Goal: Book appointment/travel/reservation

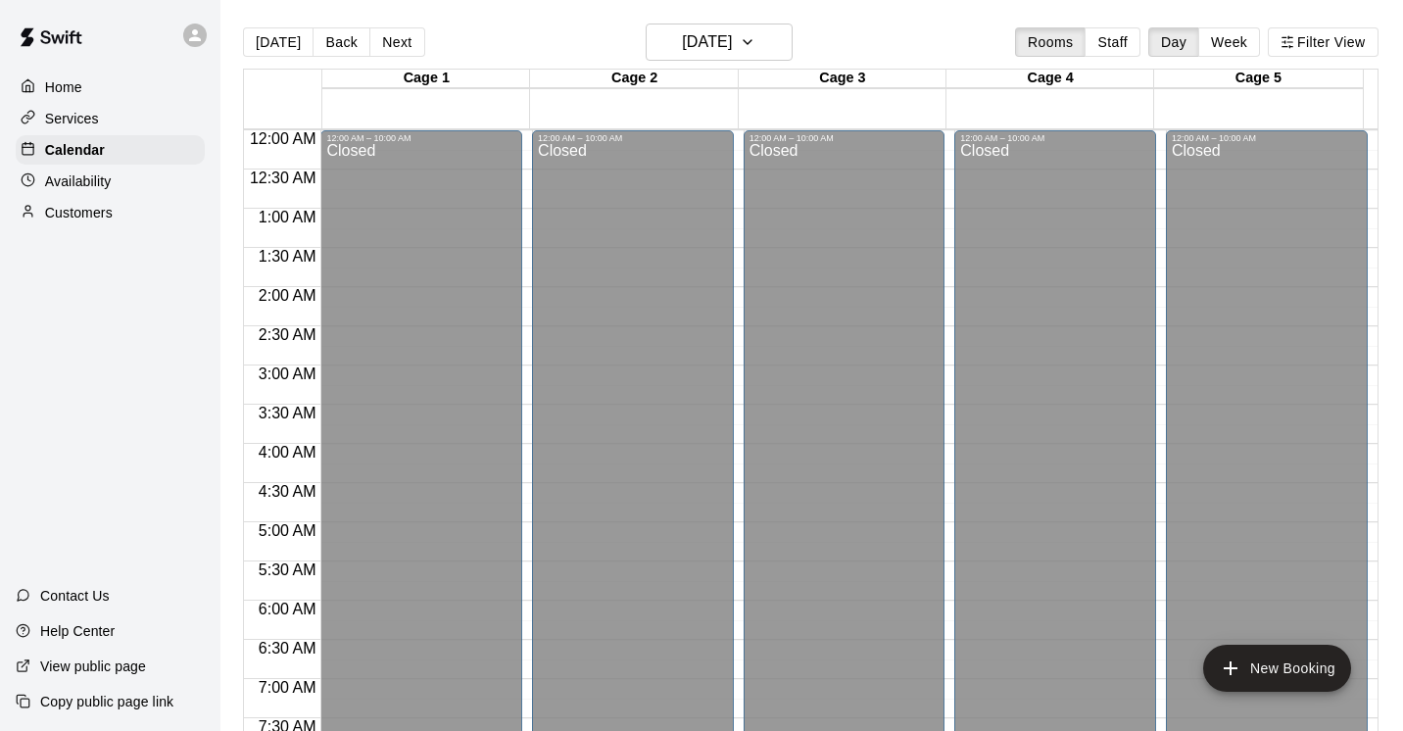
scroll to position [765, 0]
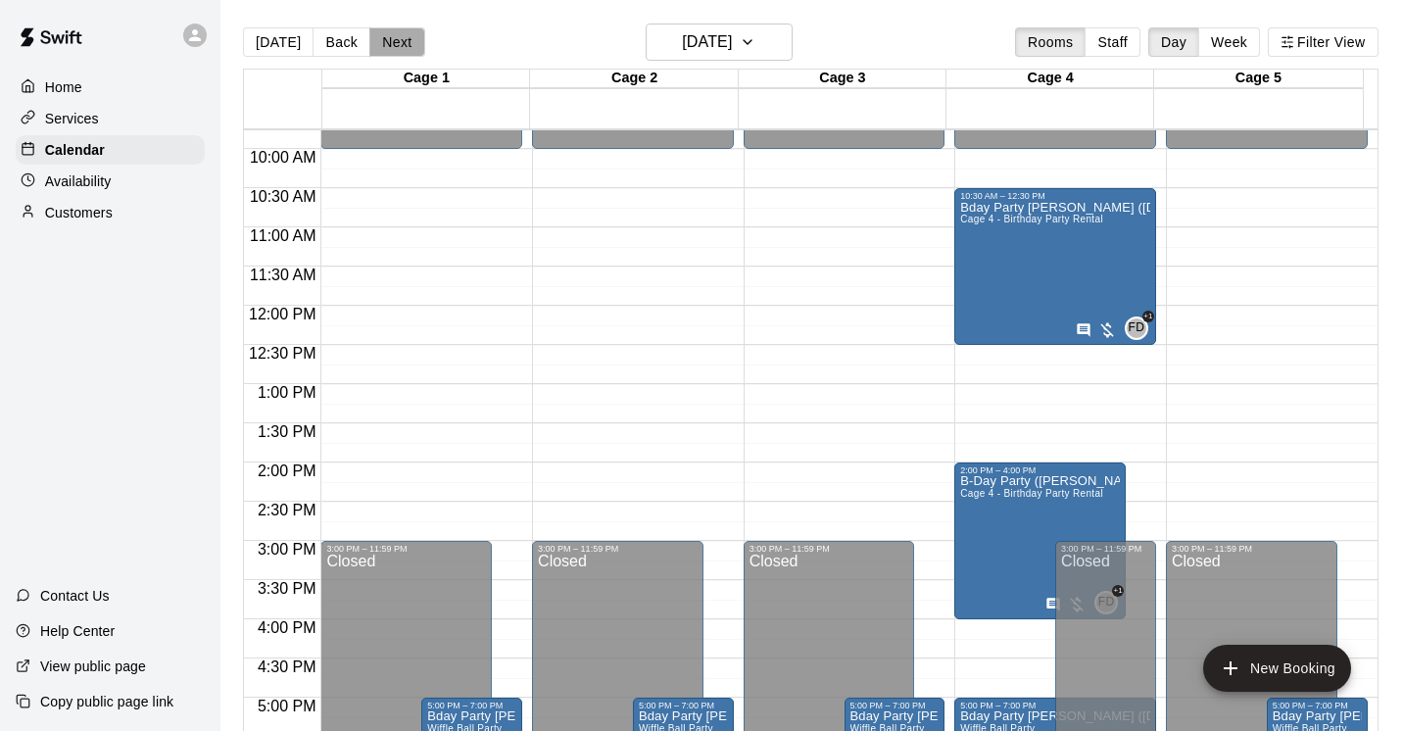
click at [388, 43] on button "Next" at bounding box center [396, 41] width 55 height 29
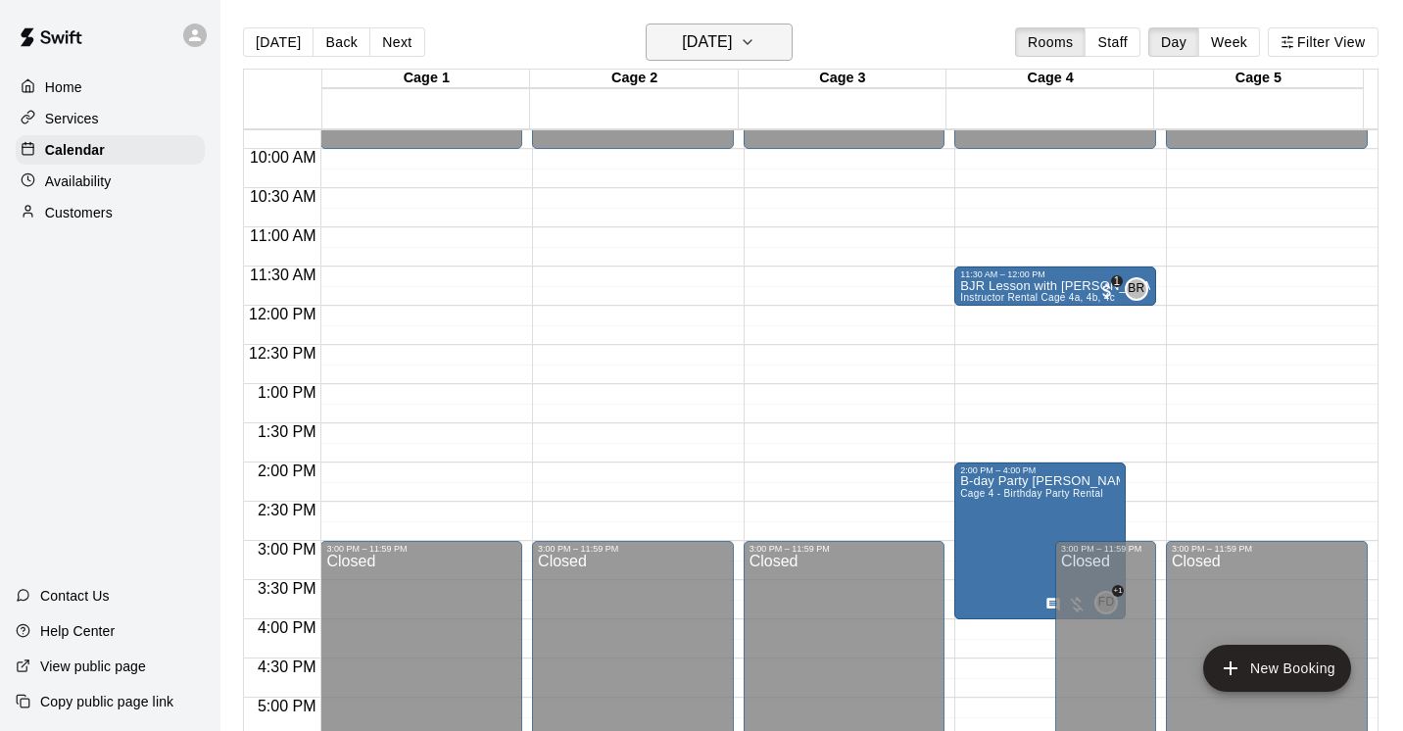
click at [752, 42] on icon "button" at bounding box center [748, 42] width 8 height 4
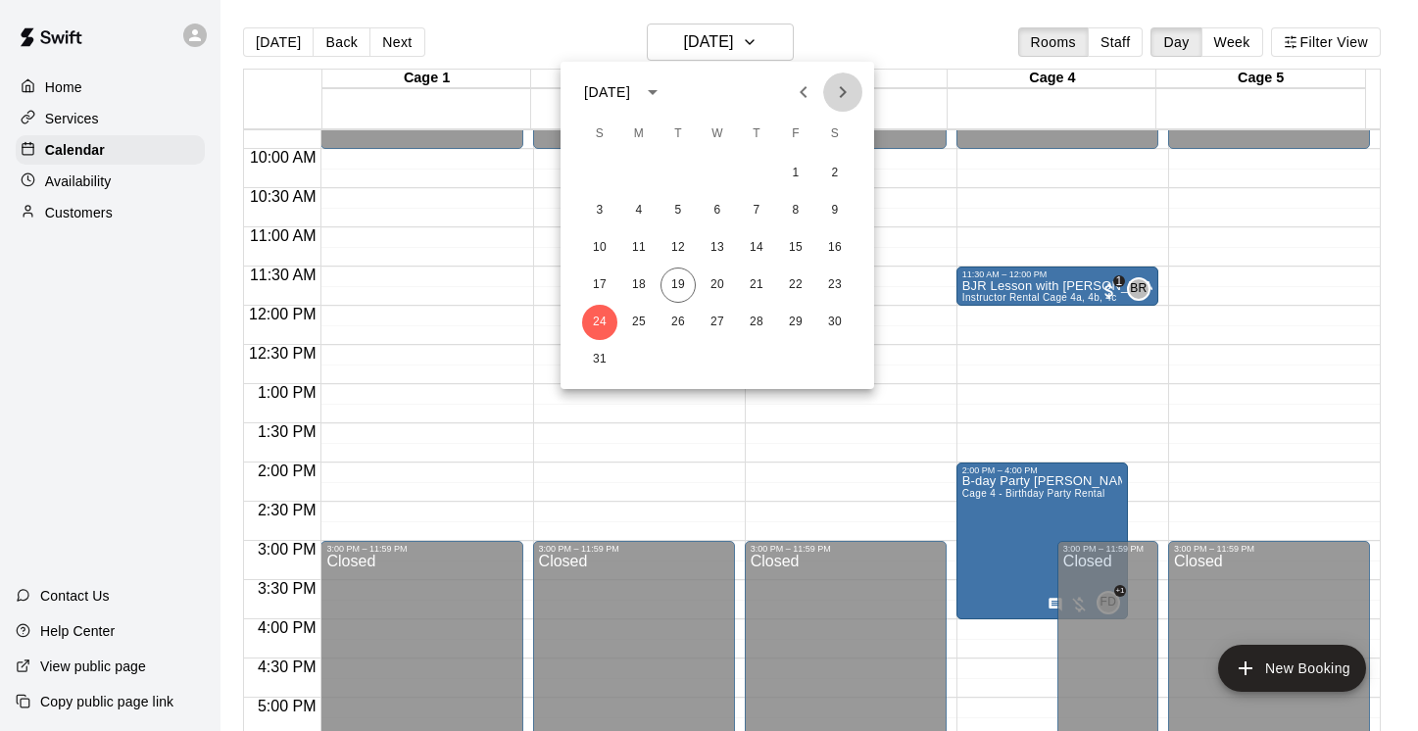
click at [841, 92] on icon "Next month" at bounding box center [843, 92] width 24 height 24
click at [639, 173] on button "1" at bounding box center [638, 173] width 35 height 35
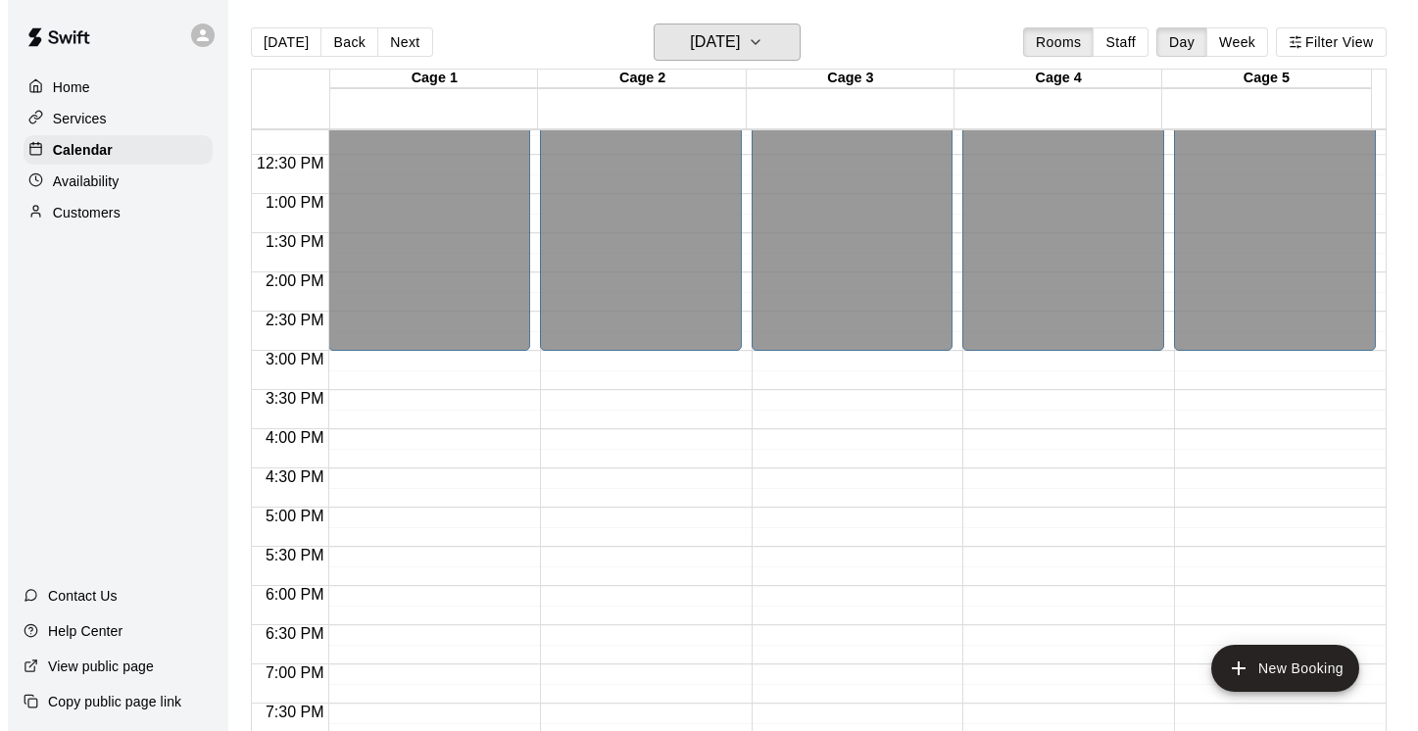
scroll to position [976, 0]
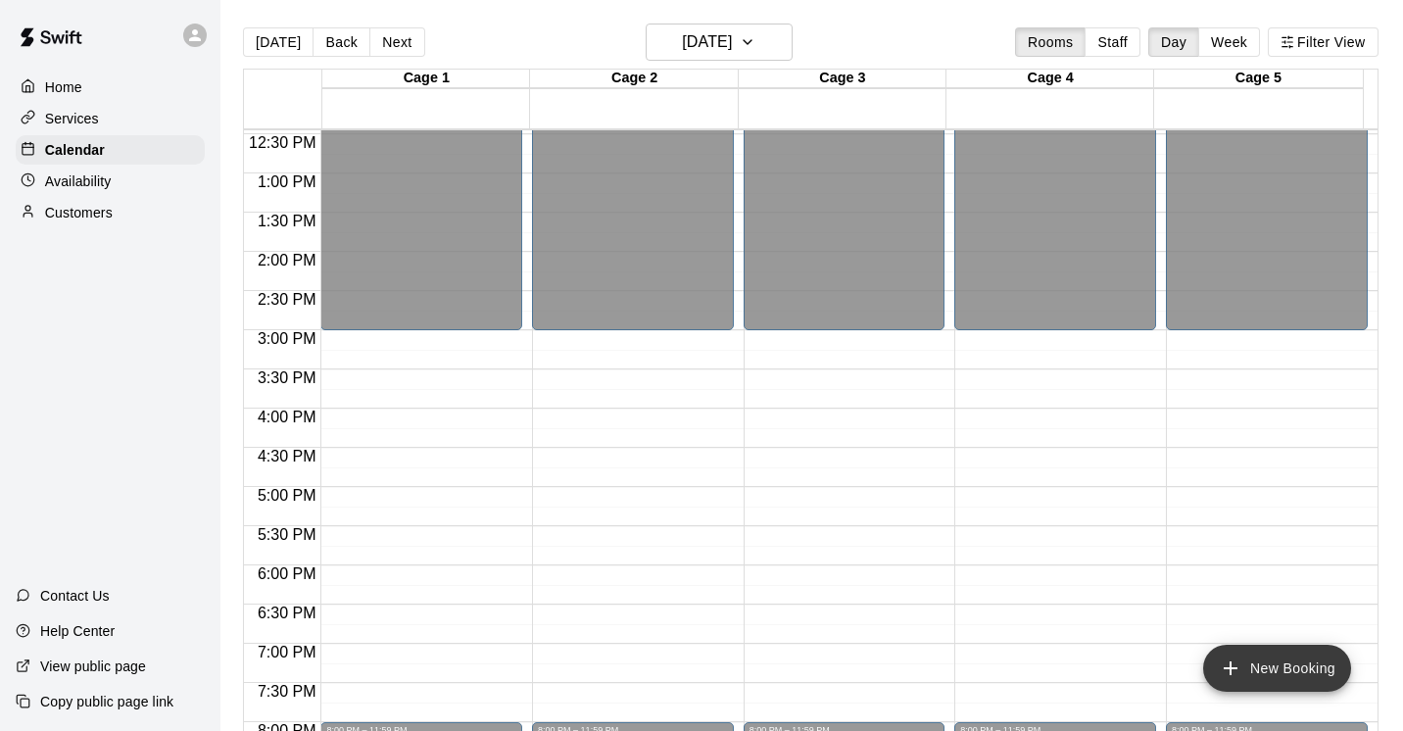
click at [1267, 675] on button "New Booking" at bounding box center [1277, 668] width 148 height 47
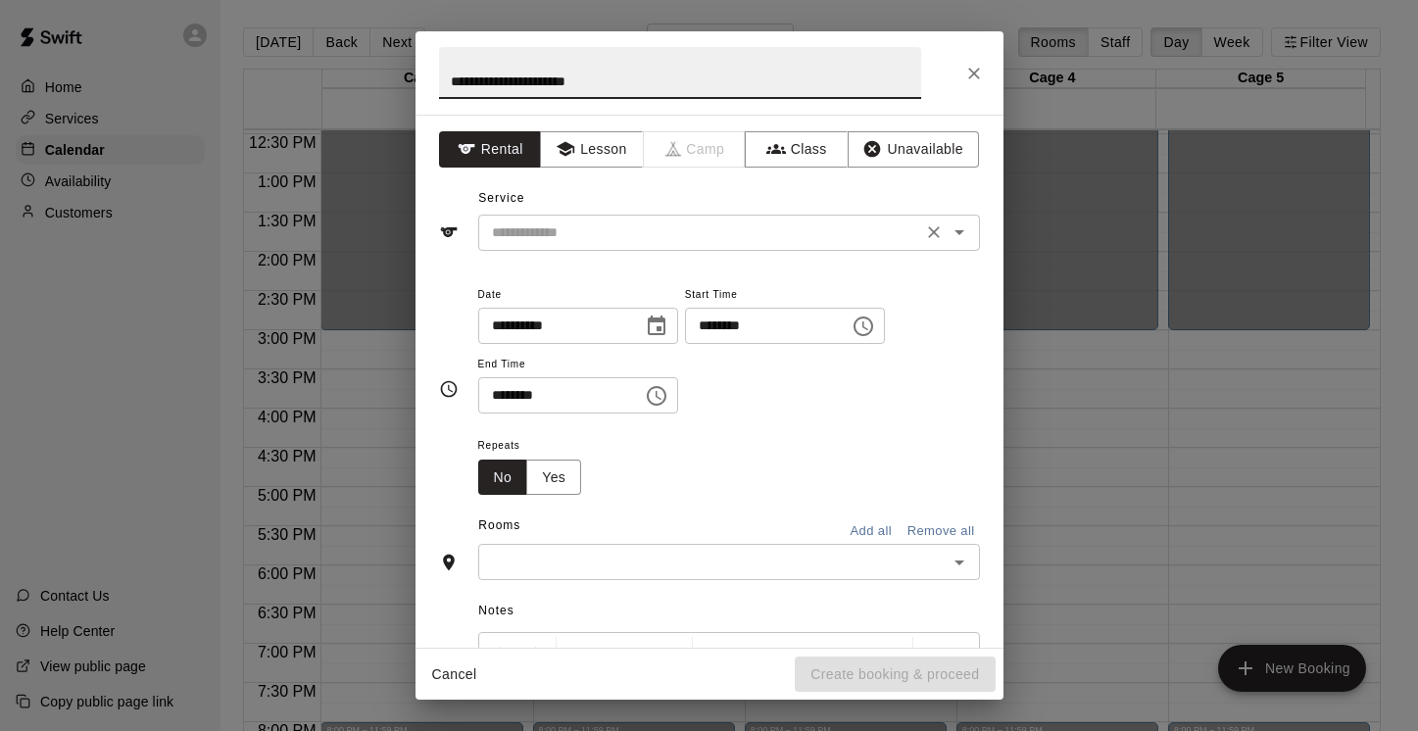
type input "**********"
click at [673, 241] on input "text" at bounding box center [700, 232] width 432 height 24
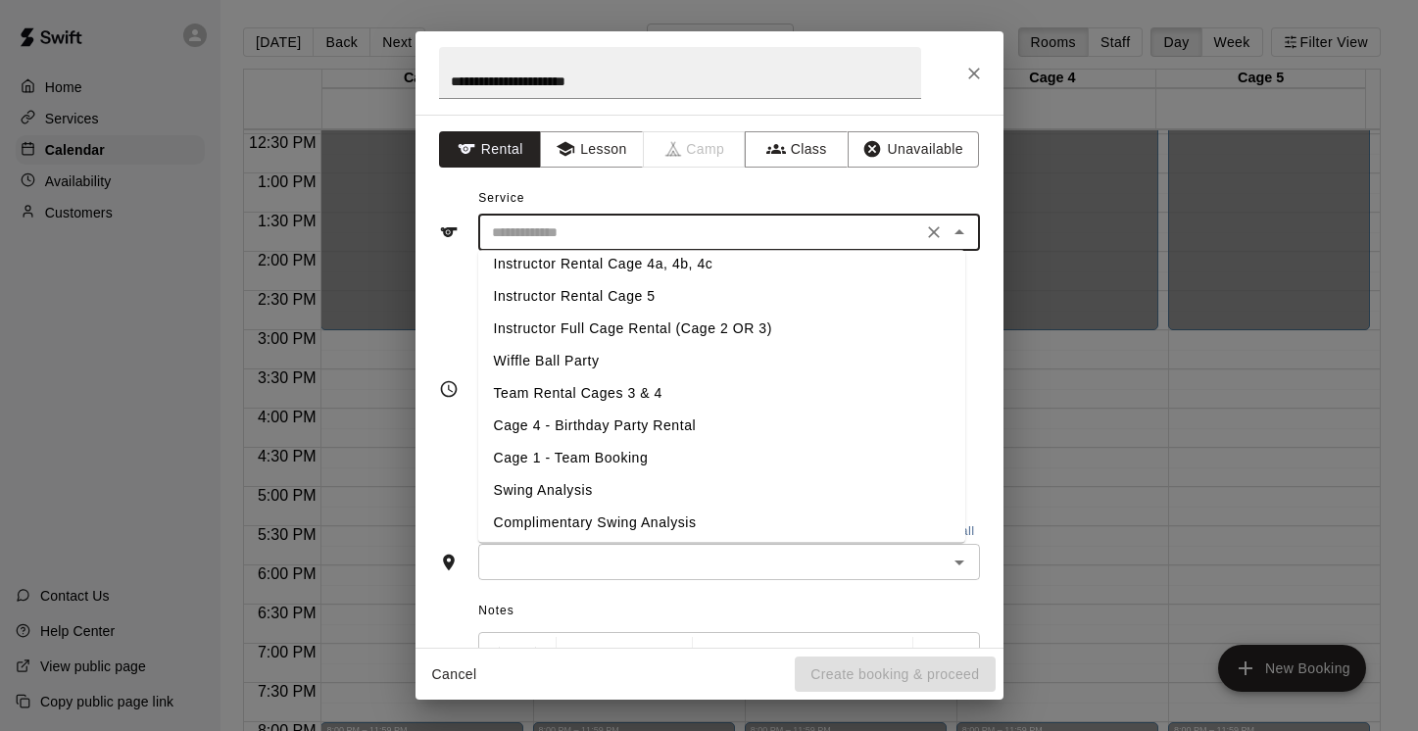
scroll to position [272, 0]
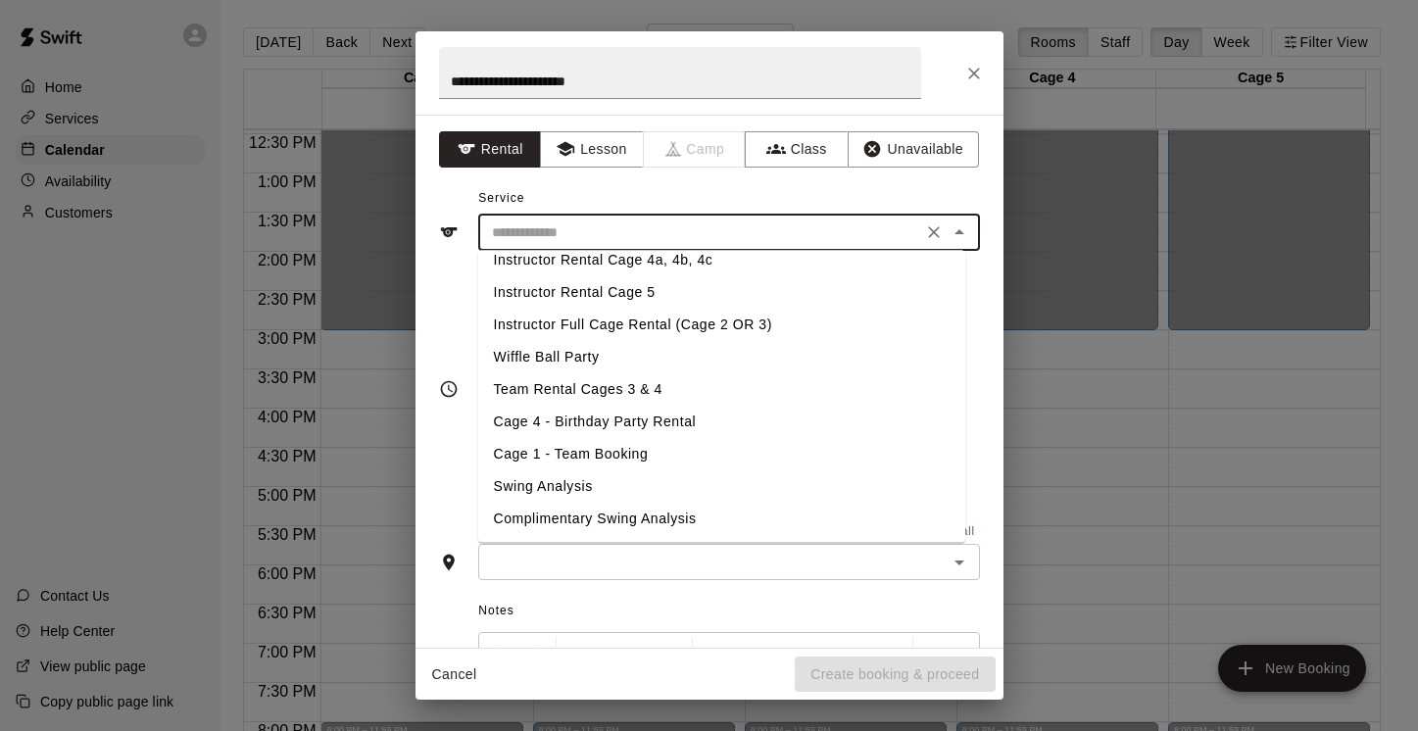
click at [794, 418] on li "Cage 4 - Birthday Party Rental" at bounding box center [721, 423] width 487 height 32
type input "**********"
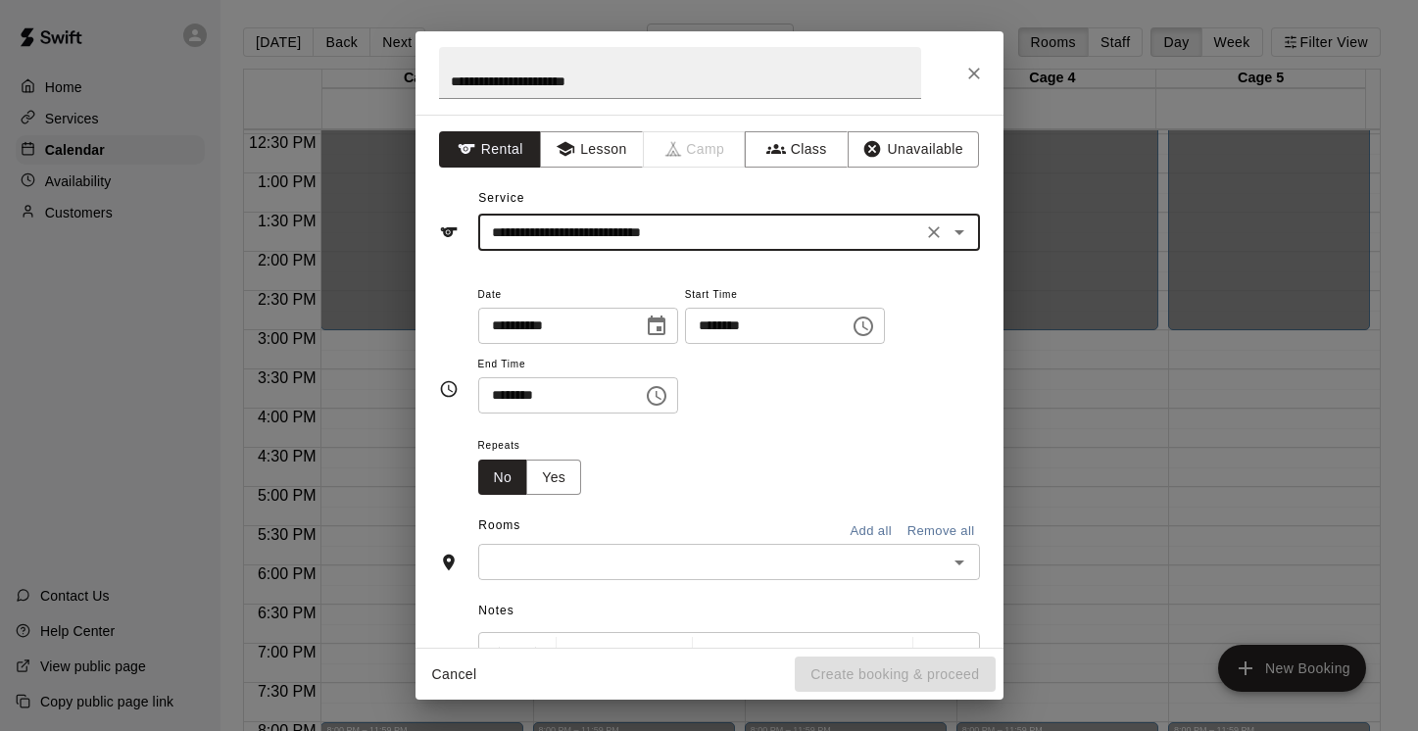
click at [873, 328] on icon "Choose time, selected time is 5:00 PM" at bounding box center [864, 327] width 24 height 24
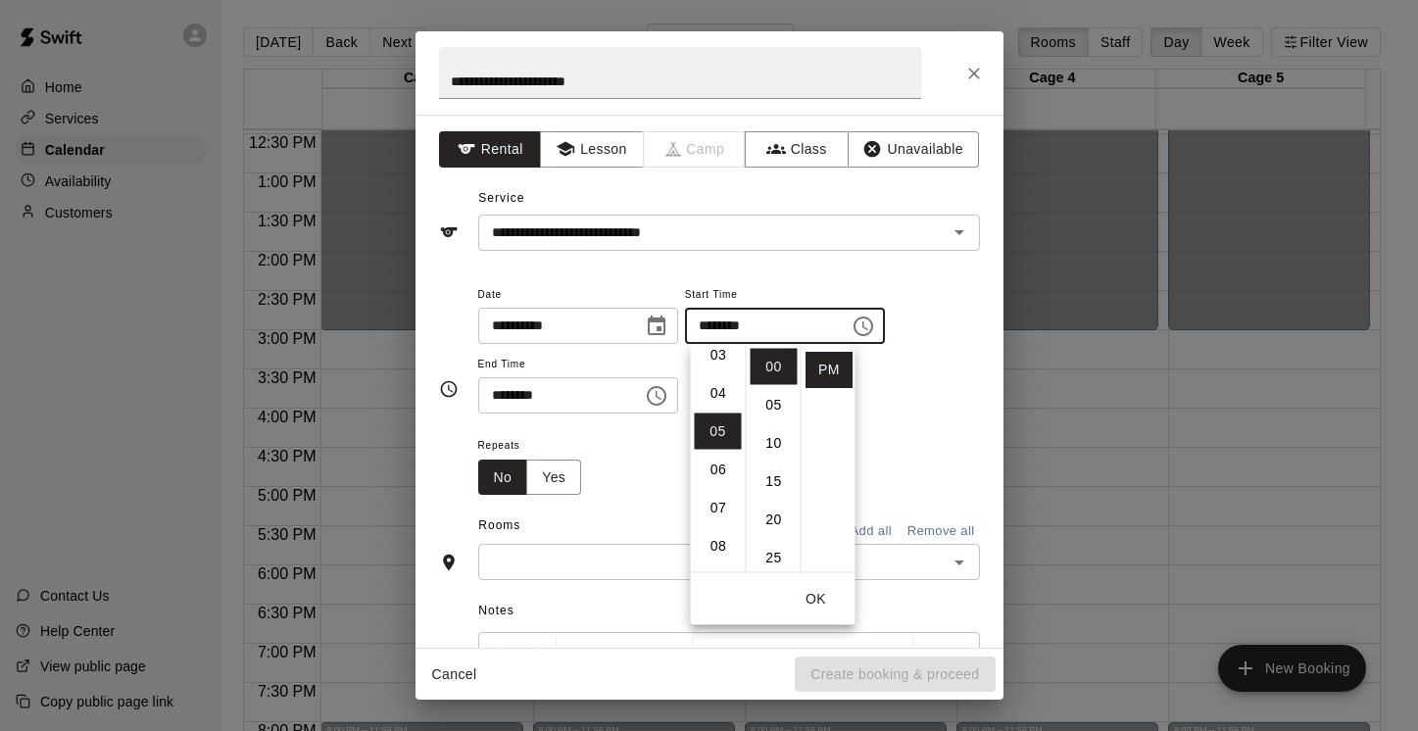
scroll to position [77, 0]
click at [719, 369] on li "02" at bounding box center [718, 366] width 47 height 36
type input "********"
click at [935, 392] on div "**********" at bounding box center [729, 348] width 502 height 132
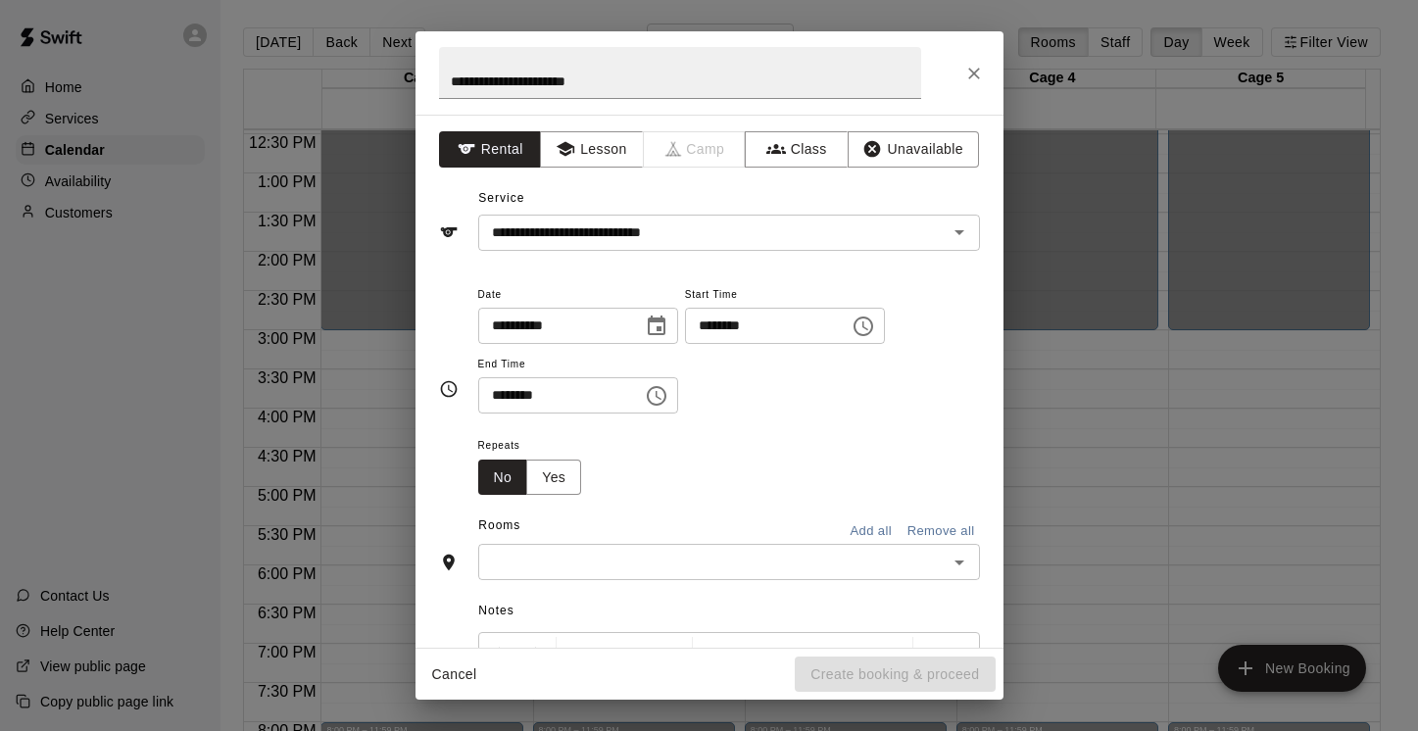
click at [660, 397] on icon "Choose time, selected time is 5:30 PM" at bounding box center [657, 396] width 24 height 24
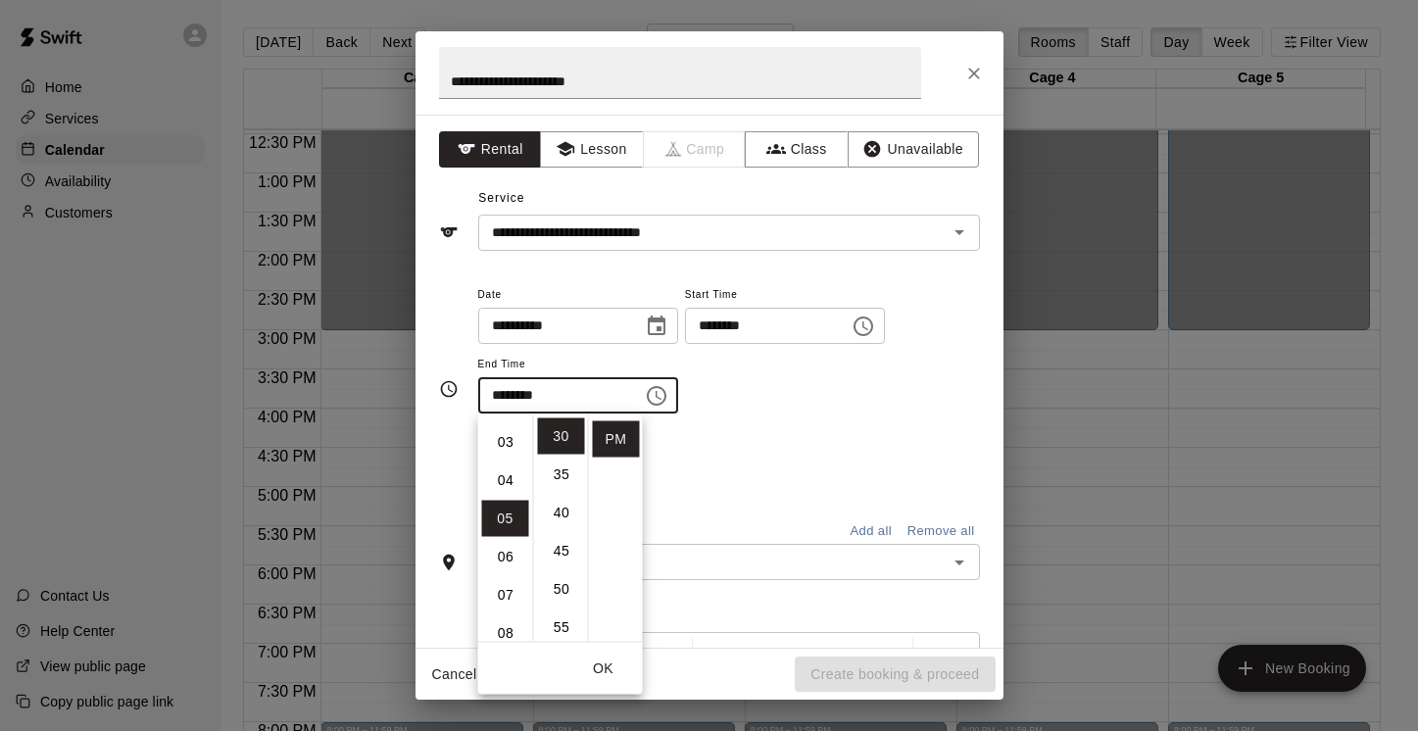
scroll to position [107, 0]
click at [506, 448] on li "03" at bounding box center [505, 444] width 47 height 36
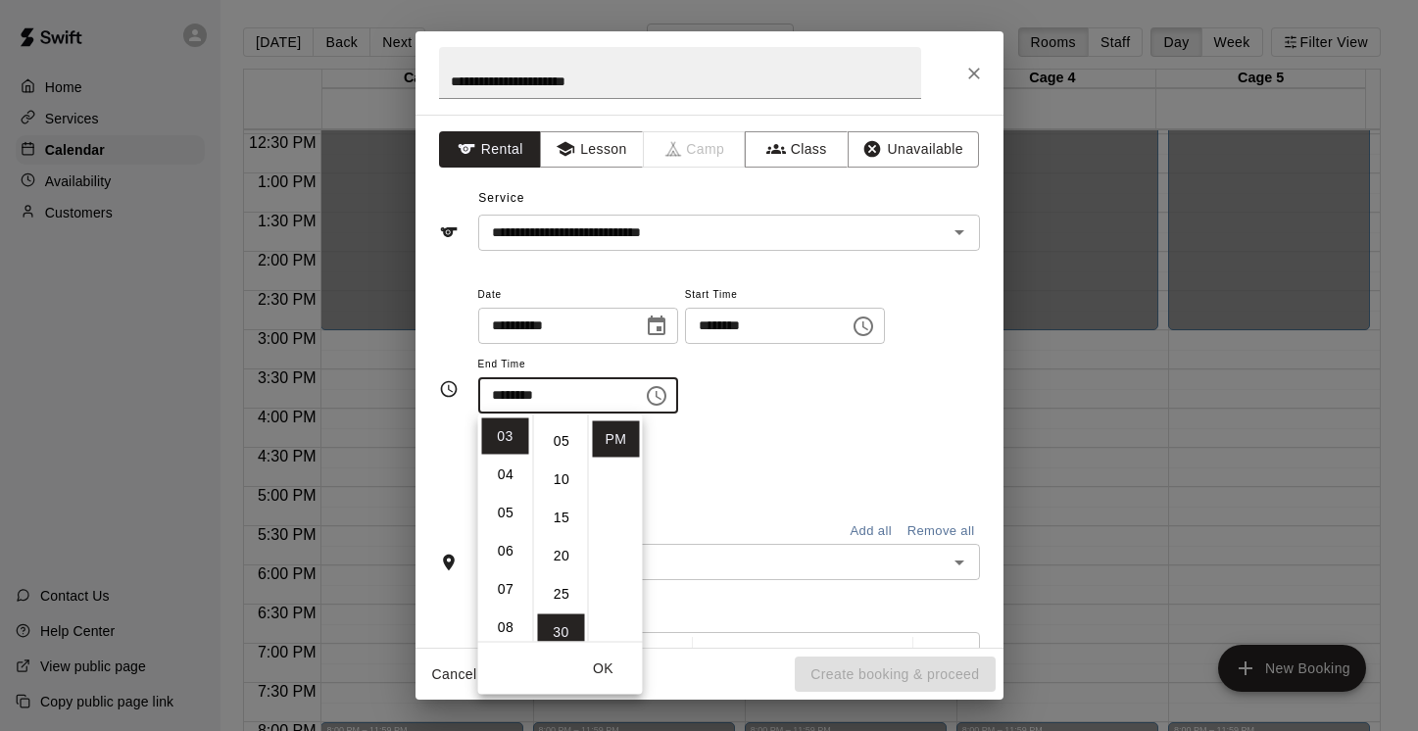
scroll to position [8, 0]
click at [563, 431] on li "00" at bounding box center [561, 429] width 47 height 36
type input "********"
click at [794, 430] on div "**********" at bounding box center [729, 358] width 502 height 152
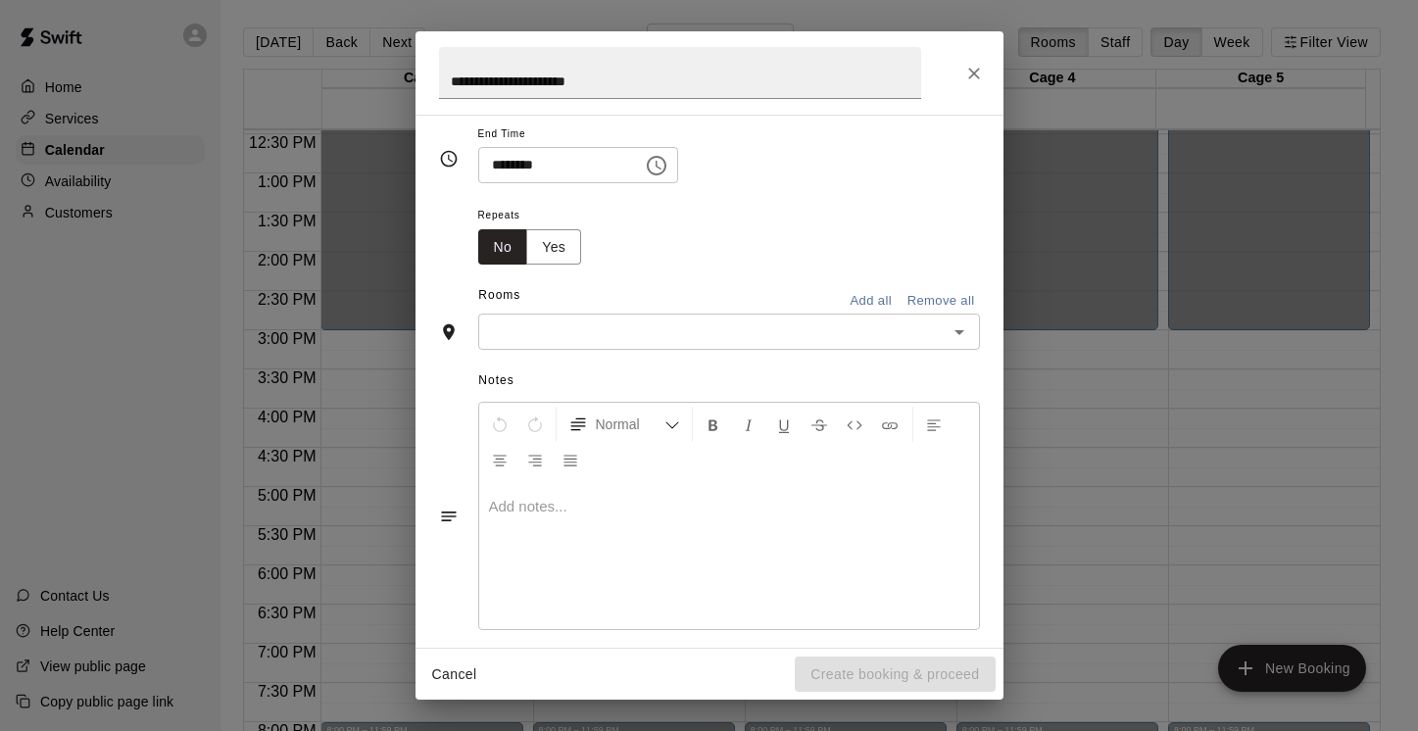
scroll to position [249, 0]
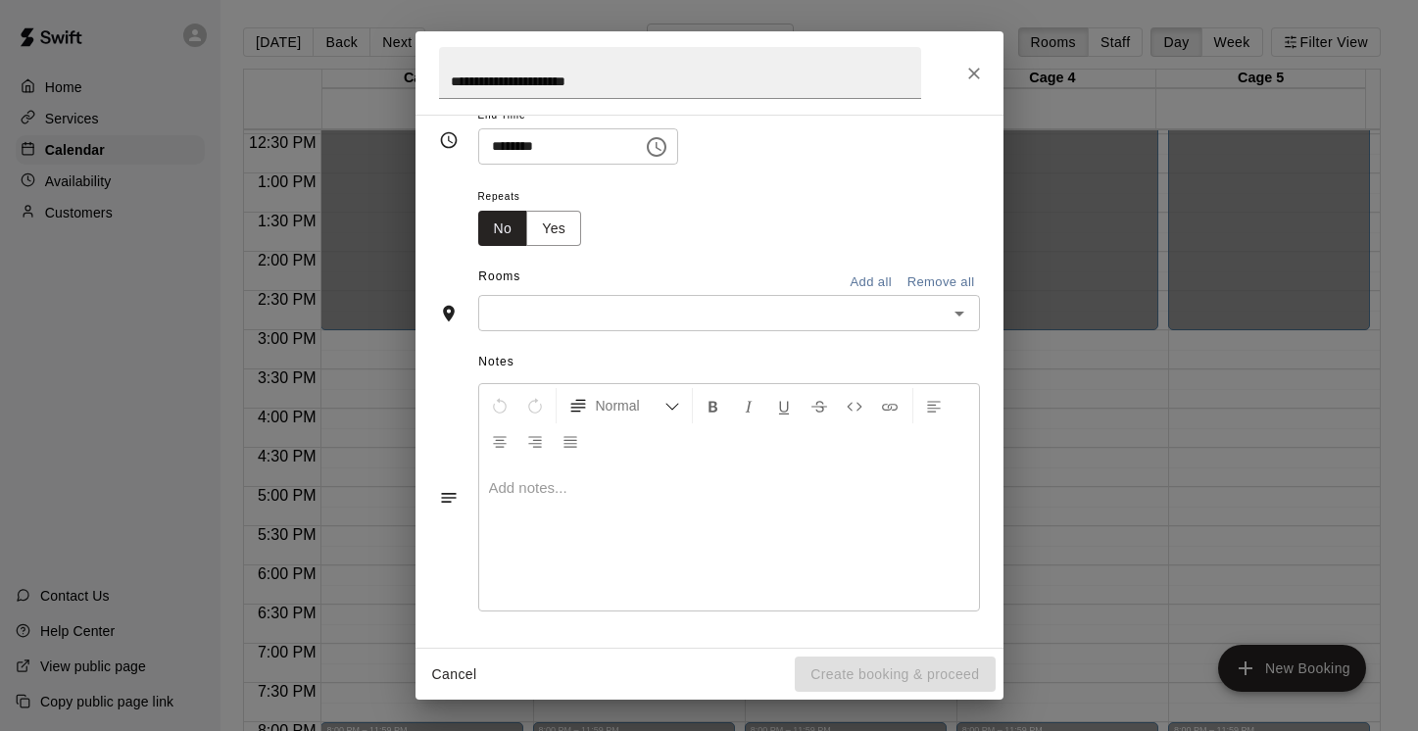
click at [948, 318] on icon "Open" at bounding box center [960, 314] width 24 height 24
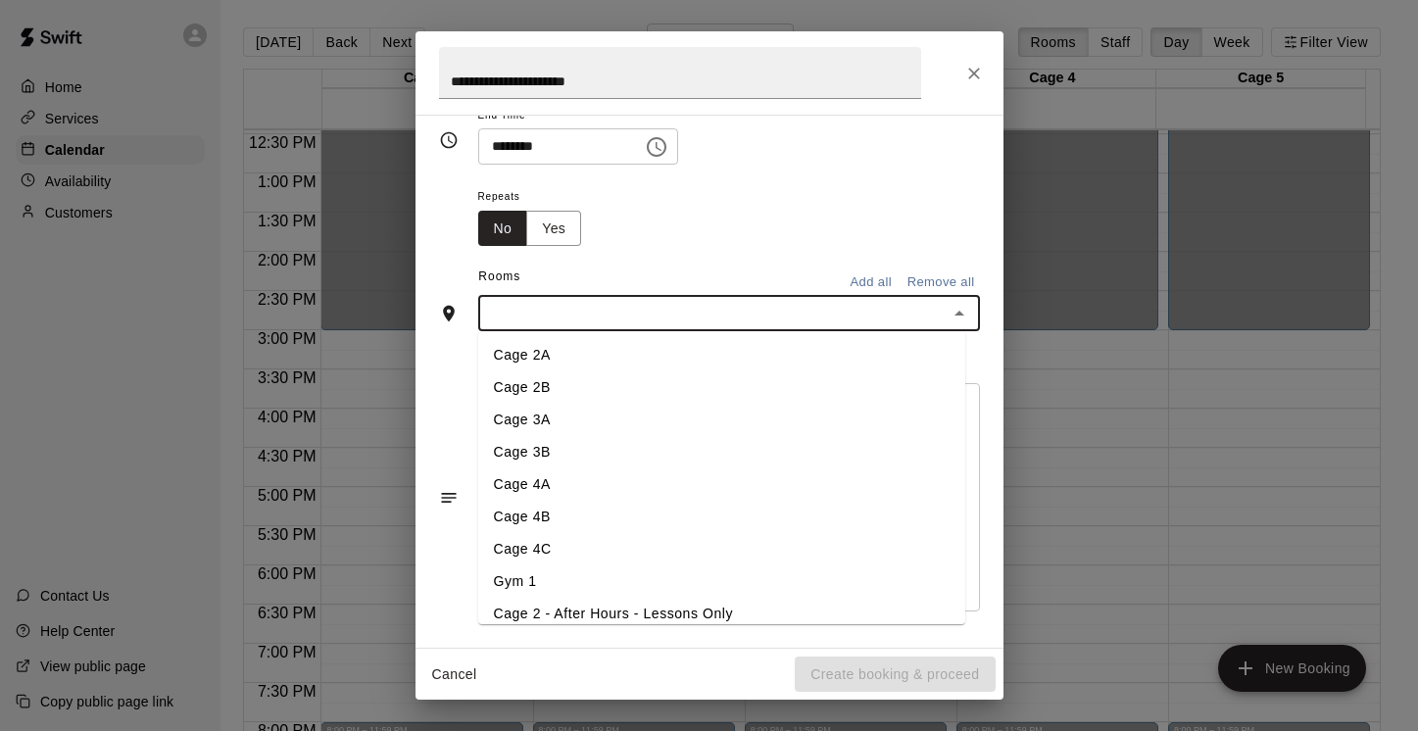
click at [576, 484] on li "Cage 4A" at bounding box center [721, 484] width 487 height 32
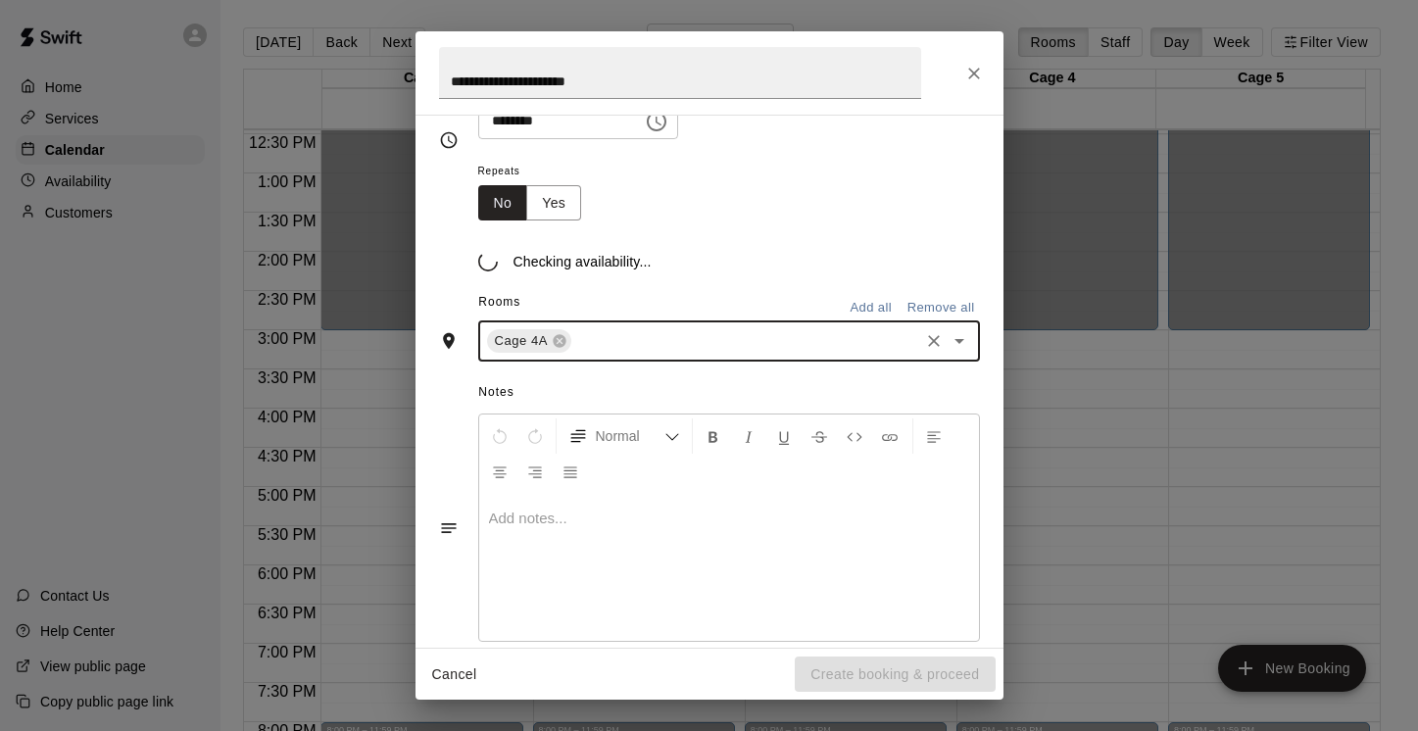
scroll to position [286, 0]
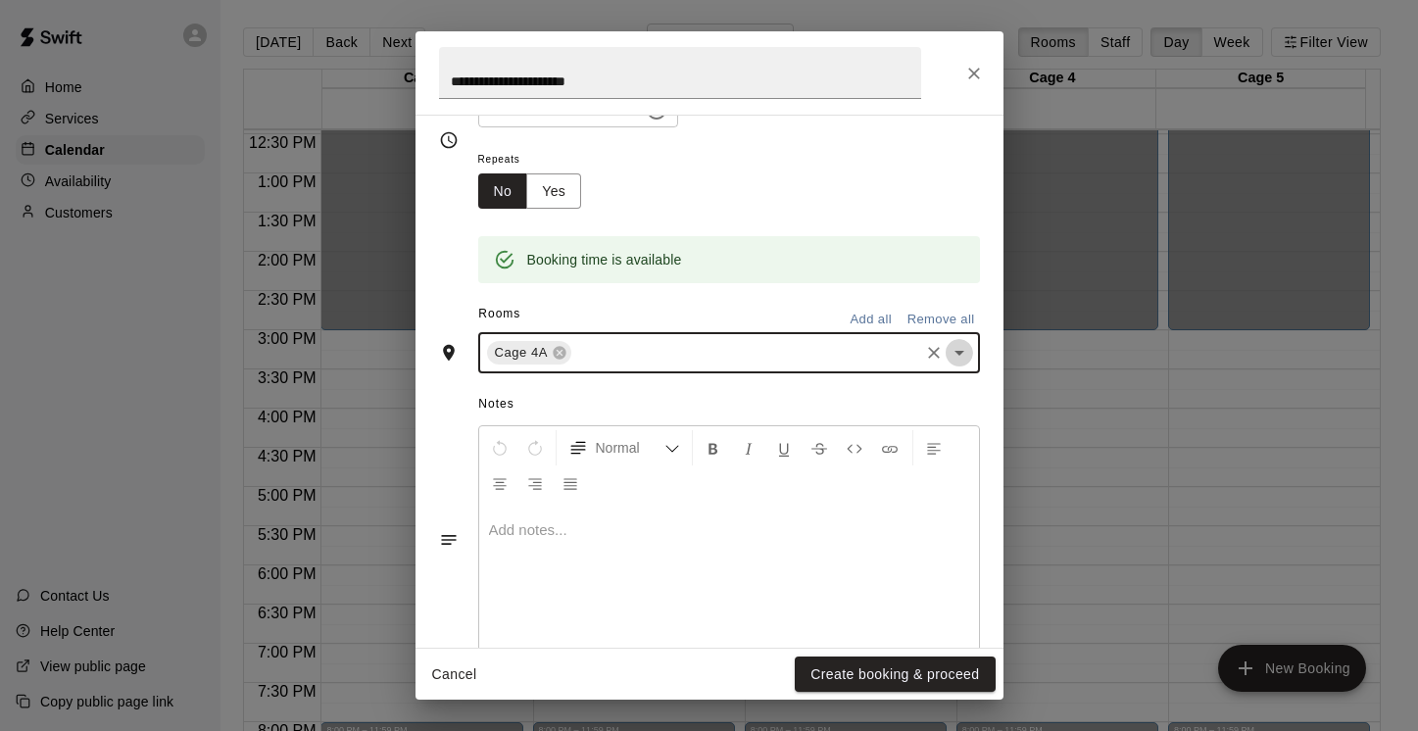
click at [948, 348] on icon "Open" at bounding box center [960, 353] width 24 height 24
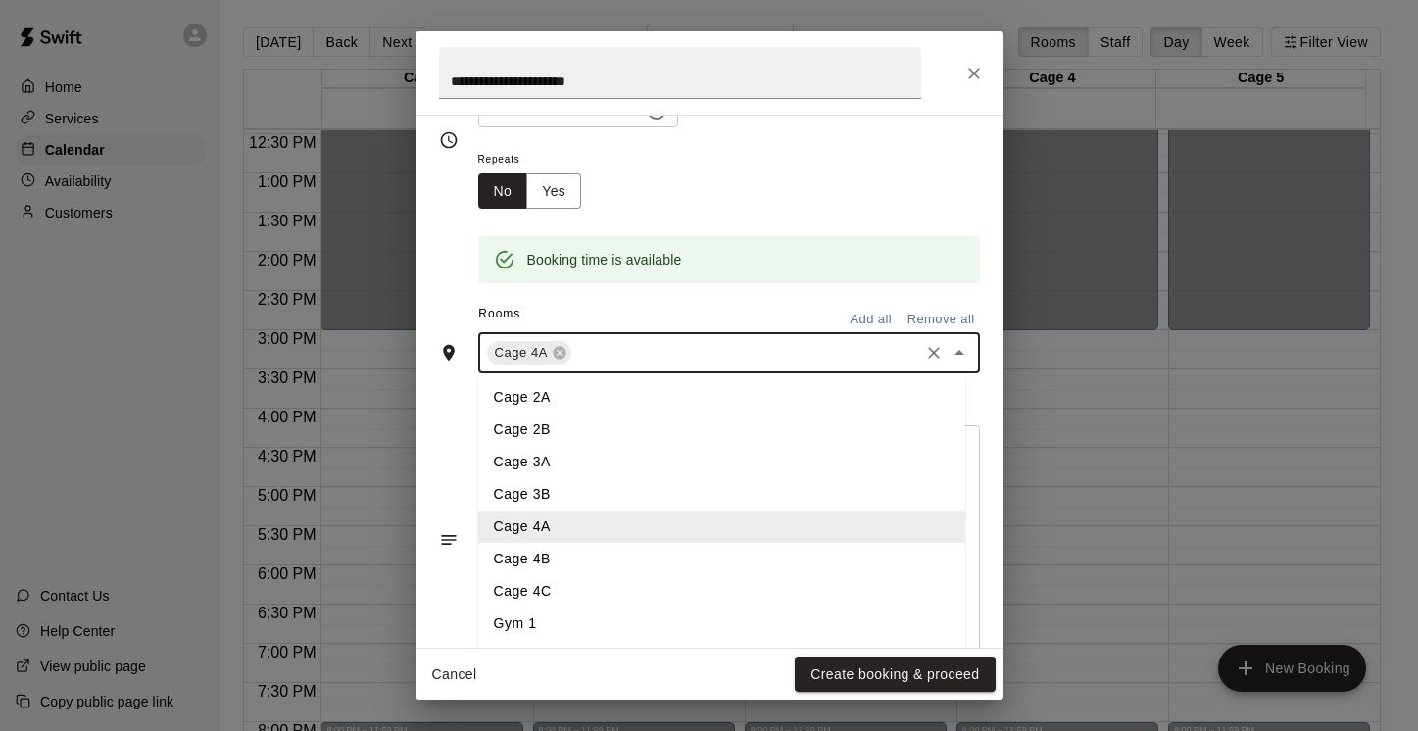
click at [607, 549] on li "Cage 4B" at bounding box center [721, 559] width 487 height 32
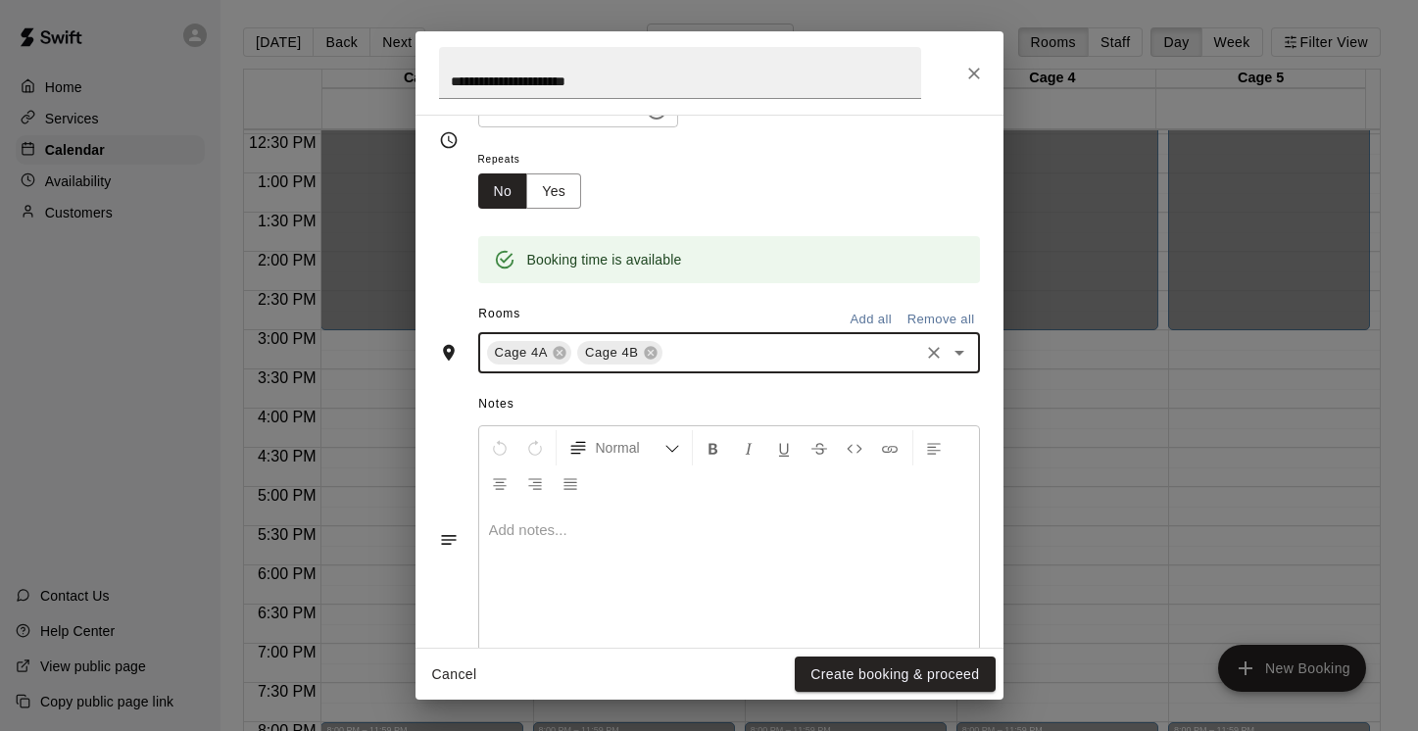
click at [948, 357] on icon "Open" at bounding box center [960, 353] width 24 height 24
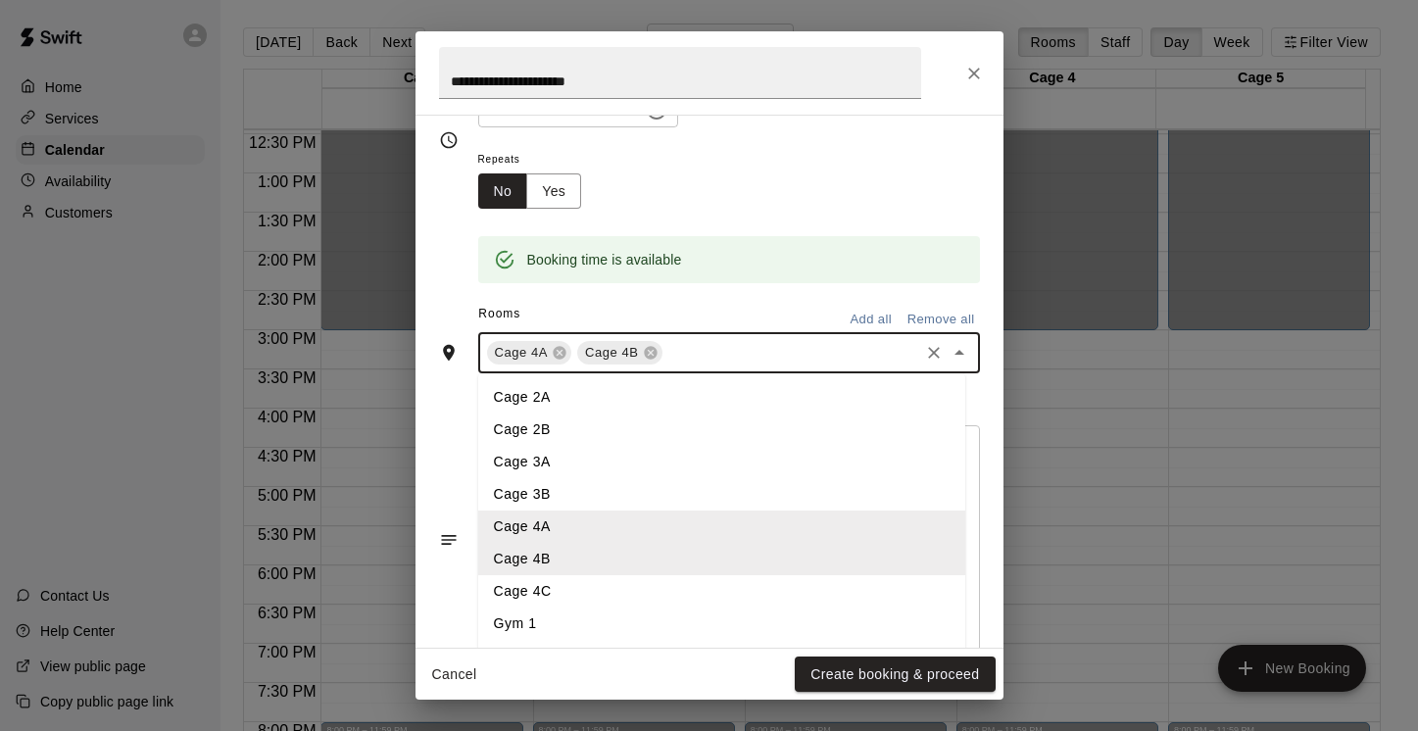
click at [649, 588] on li "Cage 4C" at bounding box center [721, 591] width 487 height 32
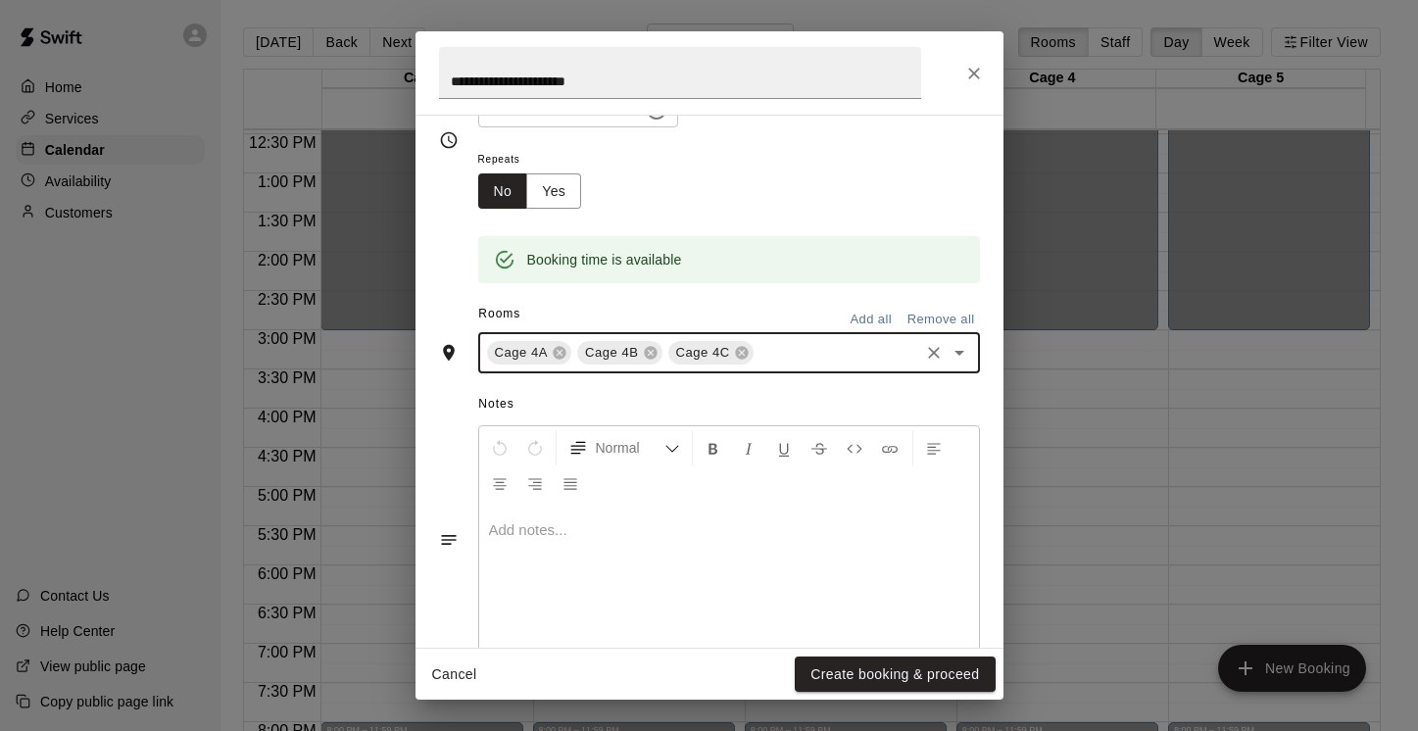
click at [949, 354] on icon "Open" at bounding box center [960, 353] width 24 height 24
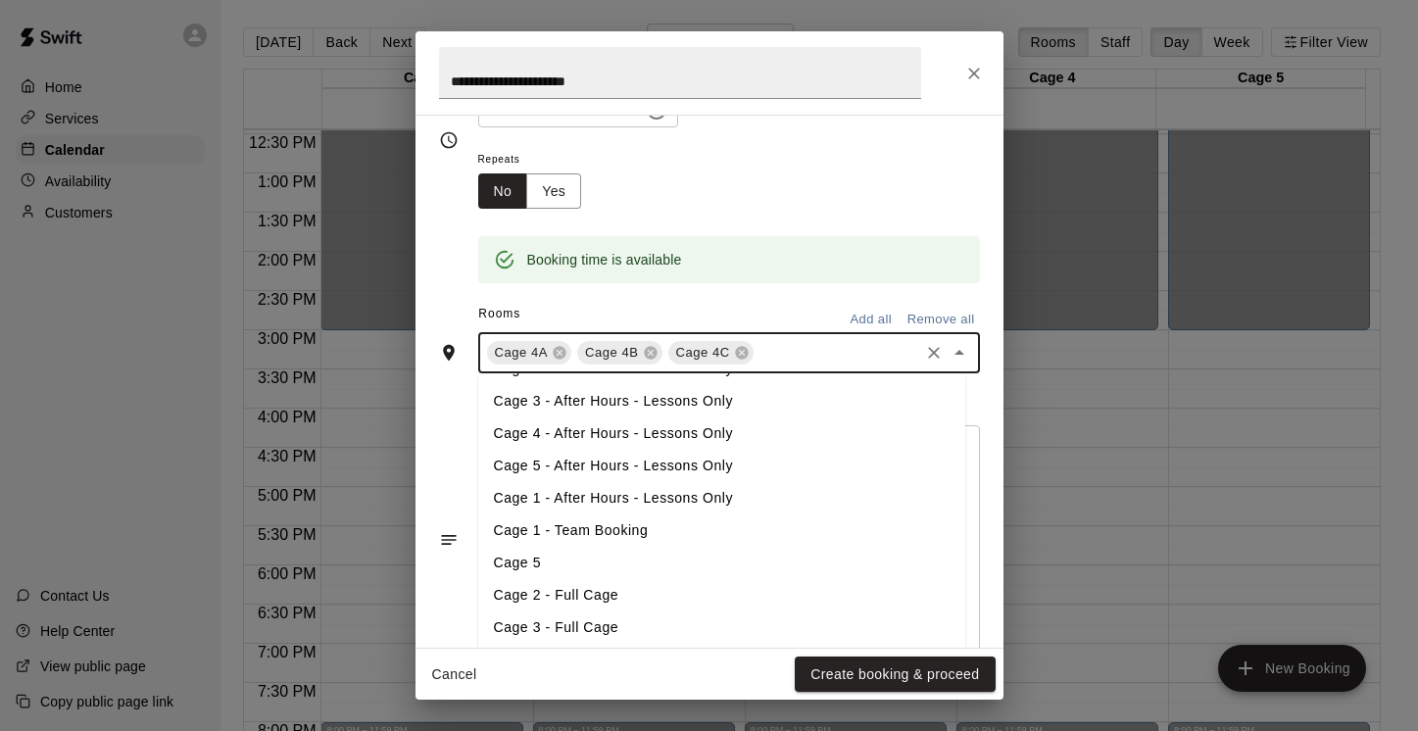
scroll to position [285, 0]
click at [753, 441] on li "Cage 4 - After Hours - Lessons Only" at bounding box center [721, 435] width 487 height 32
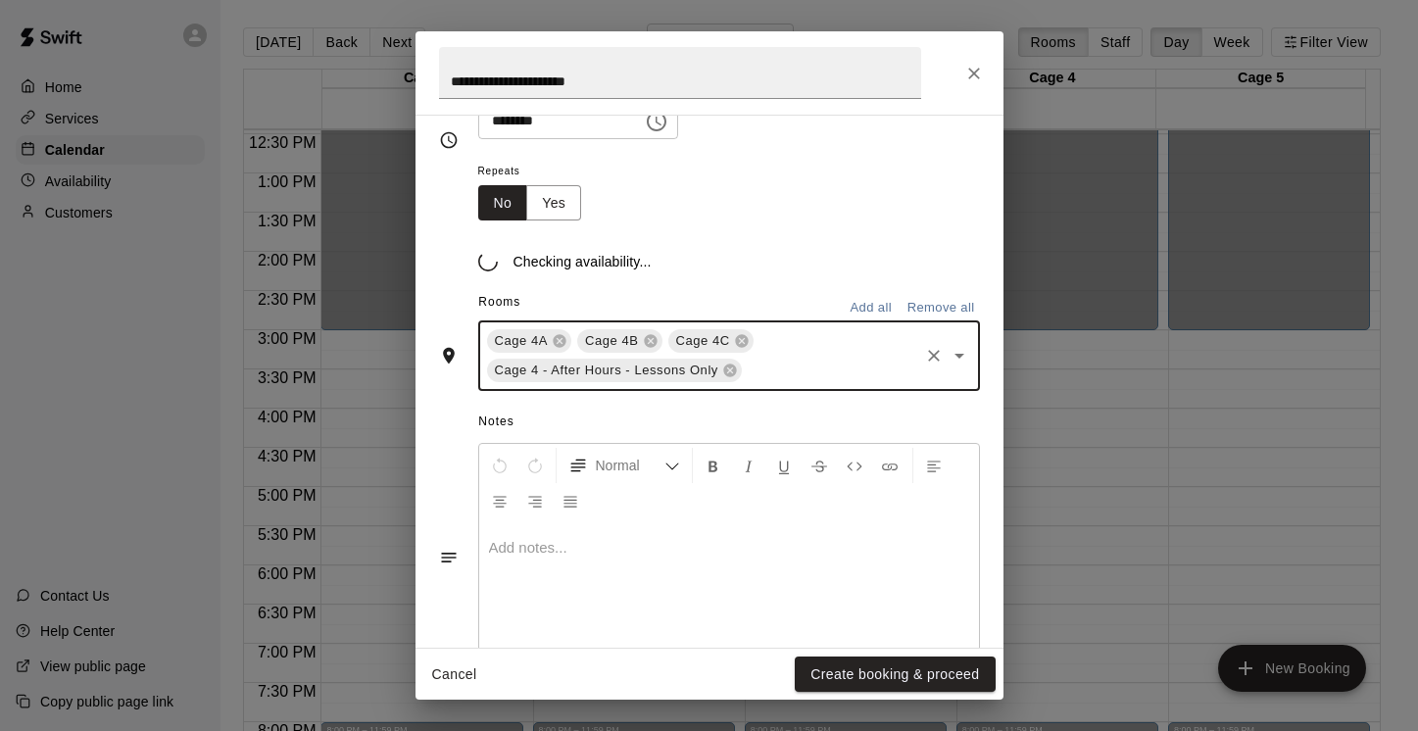
scroll to position [286, 0]
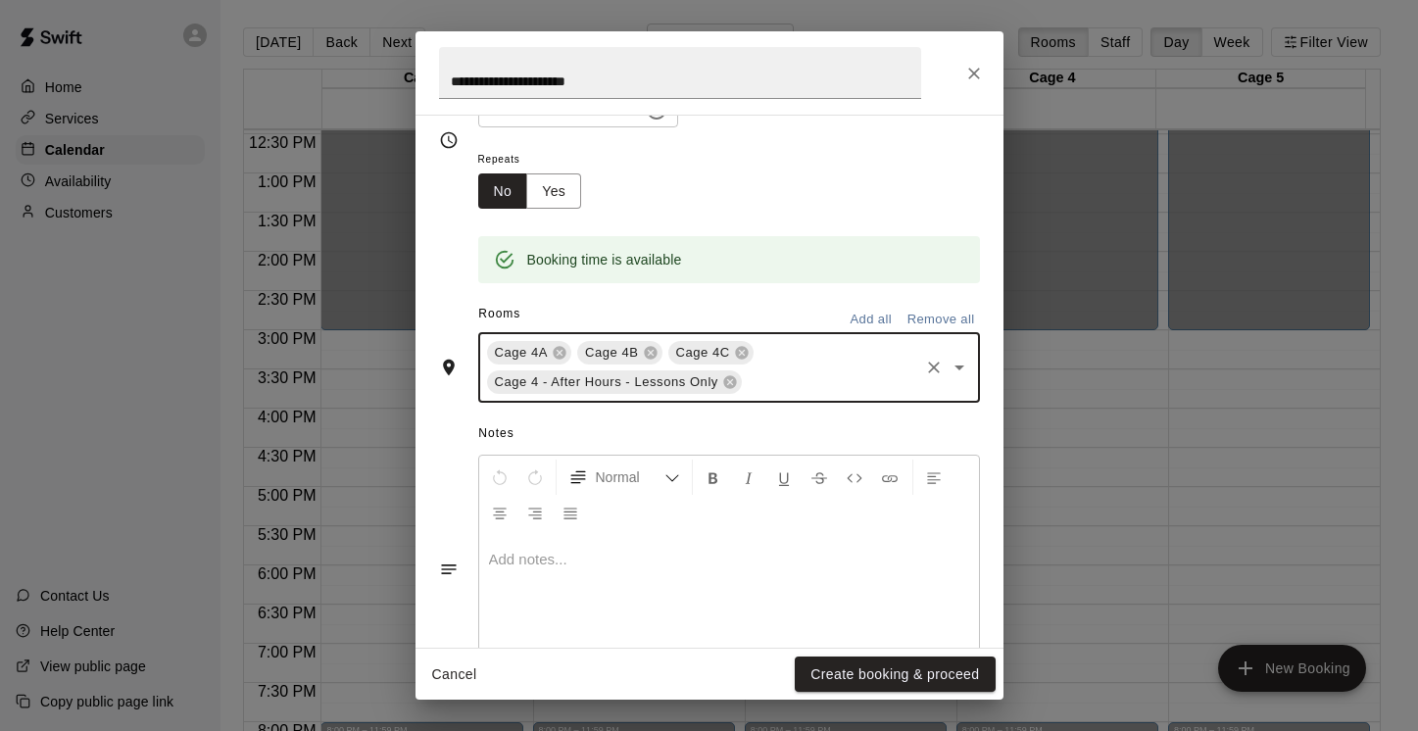
click at [948, 369] on icon "Open" at bounding box center [960, 368] width 24 height 24
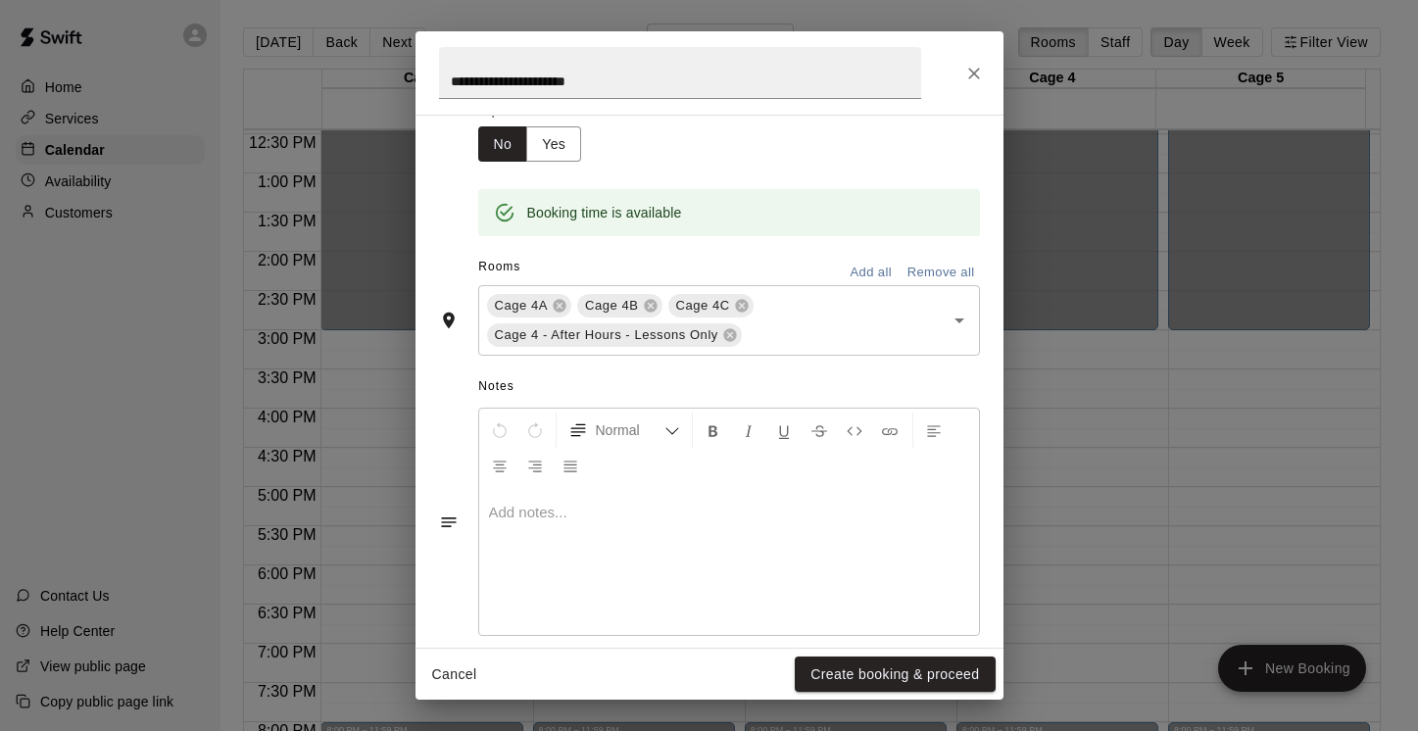
scroll to position [358, 0]
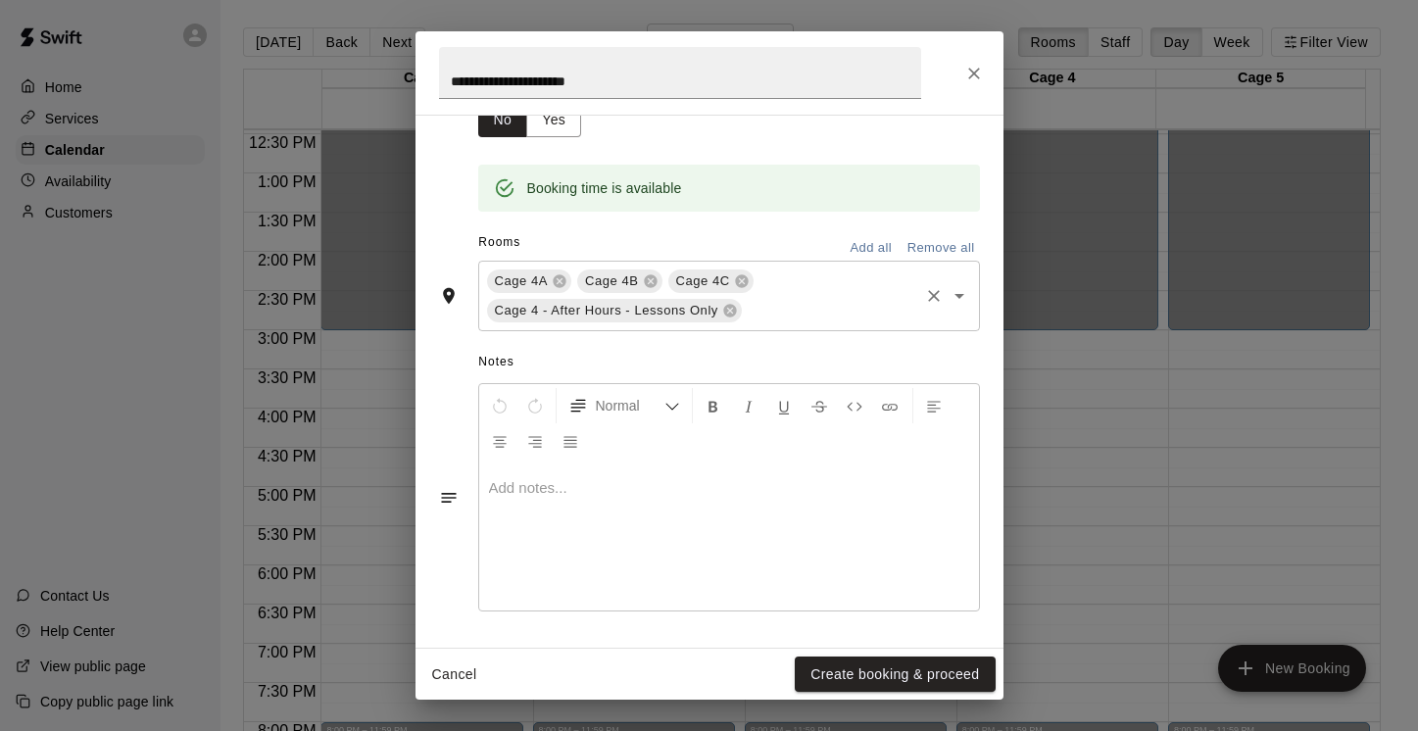
click at [955, 294] on icon "Open" at bounding box center [960, 296] width 10 height 5
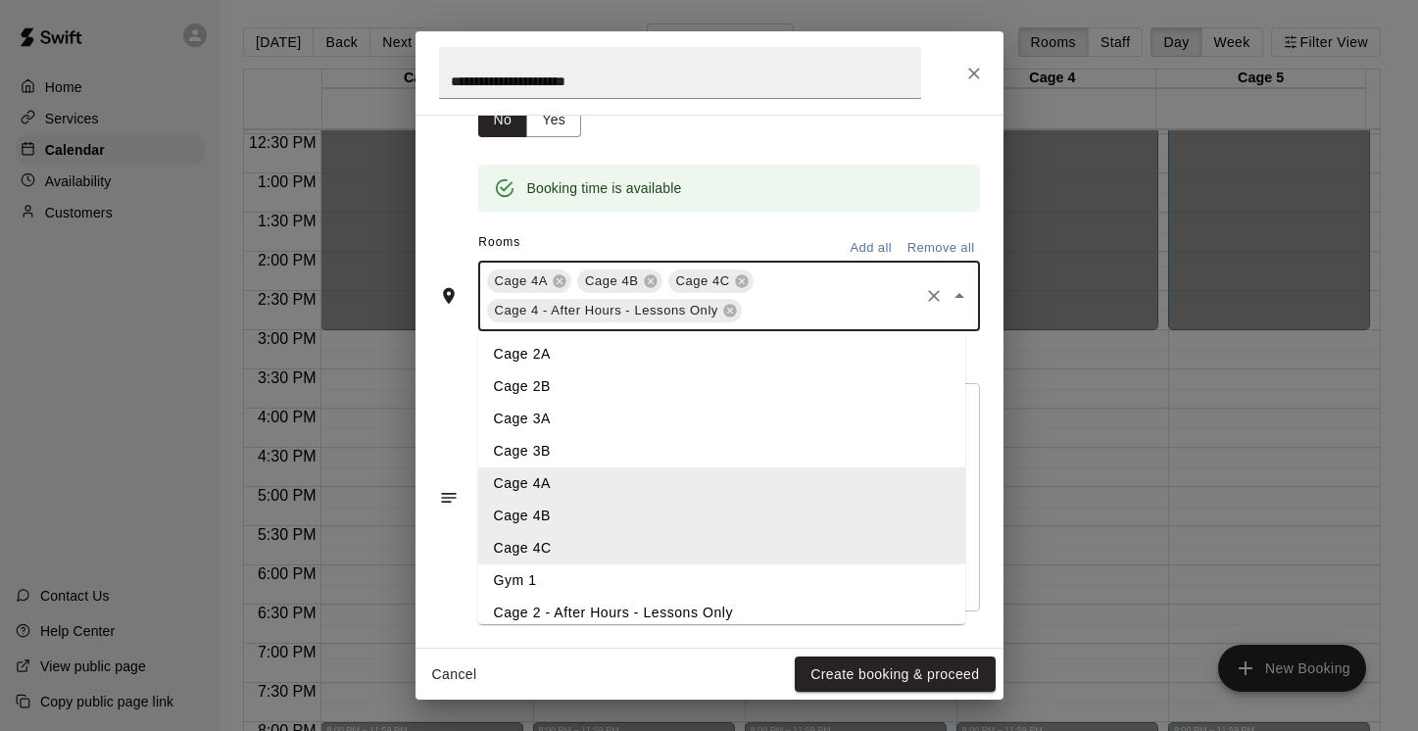
scroll to position [305, 0]
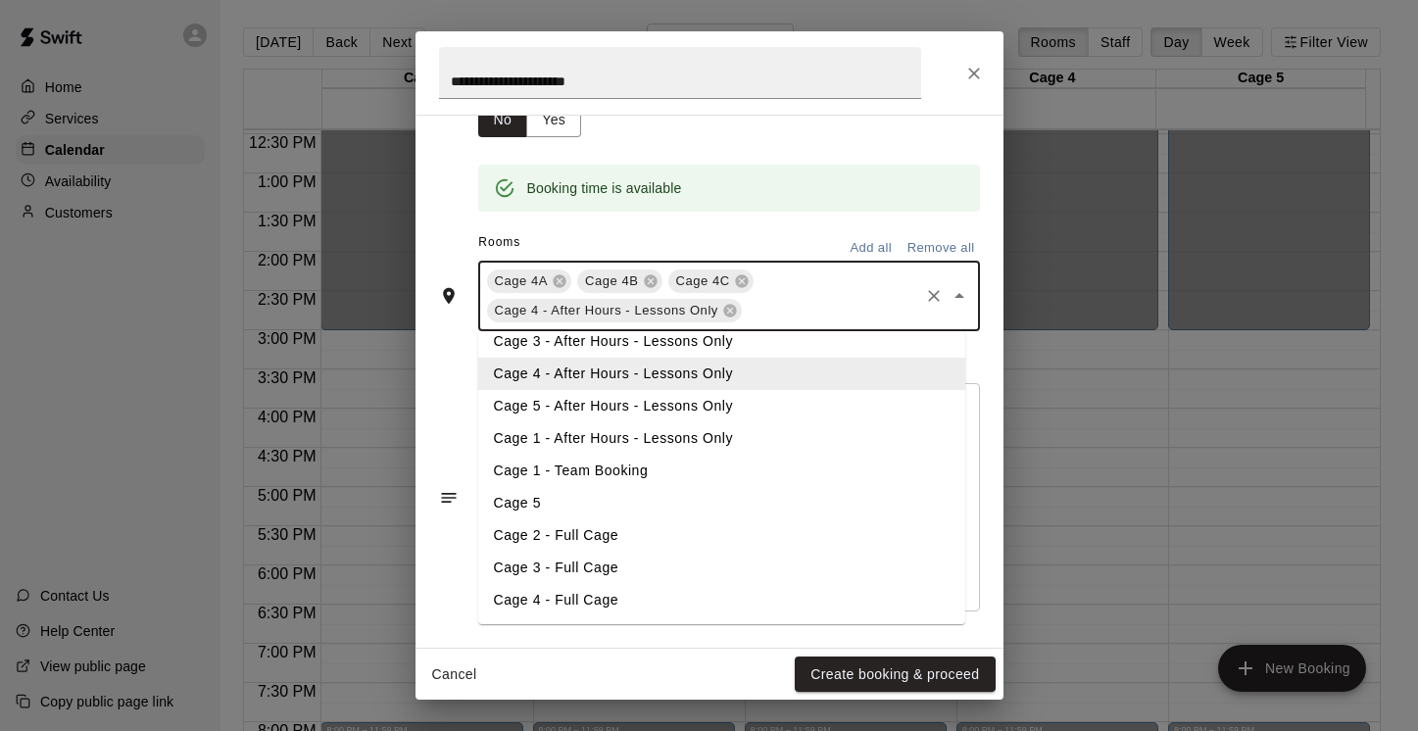
click at [717, 600] on li "Cage 4 - Full Cage" at bounding box center [721, 600] width 487 height 32
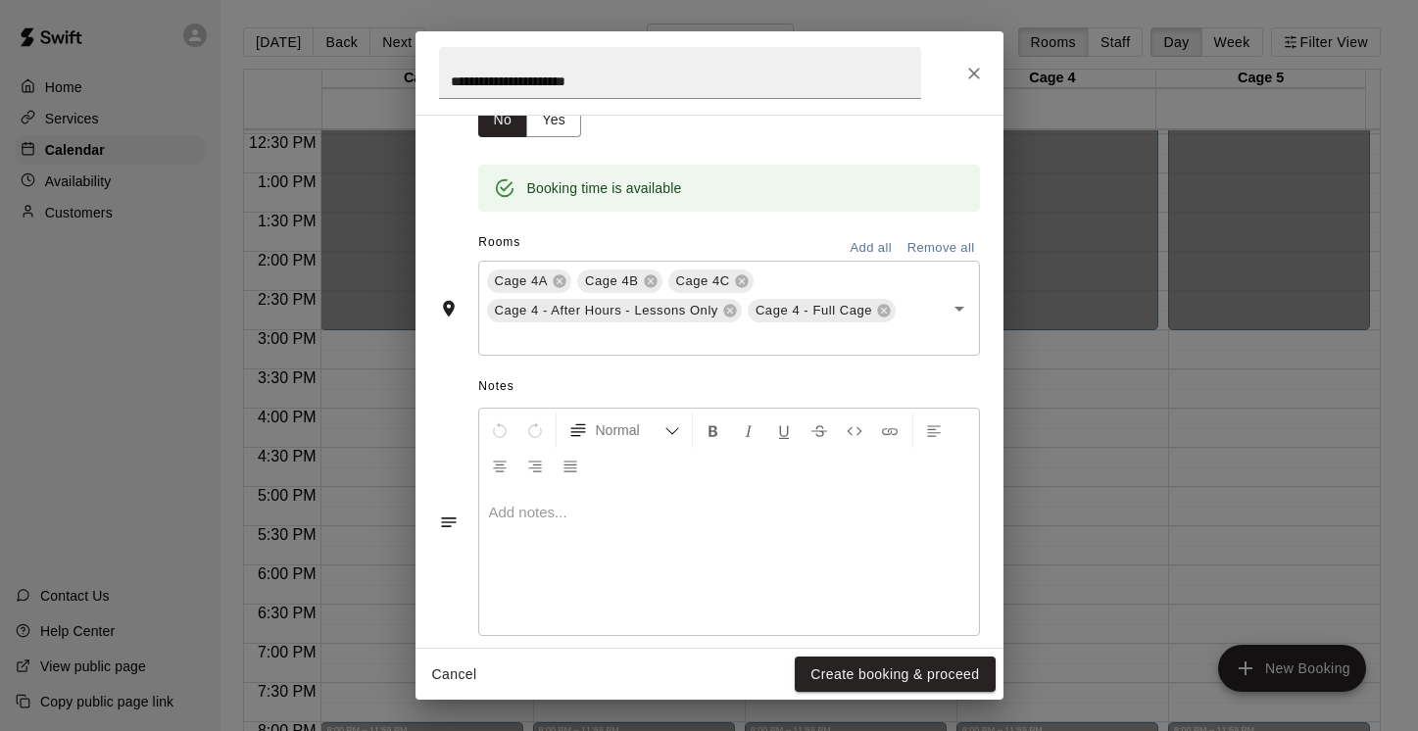
click at [732, 518] on p at bounding box center [729, 513] width 480 height 20
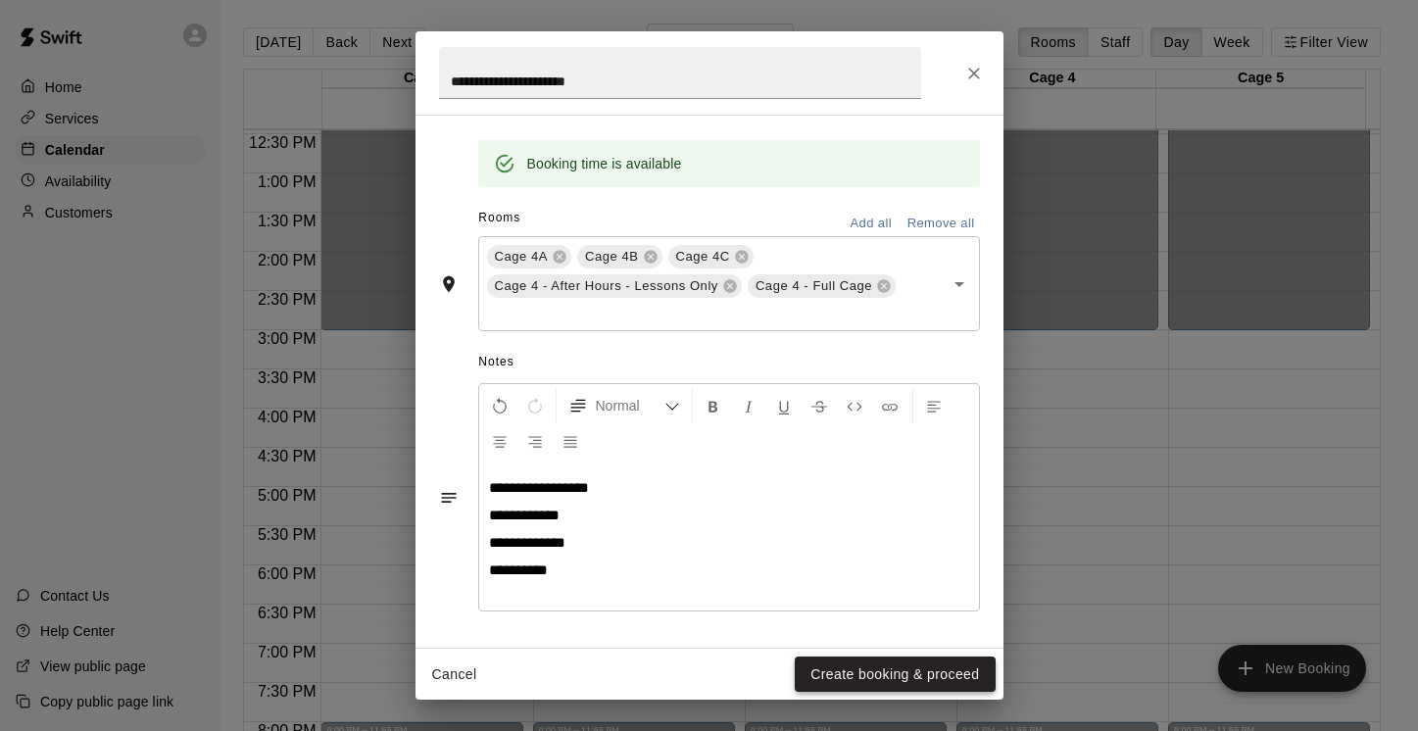
click at [915, 672] on button "Create booking & proceed" at bounding box center [895, 675] width 200 height 36
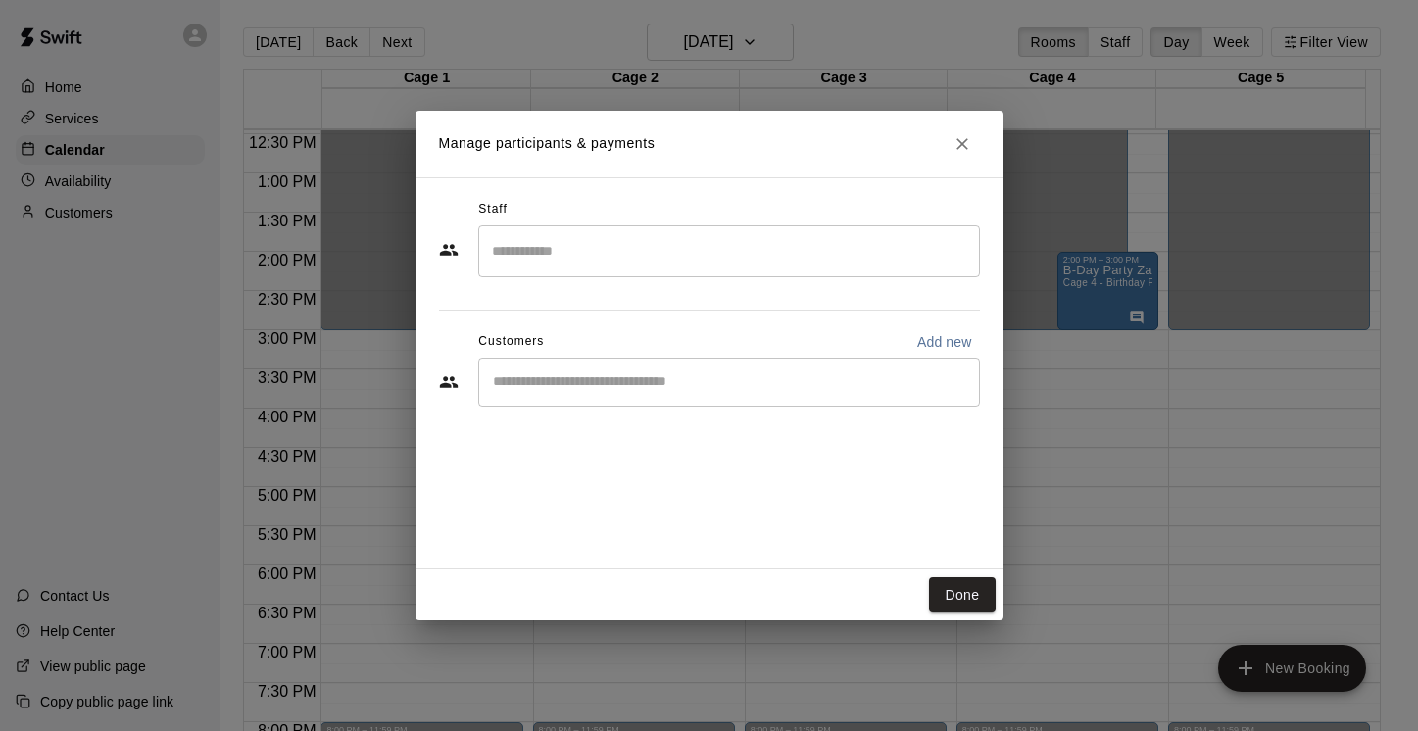
click at [648, 271] on div "​" at bounding box center [729, 251] width 502 height 52
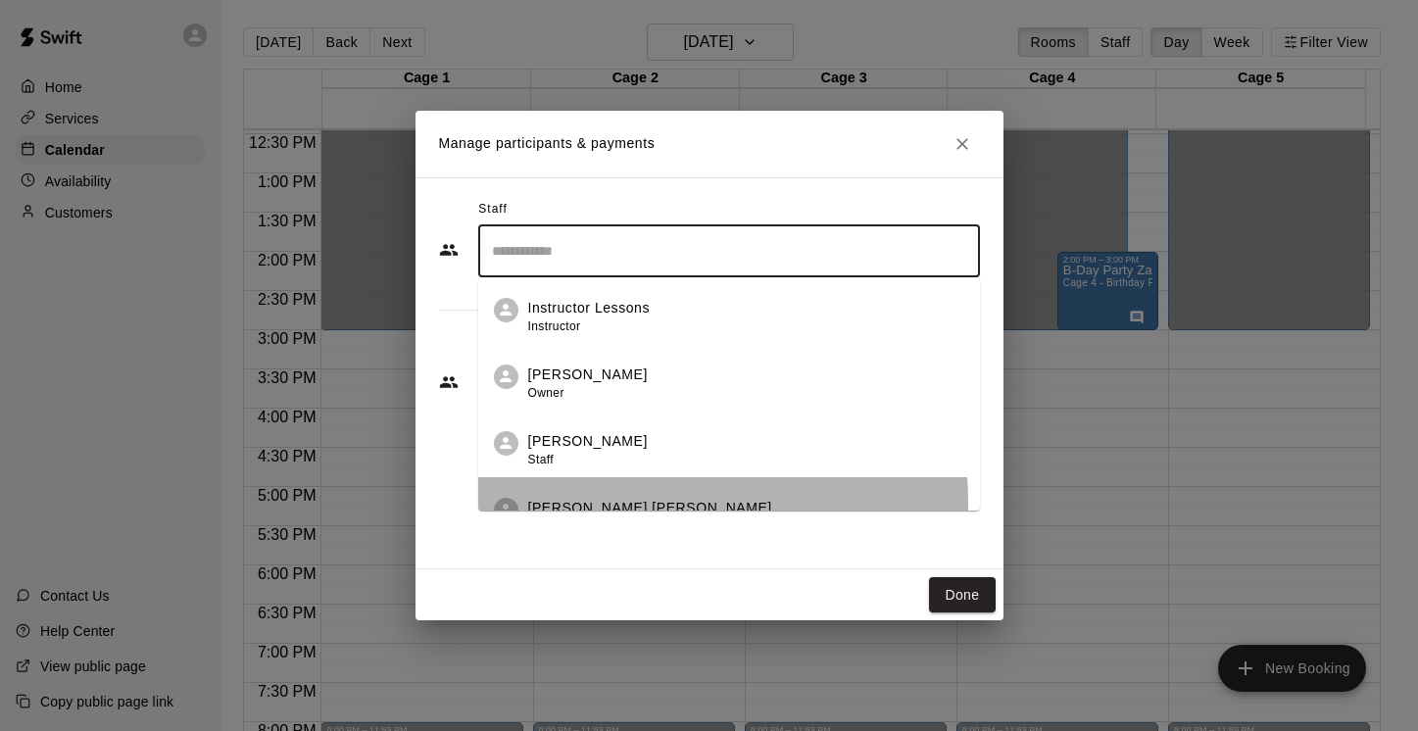
click at [628, 503] on p "[PERSON_NAME] [PERSON_NAME]" at bounding box center [650, 508] width 244 height 21
click at [612, 502] on div "Front Desk Instructor" at bounding box center [746, 517] width 436 height 38
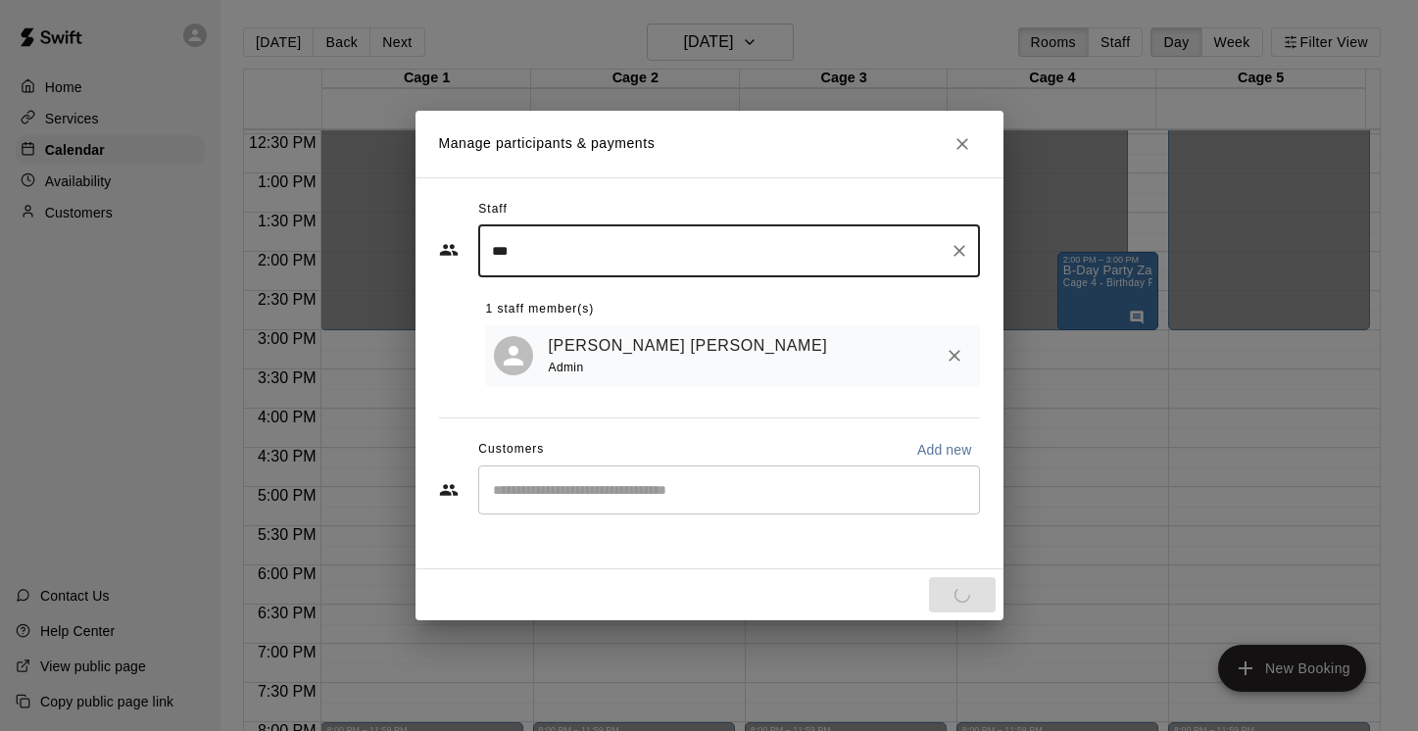
type input "***"
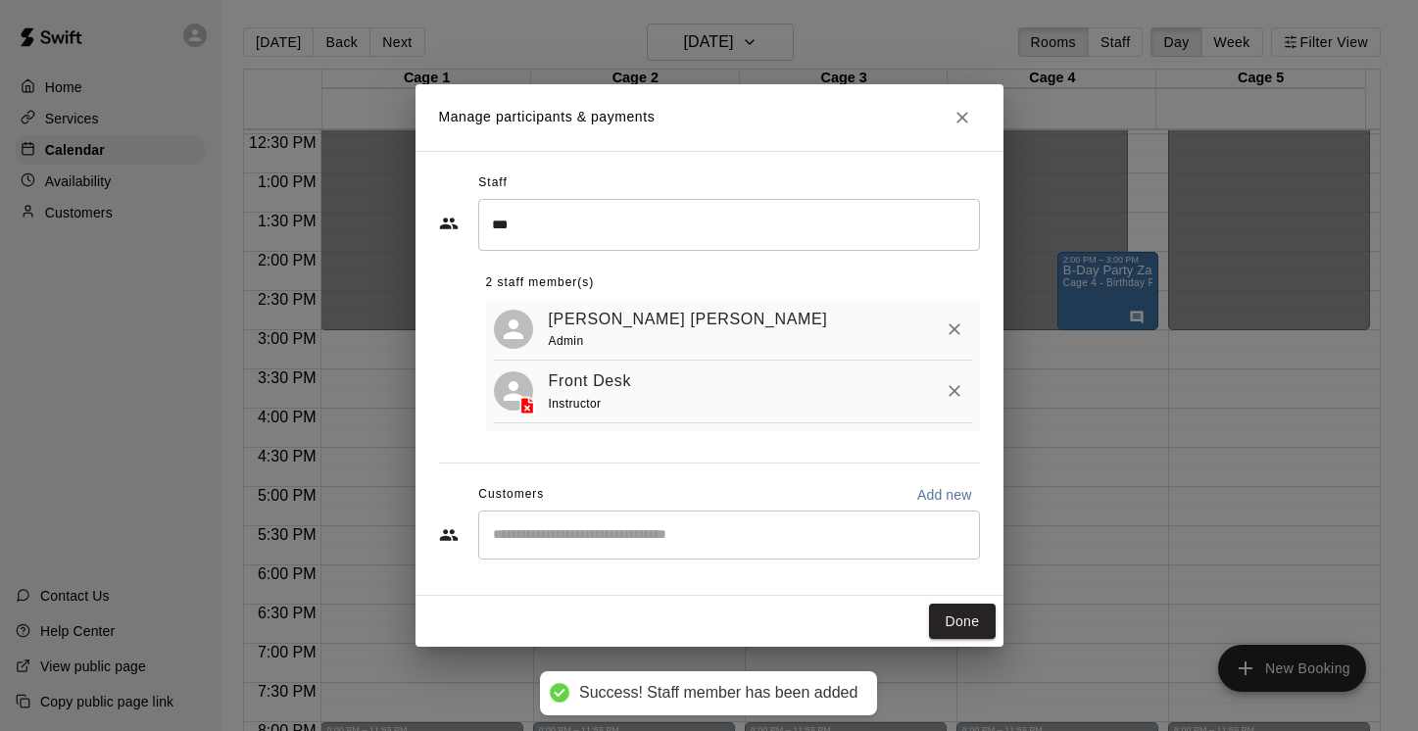
click at [617, 492] on div "Customers Add new" at bounding box center [709, 494] width 541 height 31
click at [597, 541] on input "Start typing to search customers..." at bounding box center [729, 535] width 484 height 20
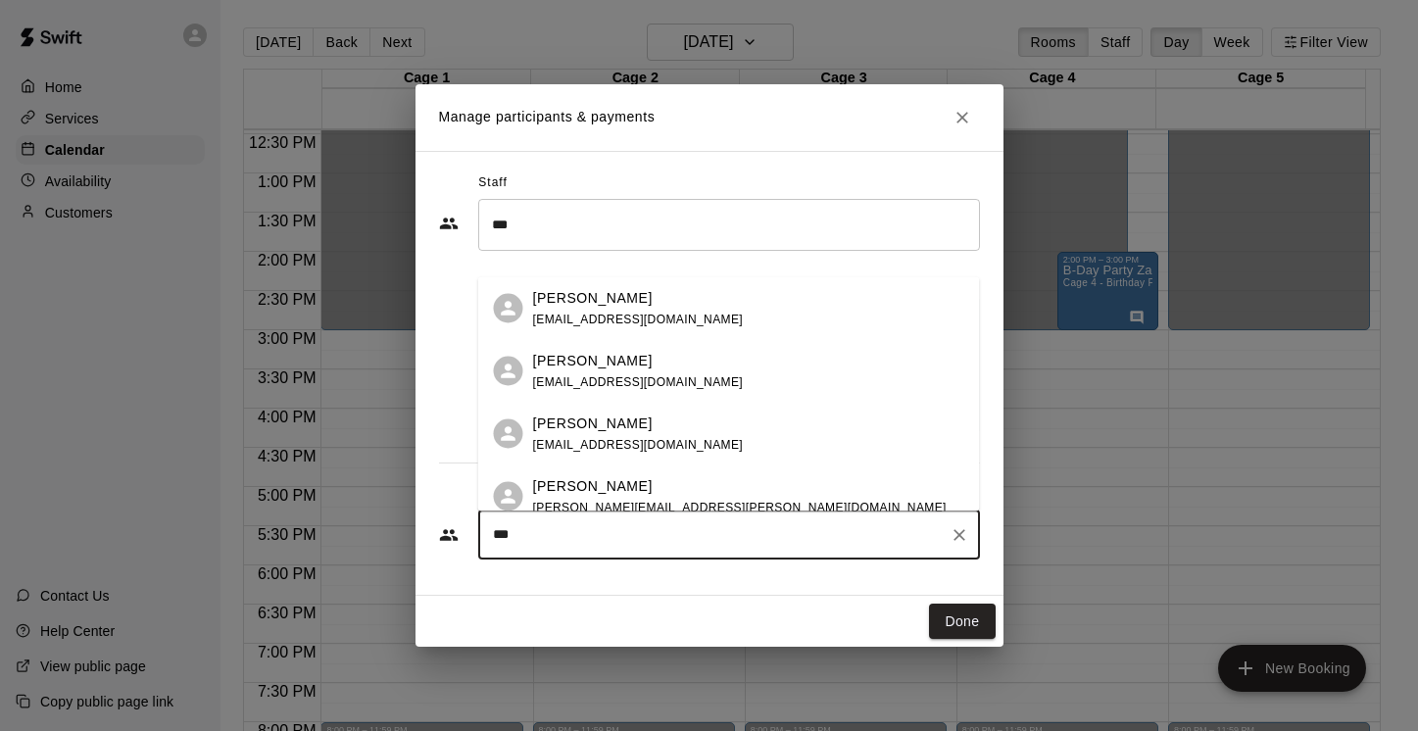
type input "****"
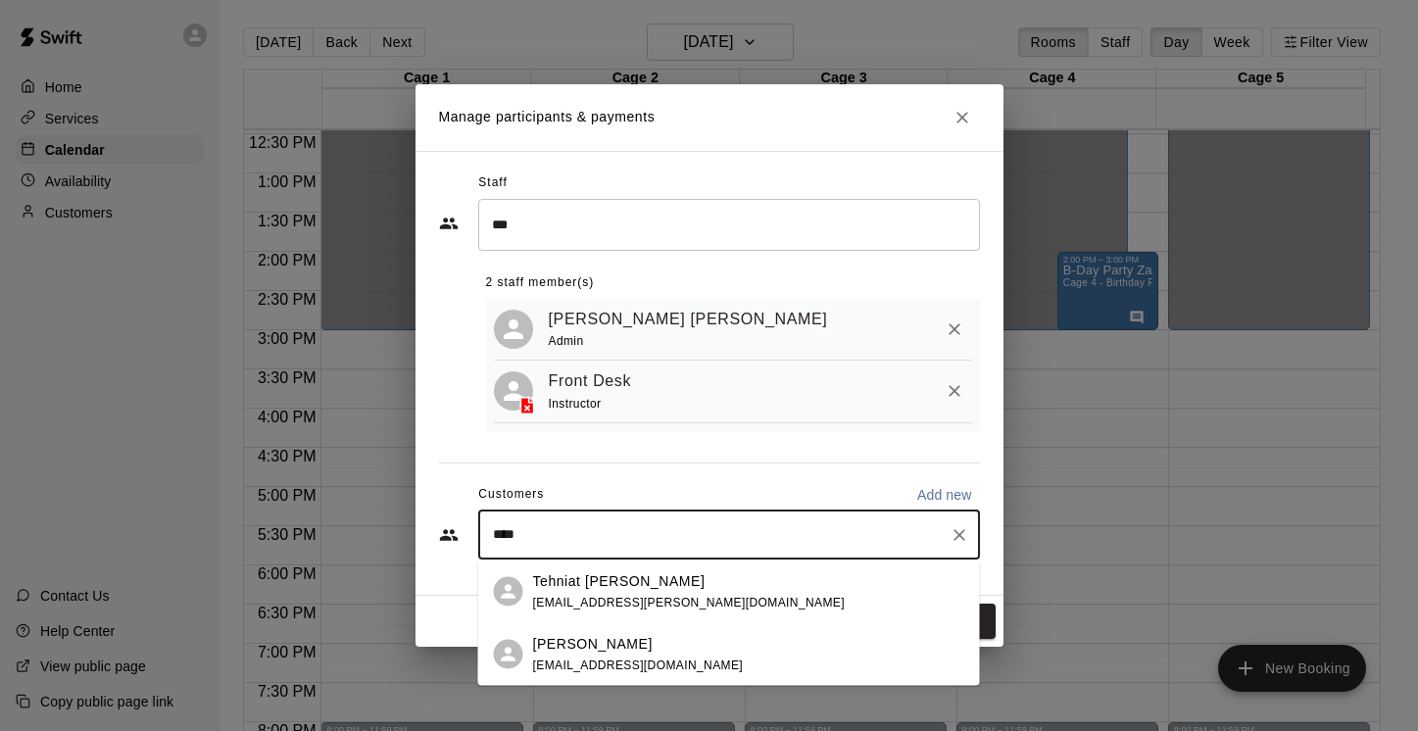
click at [618, 599] on span "[EMAIL_ADDRESS][PERSON_NAME][DOMAIN_NAME]" at bounding box center [689, 602] width 312 height 14
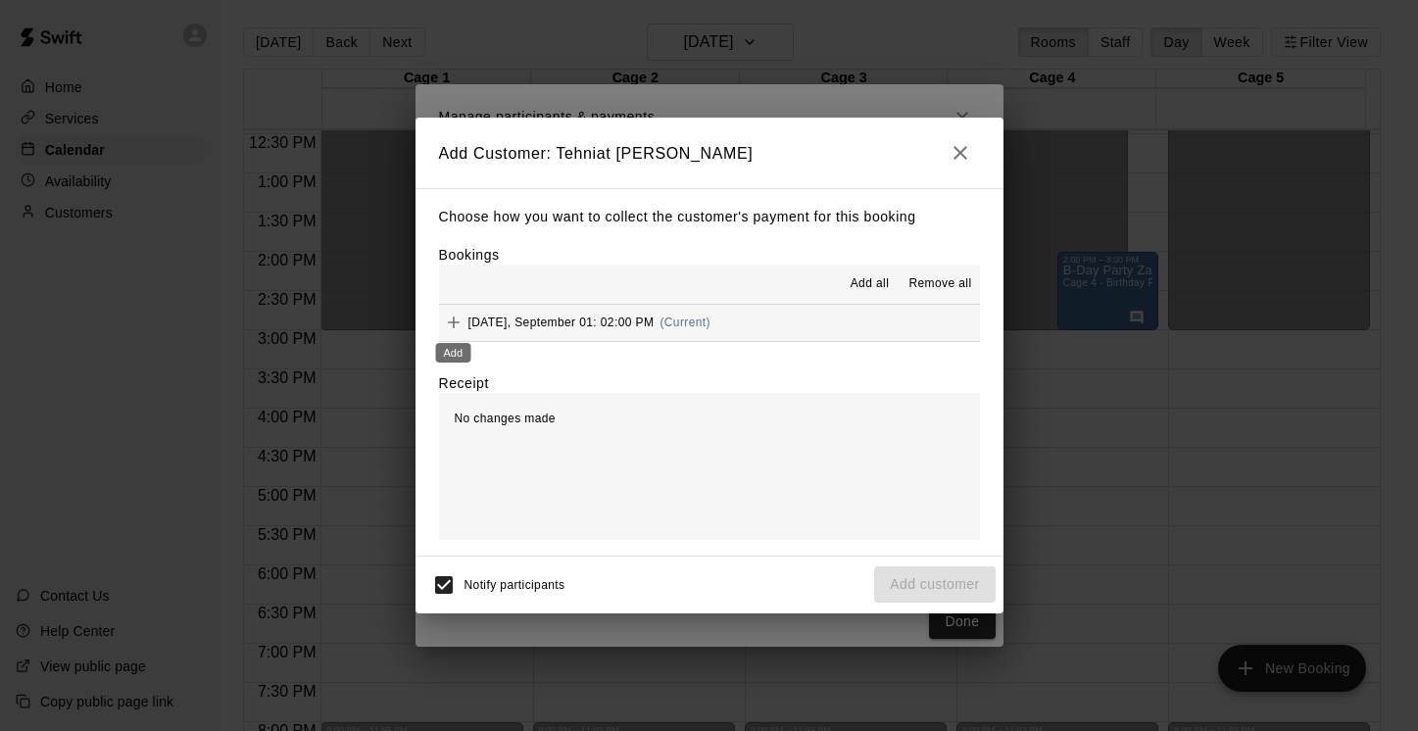
click at [450, 324] on icon "Add" at bounding box center [454, 323] width 20 height 20
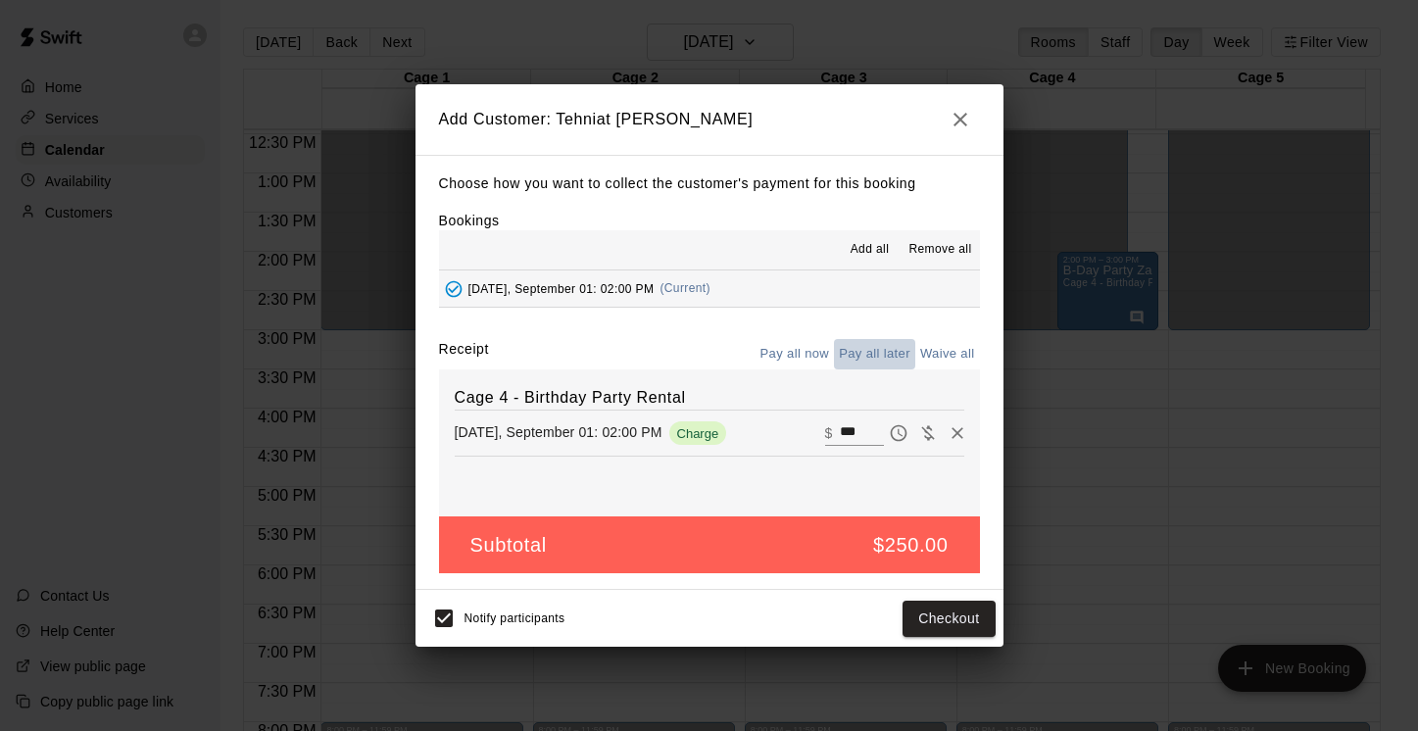
click at [884, 349] on button "Pay all later" at bounding box center [874, 354] width 81 height 30
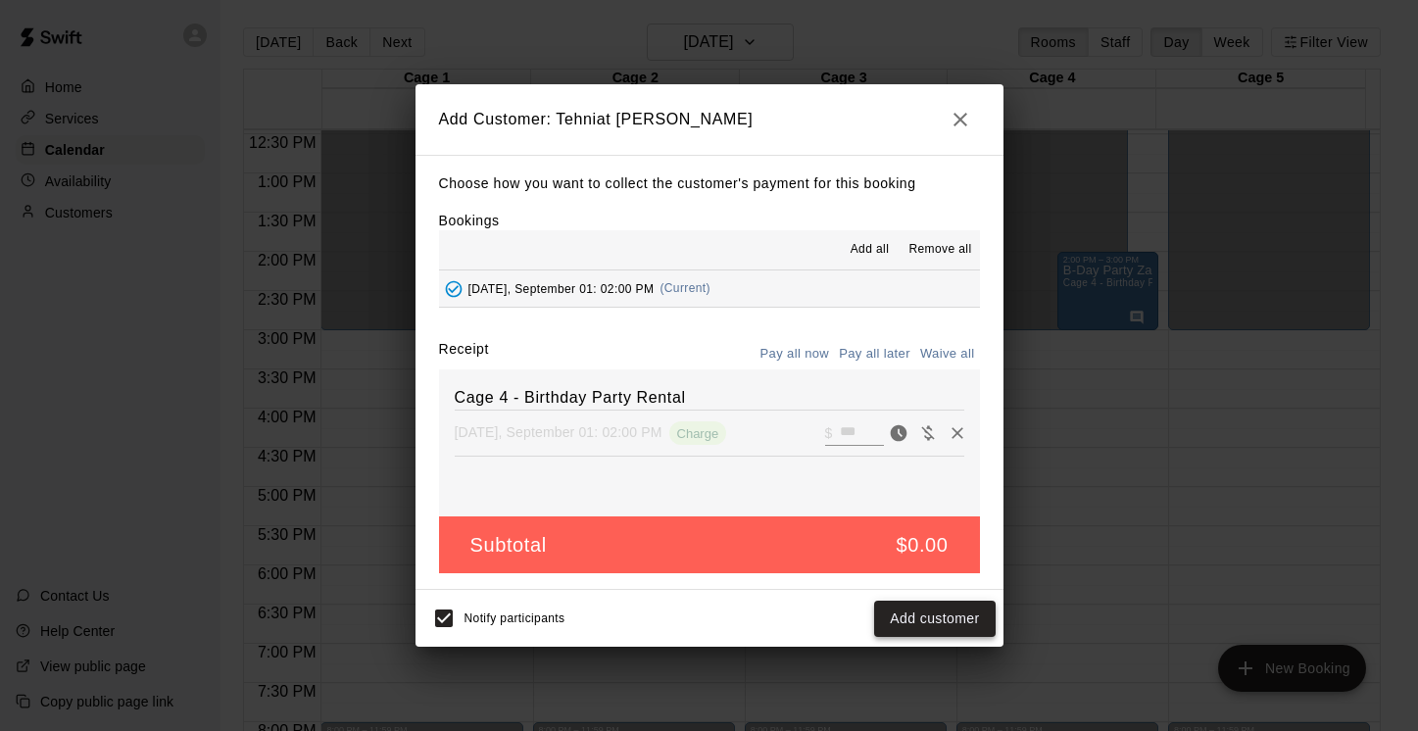
click at [944, 618] on button "Add customer" at bounding box center [934, 619] width 121 height 36
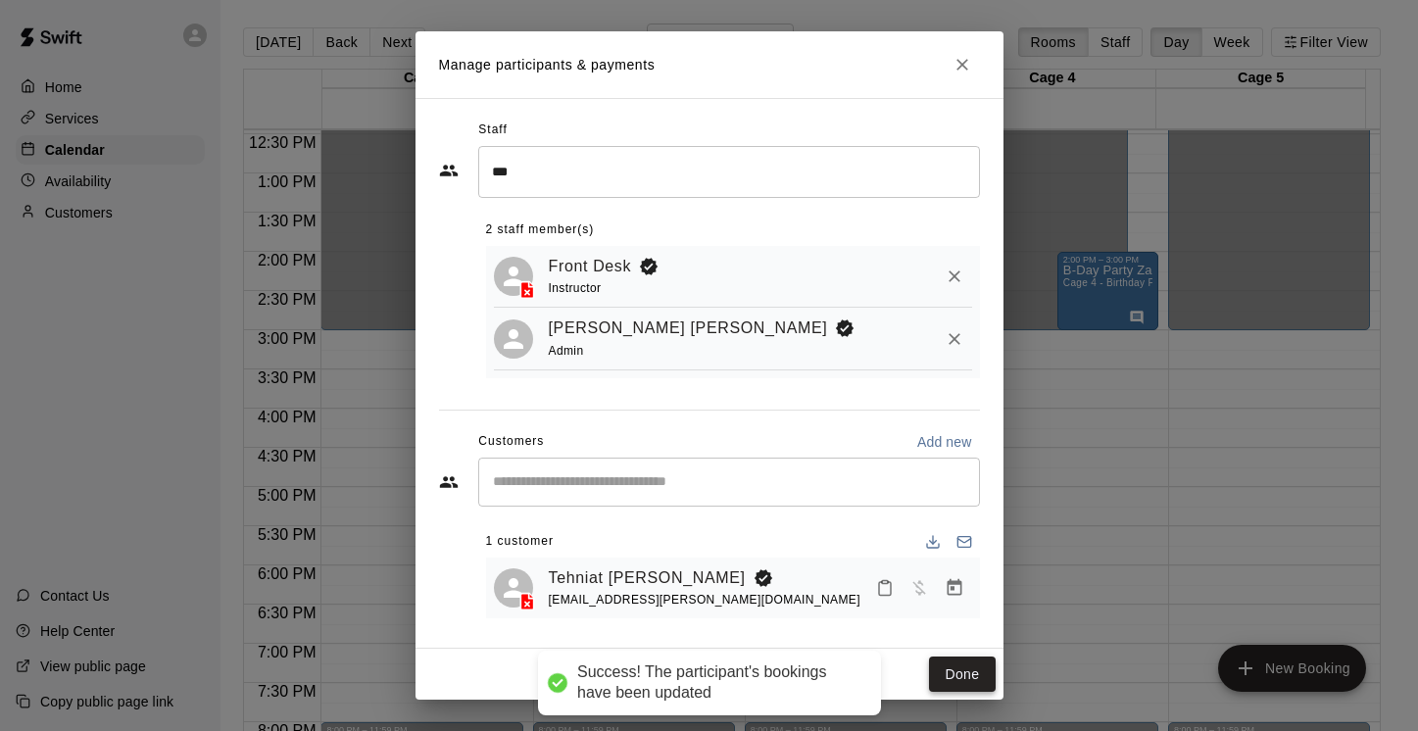
click at [963, 673] on button "Done" at bounding box center [962, 675] width 66 height 36
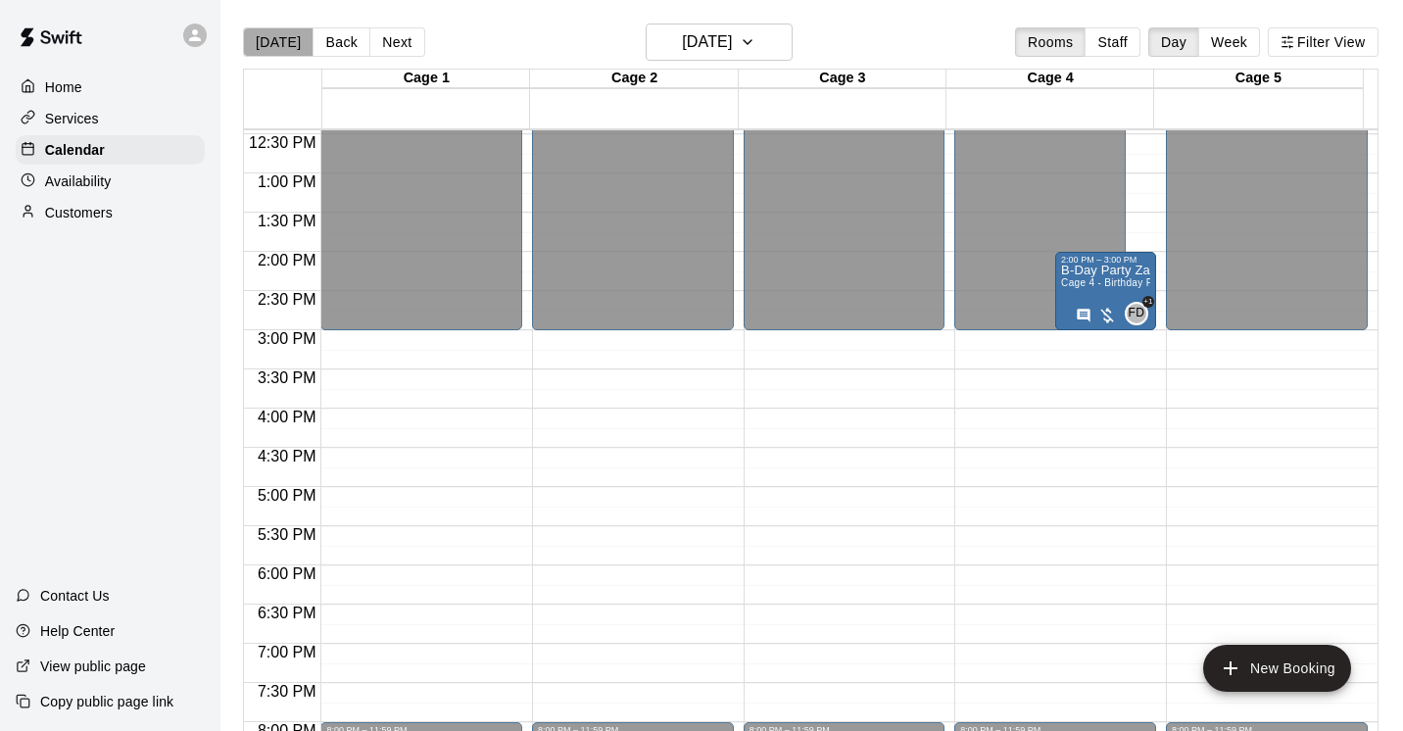
click at [276, 52] on button "[DATE]" at bounding box center [278, 41] width 71 height 29
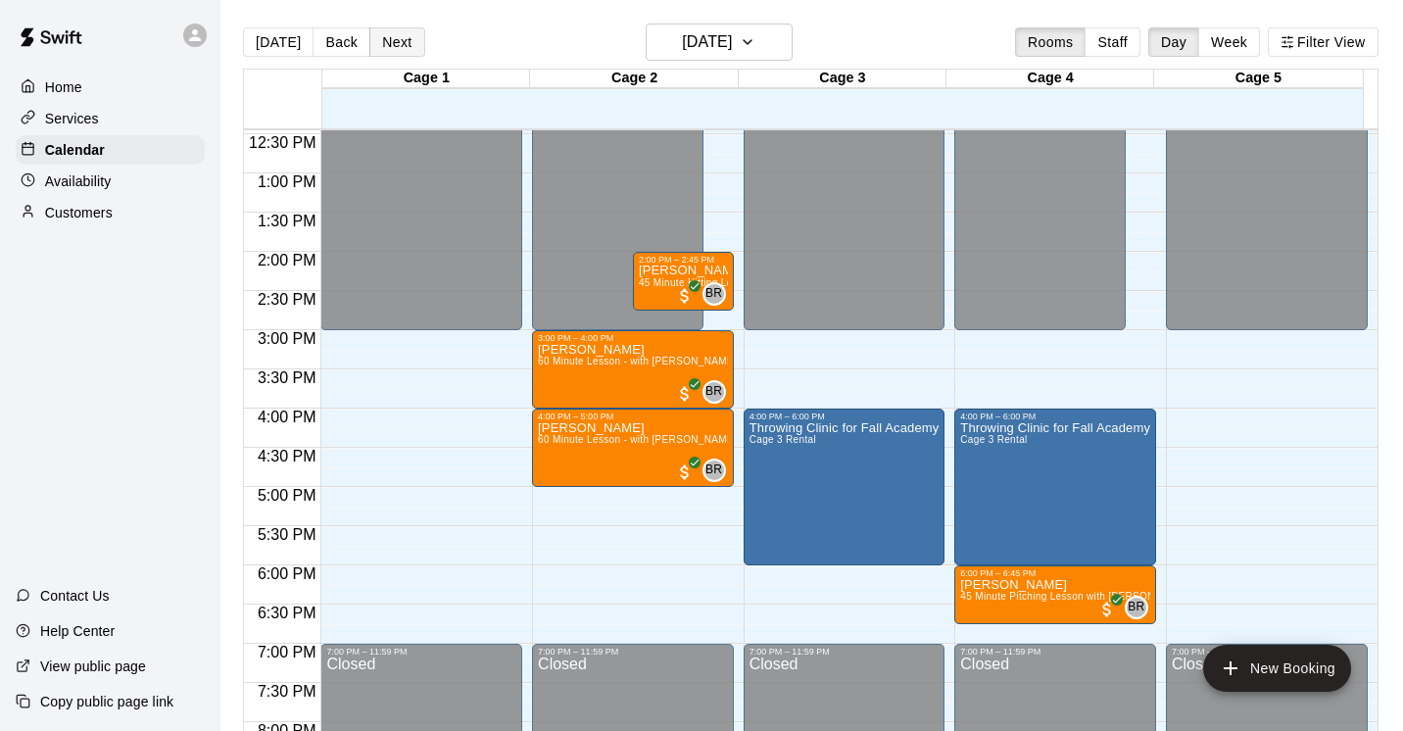
click at [401, 40] on button "Next" at bounding box center [396, 41] width 55 height 29
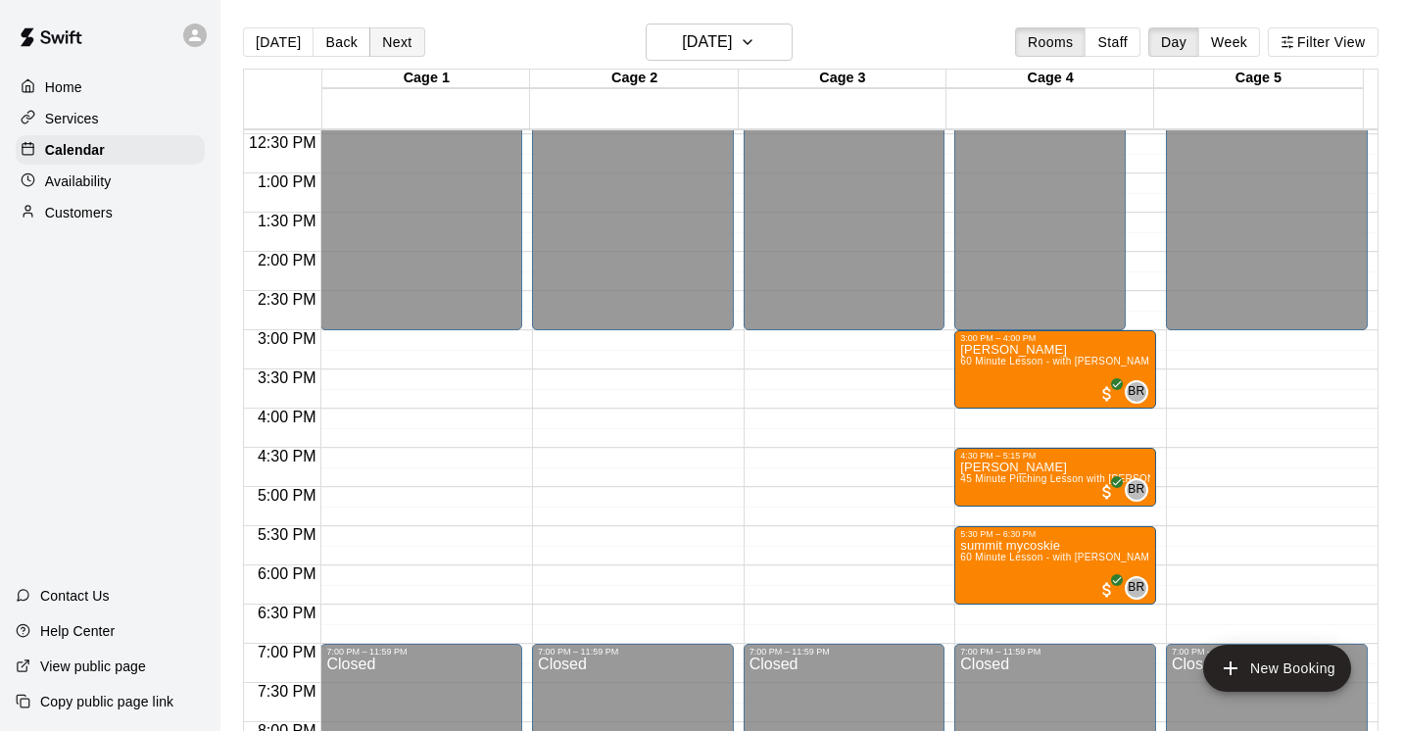
click at [401, 40] on button "Next" at bounding box center [396, 41] width 55 height 29
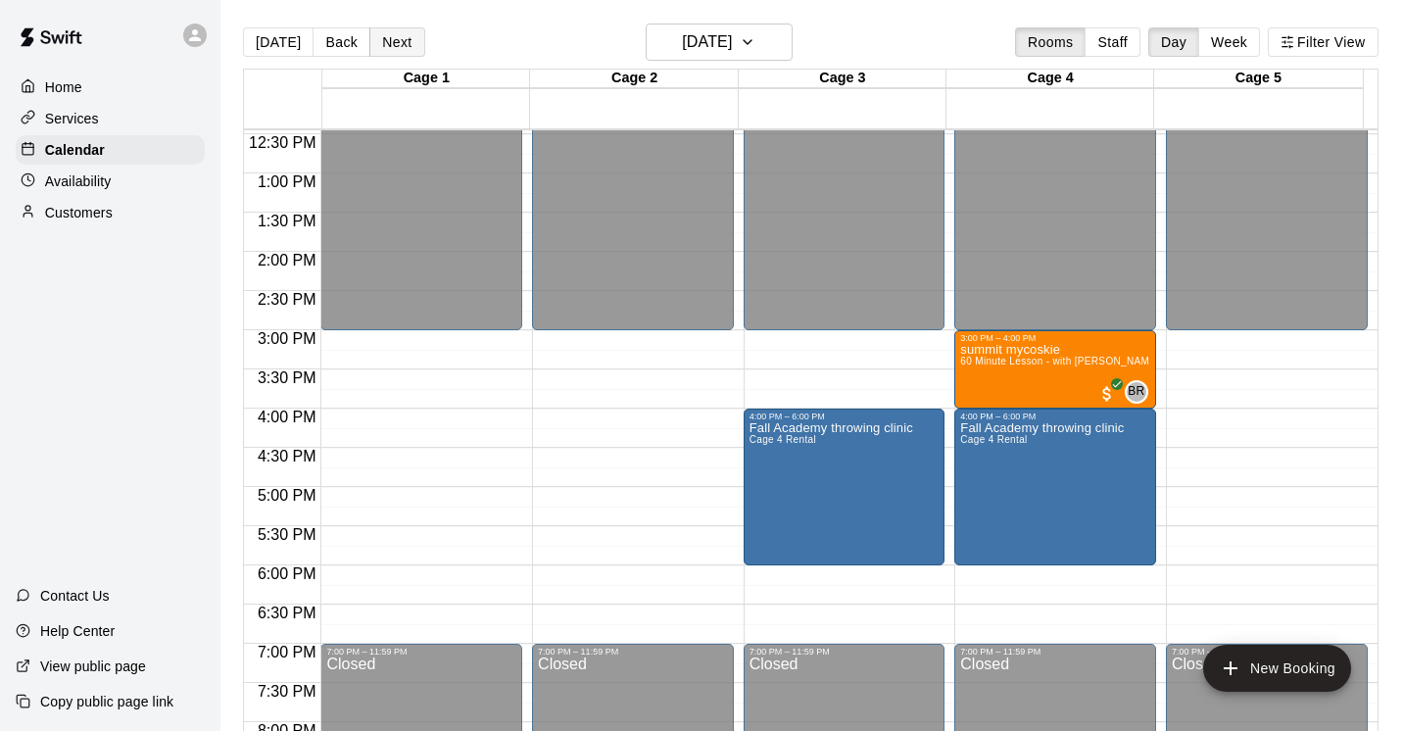
click at [401, 40] on button "Next" at bounding box center [396, 41] width 55 height 29
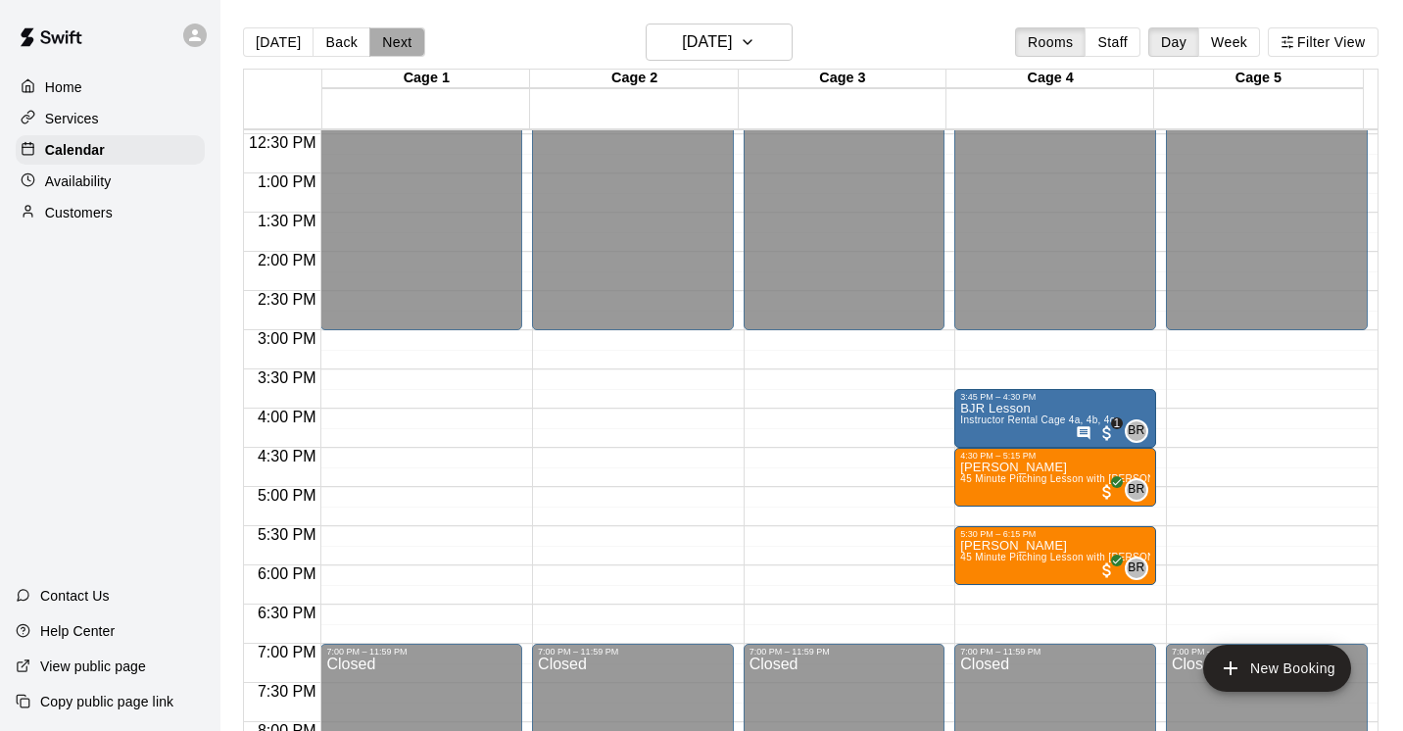
click at [401, 40] on button "Next" at bounding box center [396, 41] width 55 height 29
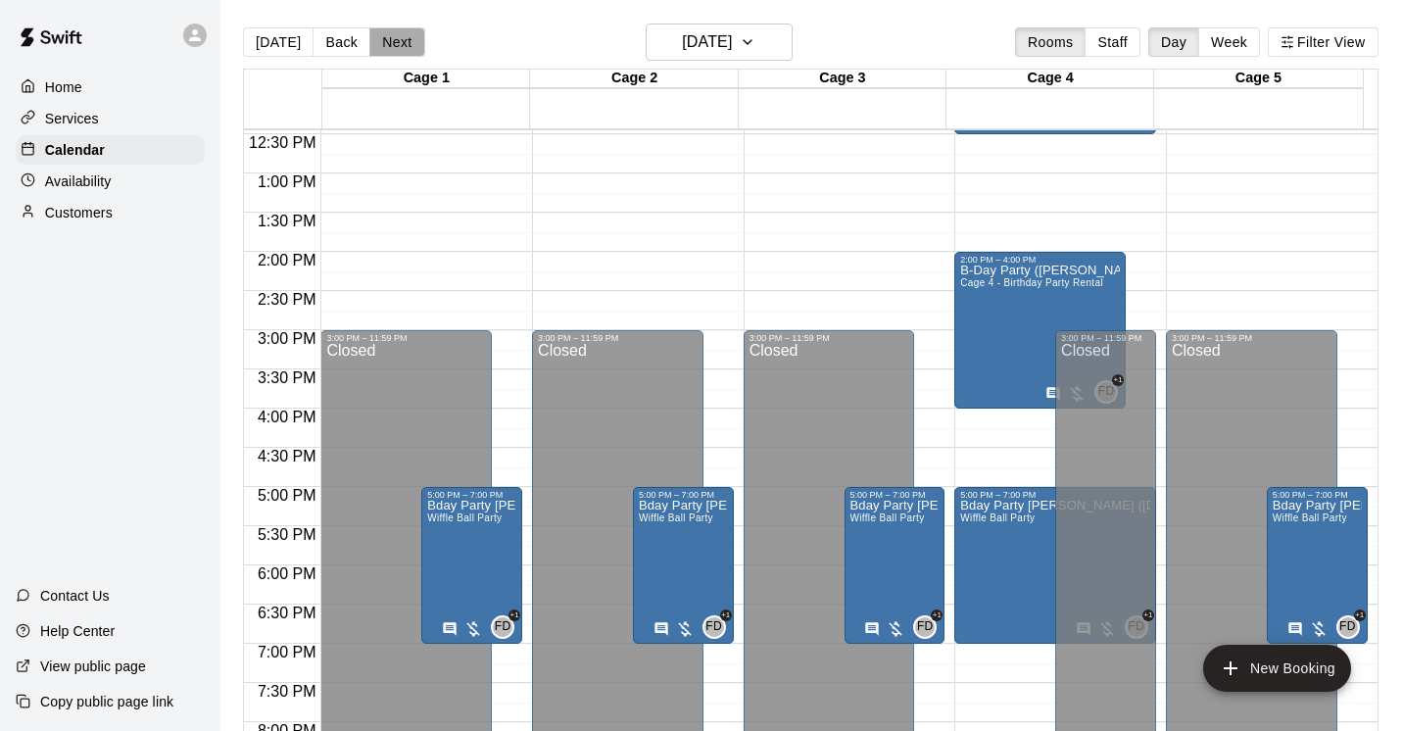
click at [401, 40] on button "Next" at bounding box center [396, 41] width 55 height 29
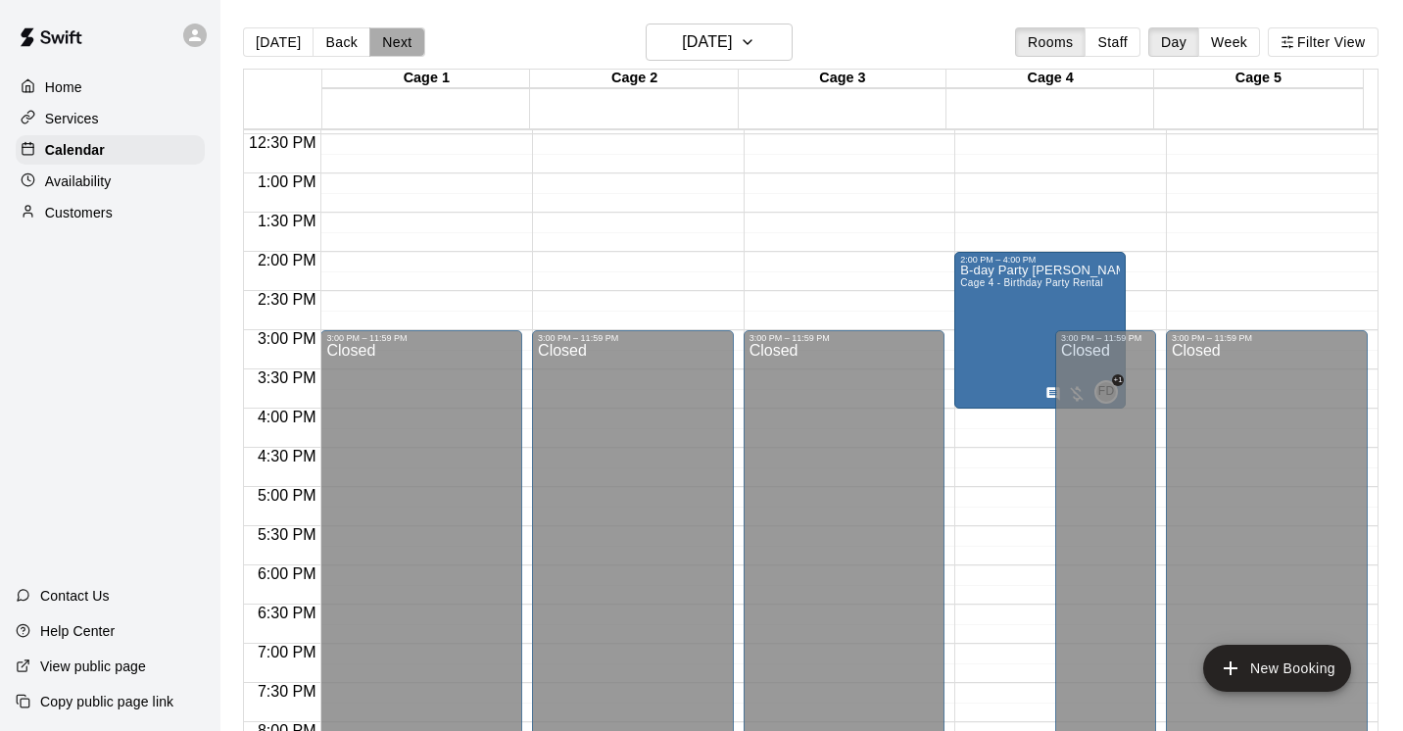
click at [401, 40] on button "Next" at bounding box center [396, 41] width 55 height 29
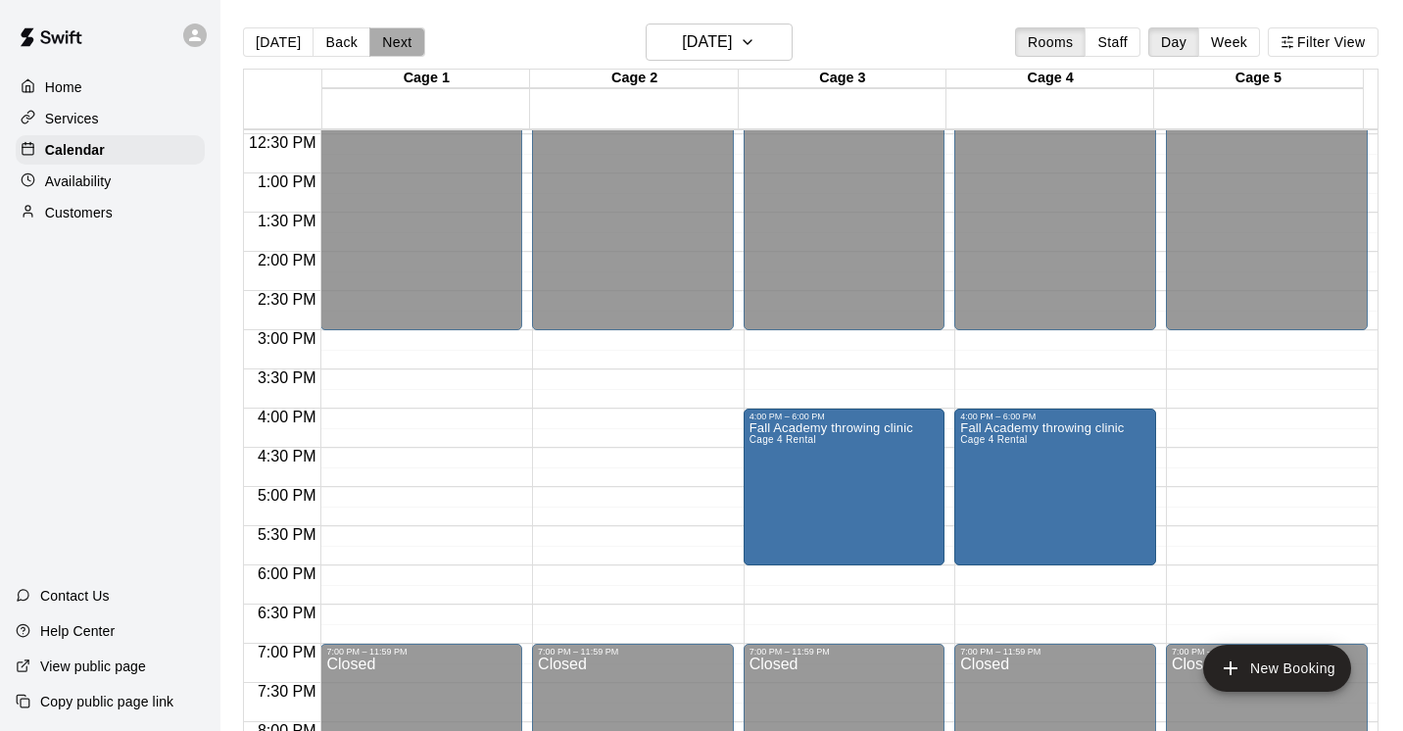
click at [401, 40] on button "Next" at bounding box center [396, 41] width 55 height 29
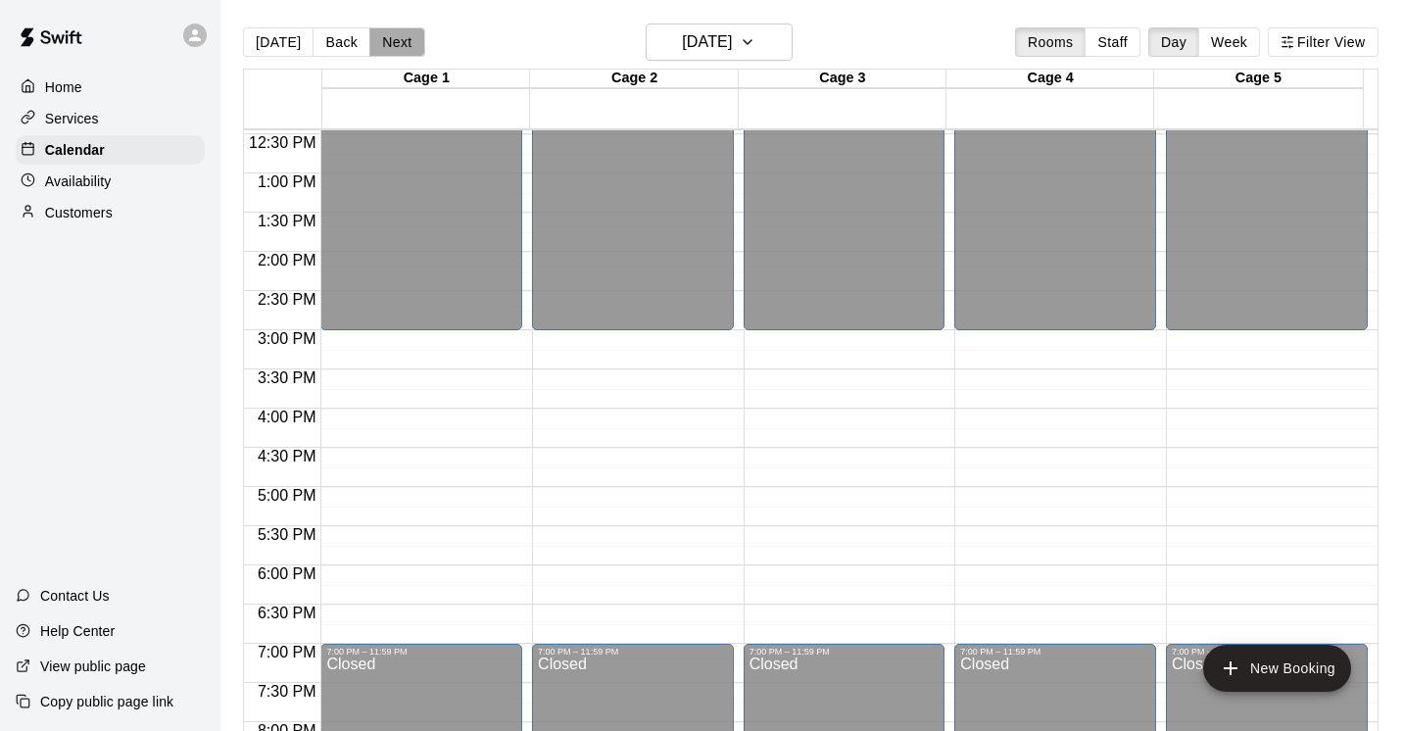
click at [401, 40] on button "Next" at bounding box center [396, 41] width 55 height 29
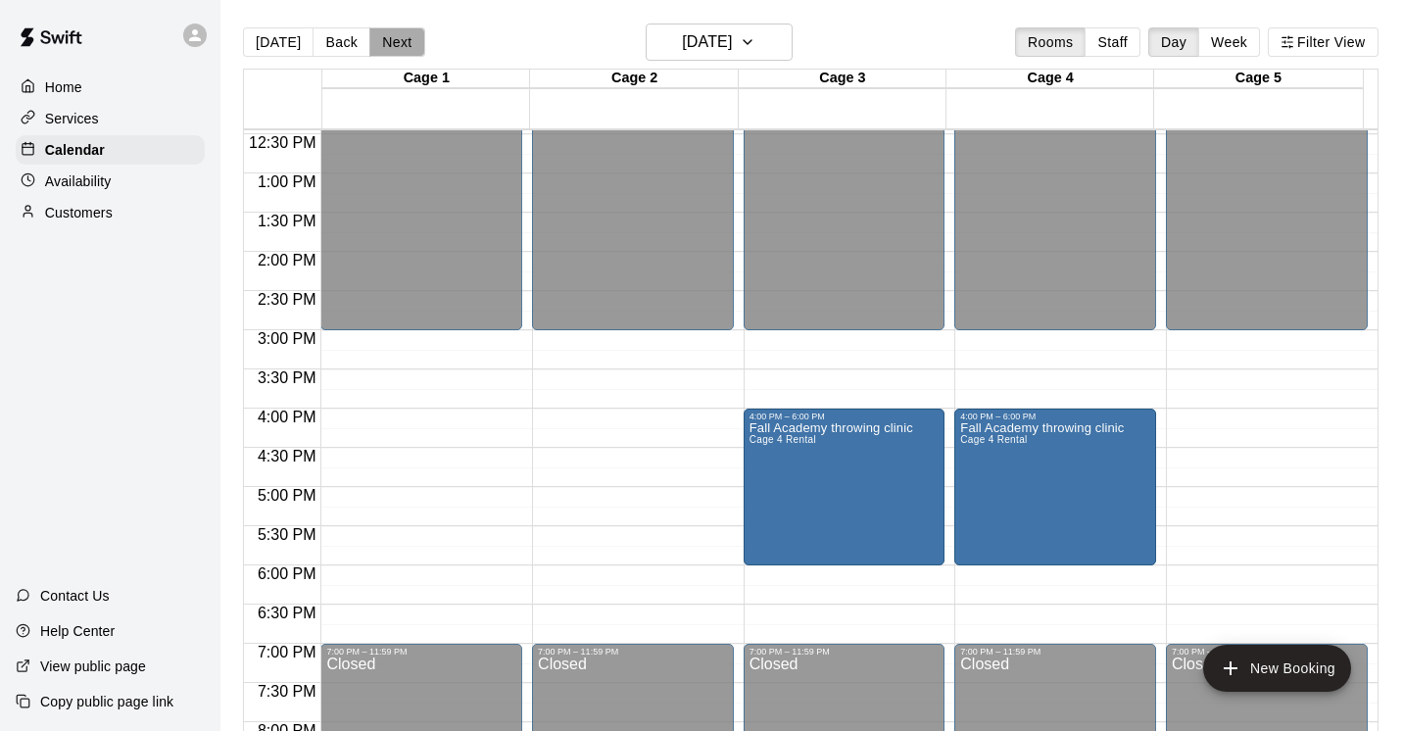
click at [401, 40] on button "Next" at bounding box center [396, 41] width 55 height 29
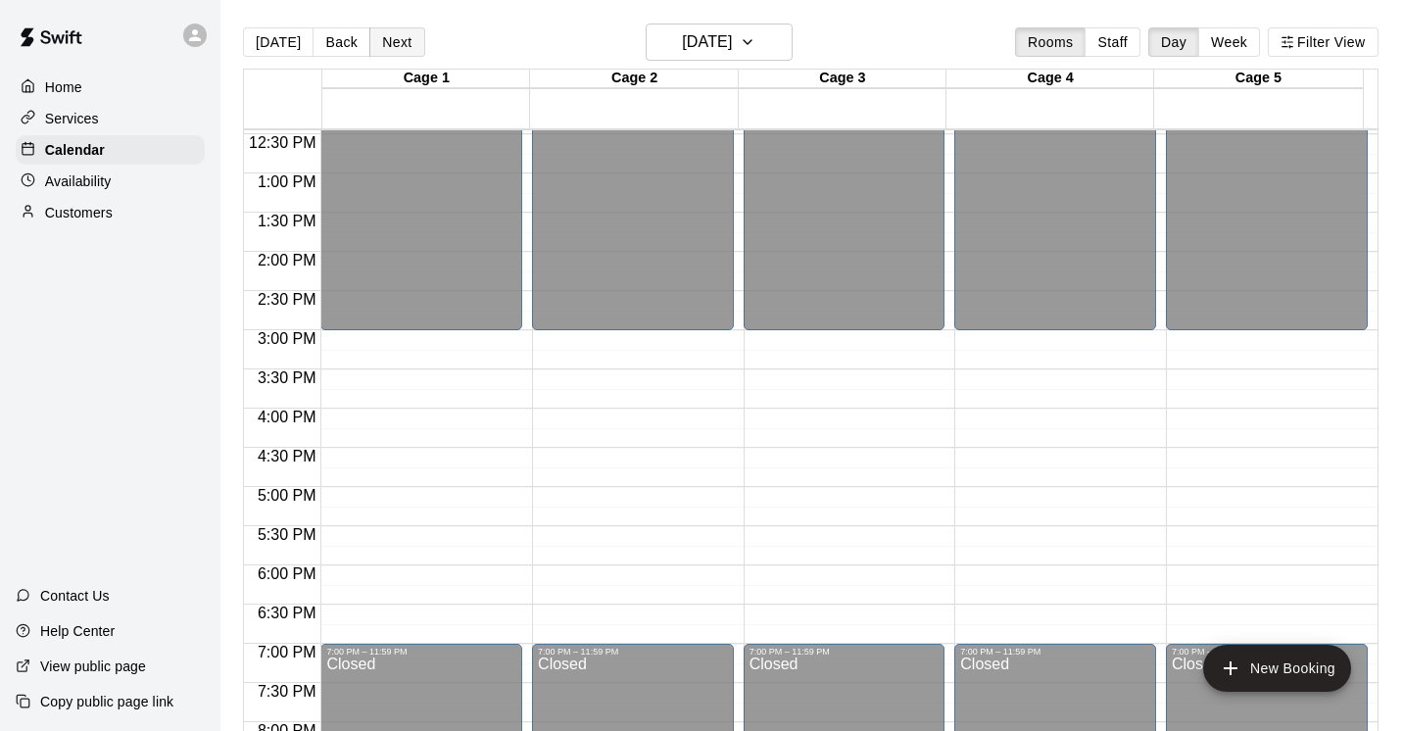
click at [401, 40] on button "Next" at bounding box center [396, 41] width 55 height 29
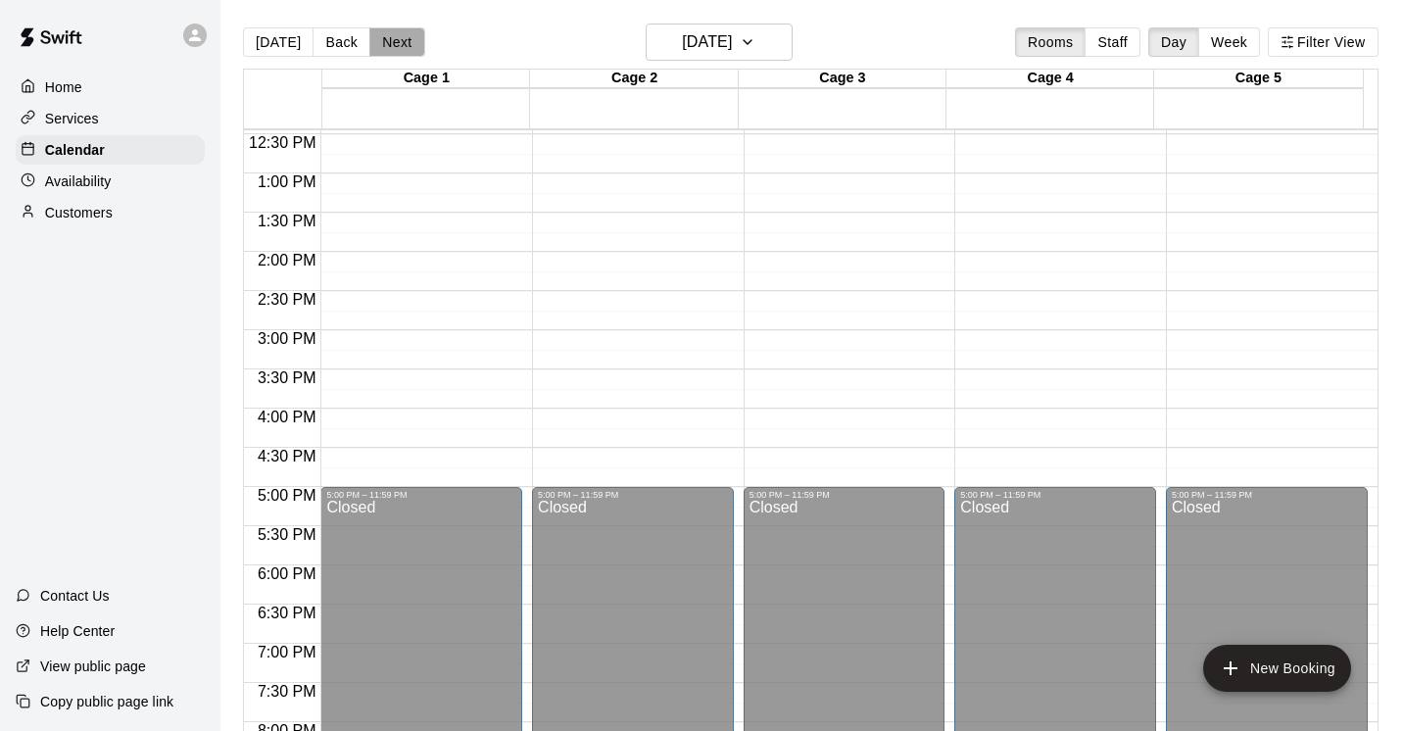
click at [401, 40] on button "Next" at bounding box center [396, 41] width 55 height 29
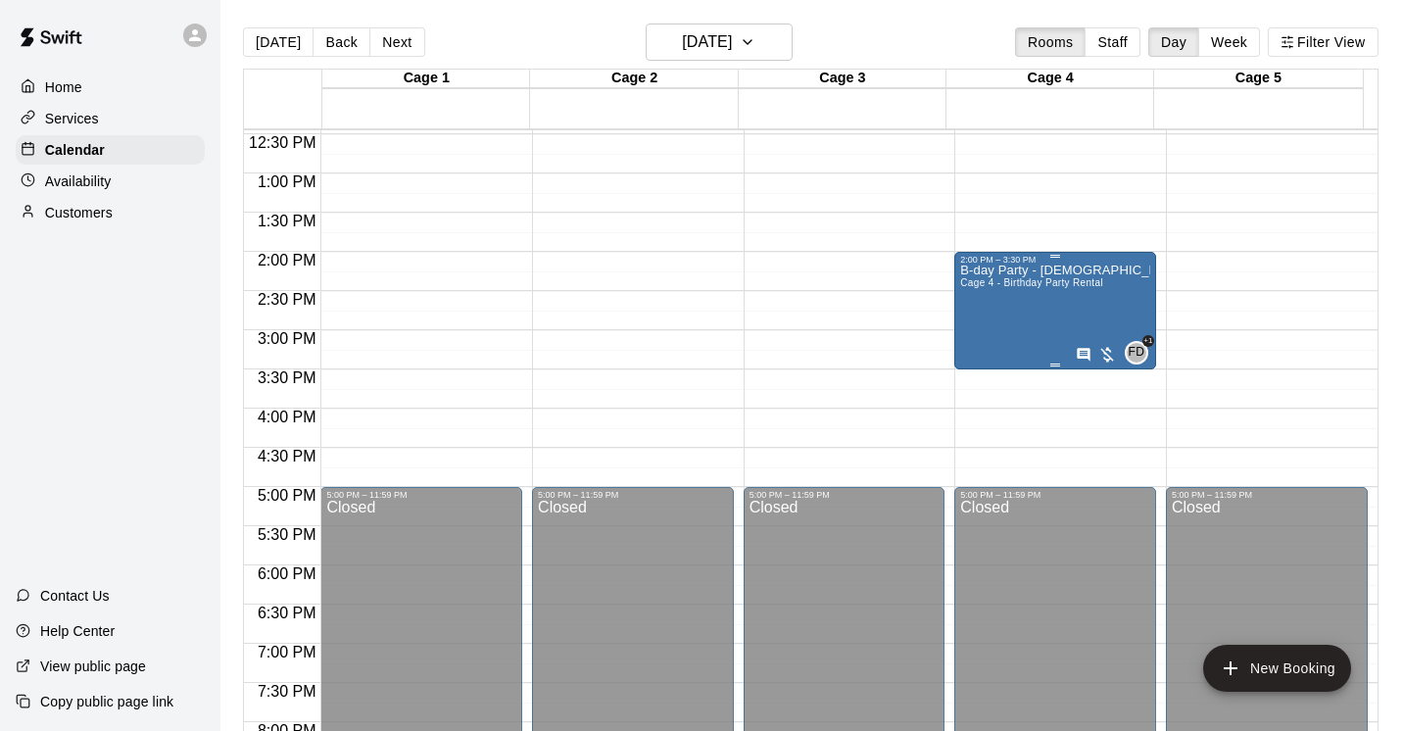
click at [1011, 307] on div "B-day Party - [DEMOGRAPHIC_DATA] Cage 4 - Birthday Party Rental" at bounding box center [1055, 630] width 190 height 731
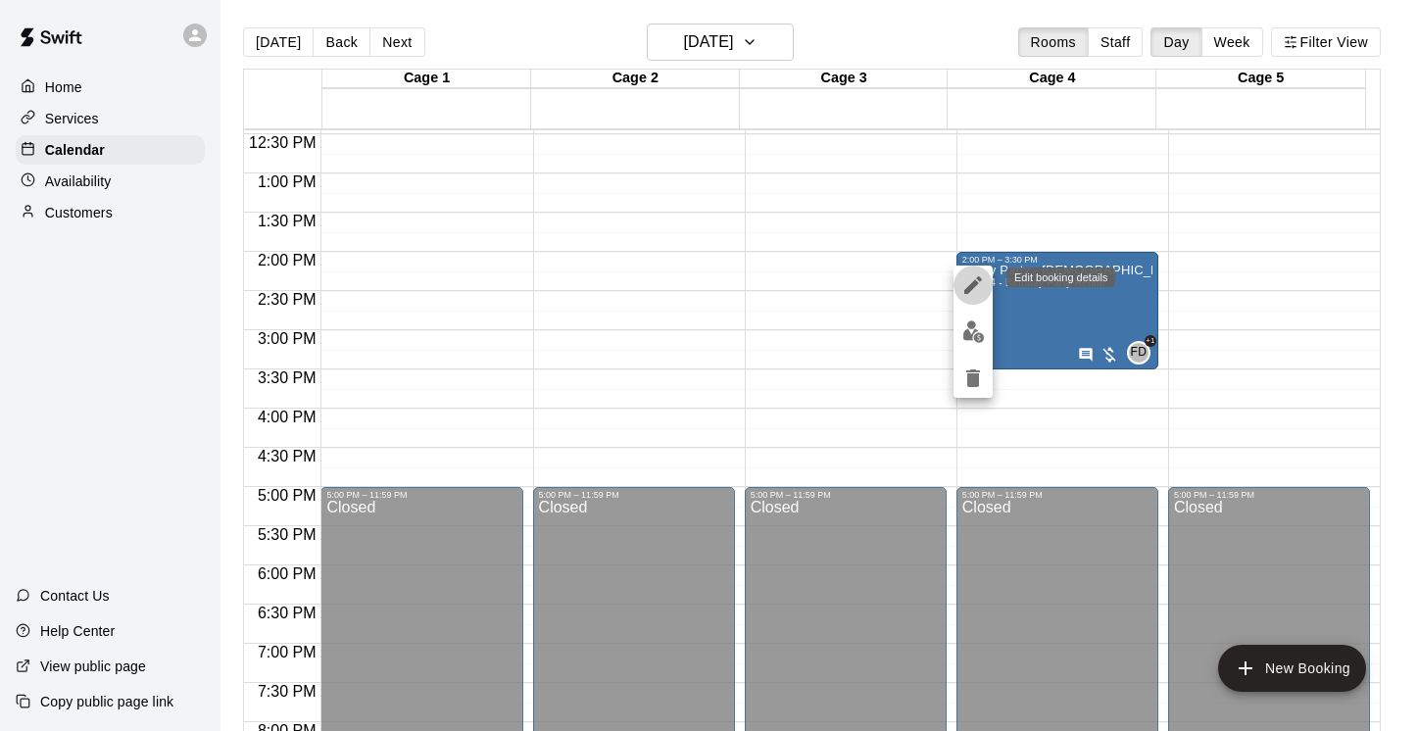
click at [978, 284] on icon "edit" at bounding box center [973, 285] width 24 height 24
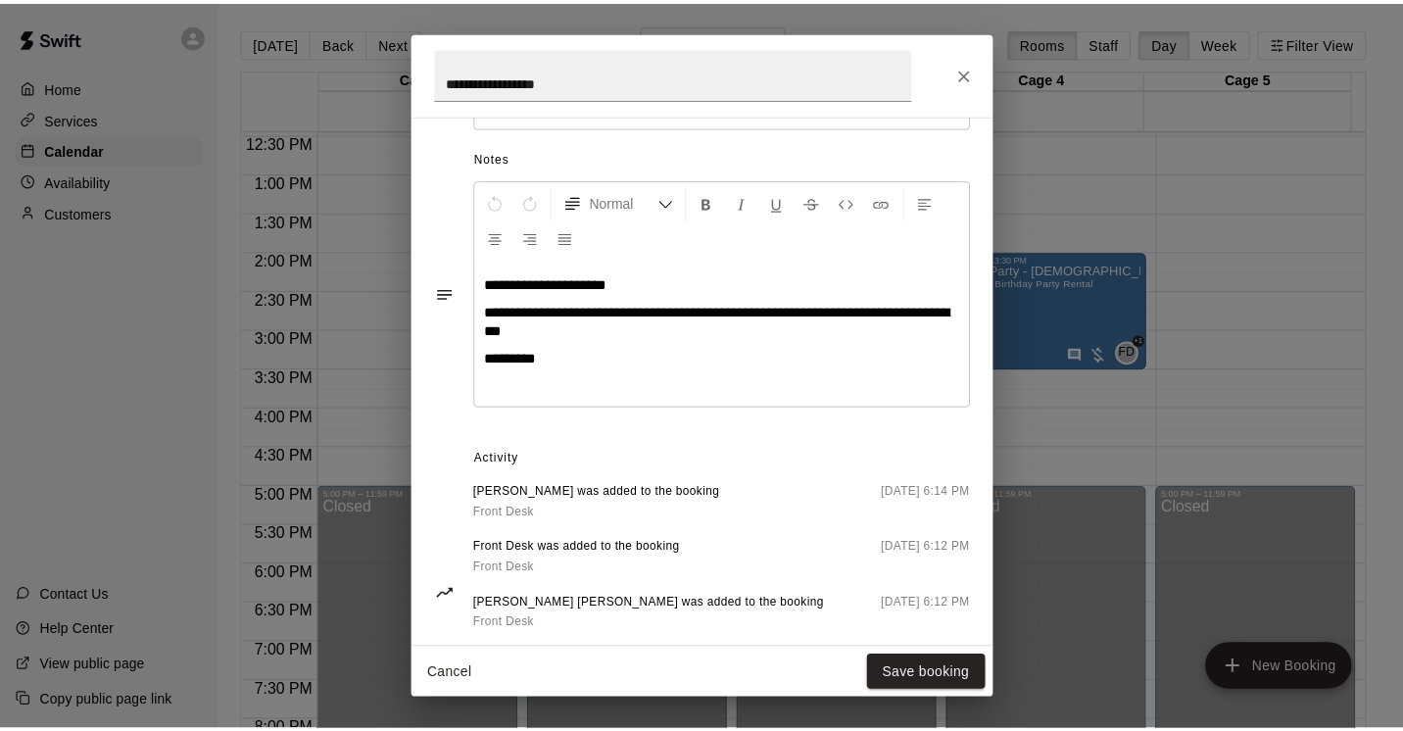
scroll to position [0, 0]
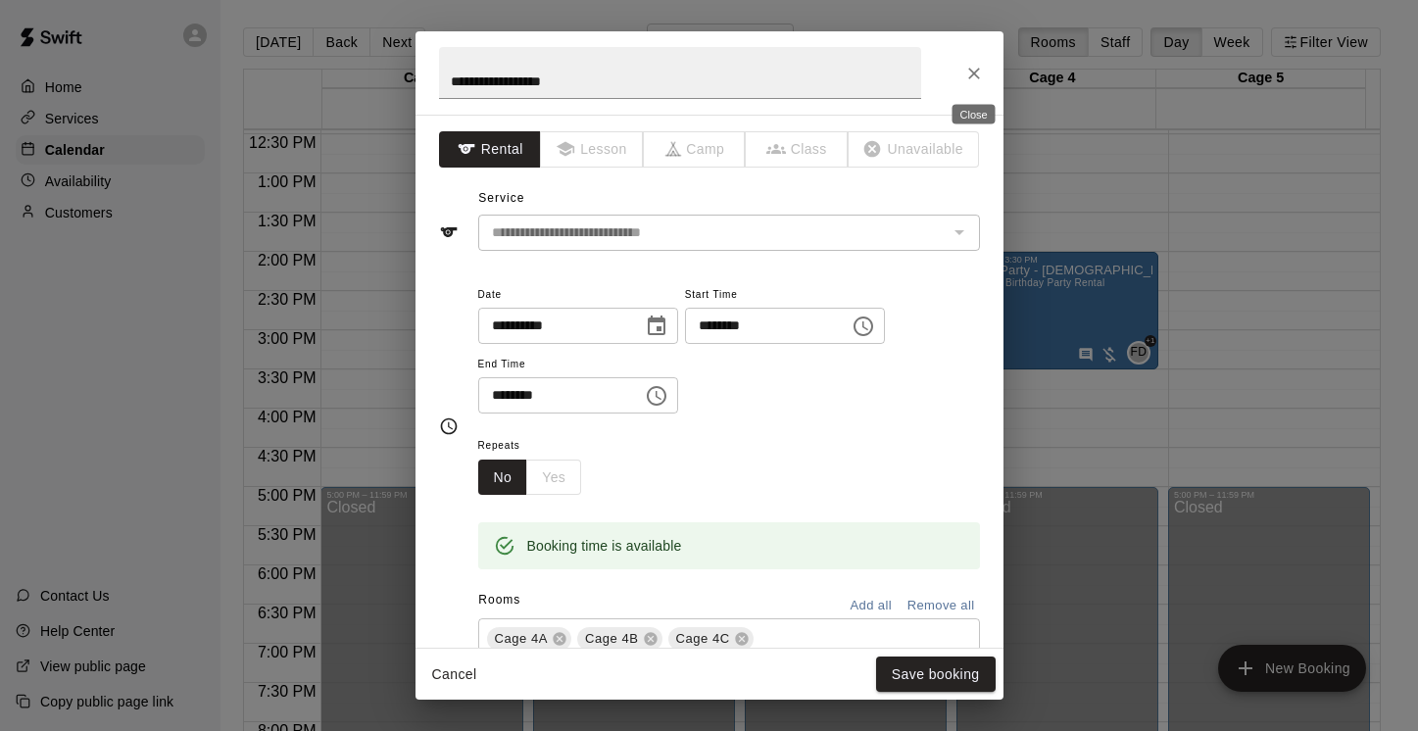
click at [970, 70] on icon "Close" at bounding box center [974, 74] width 12 height 12
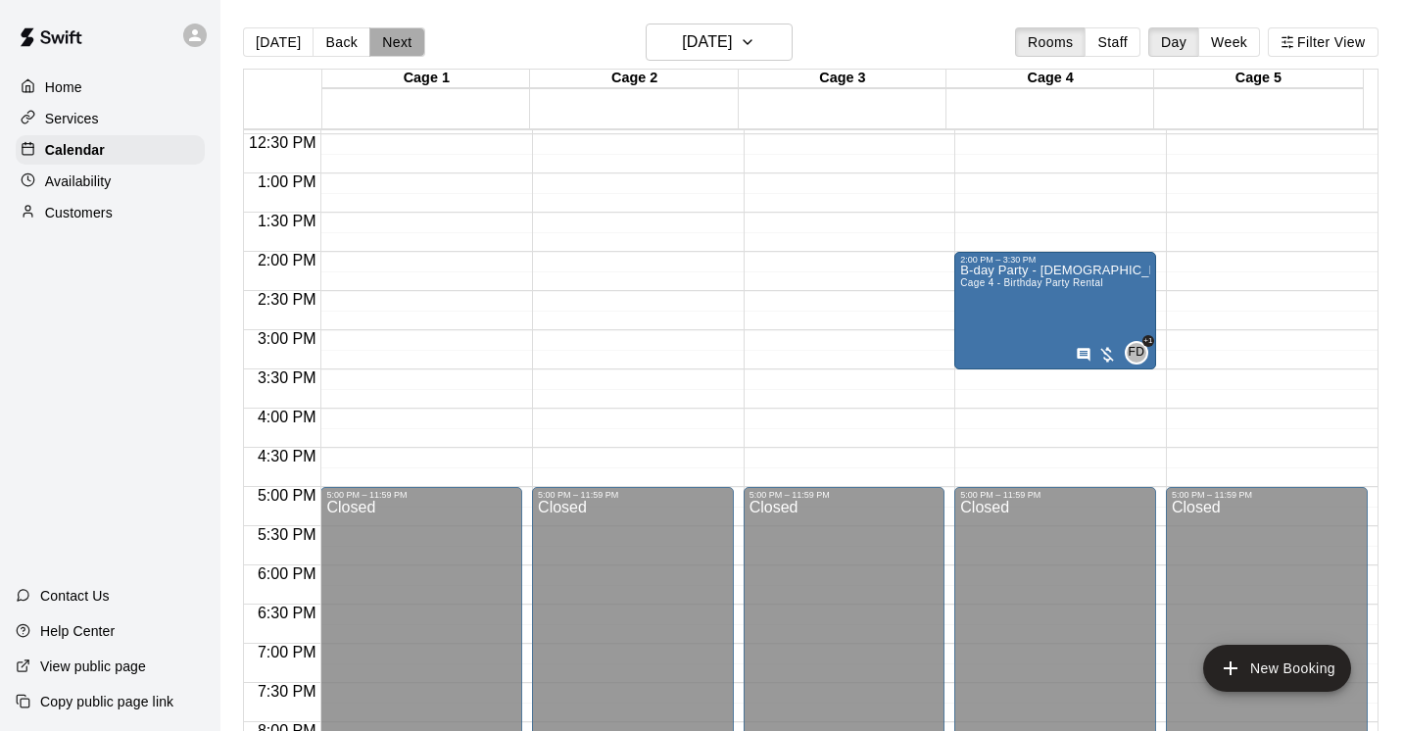
click at [399, 41] on button "Next" at bounding box center [396, 41] width 55 height 29
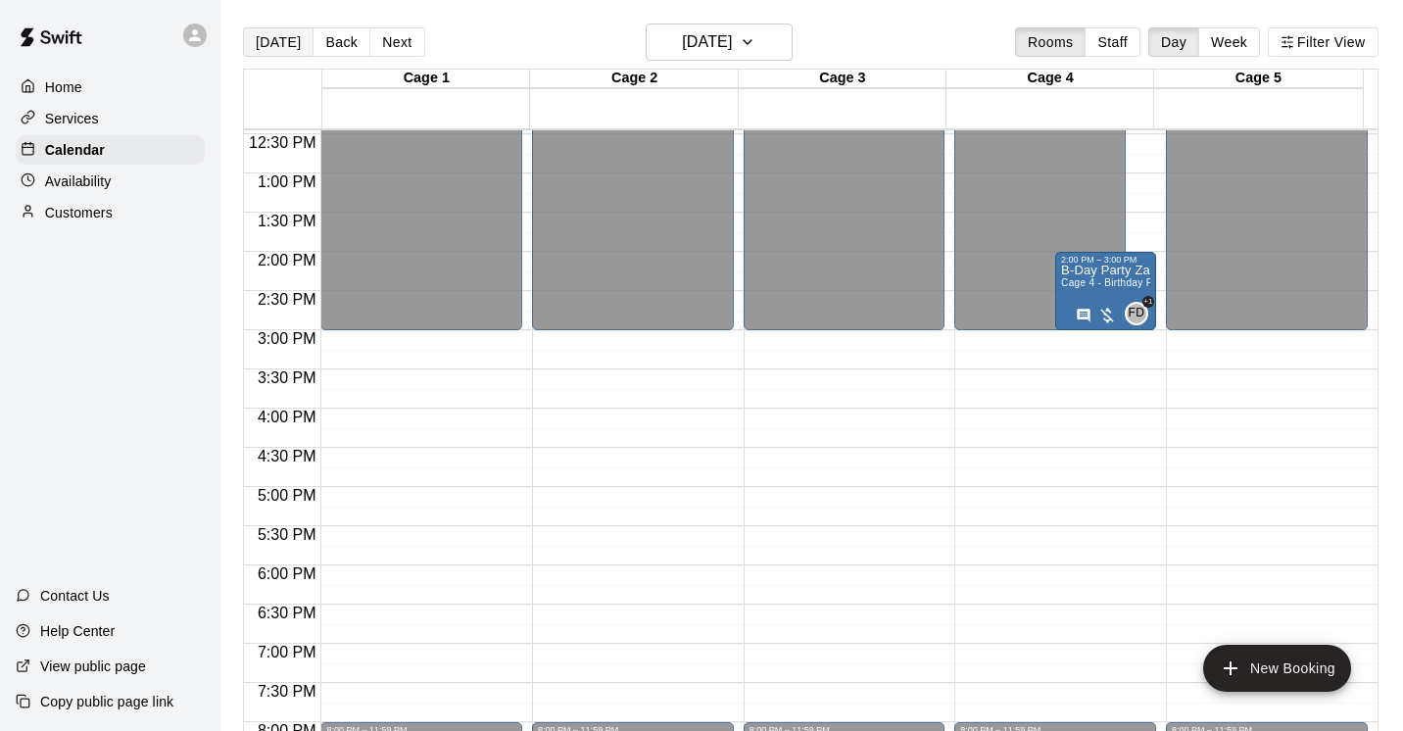
click at [269, 45] on button "[DATE]" at bounding box center [278, 41] width 71 height 29
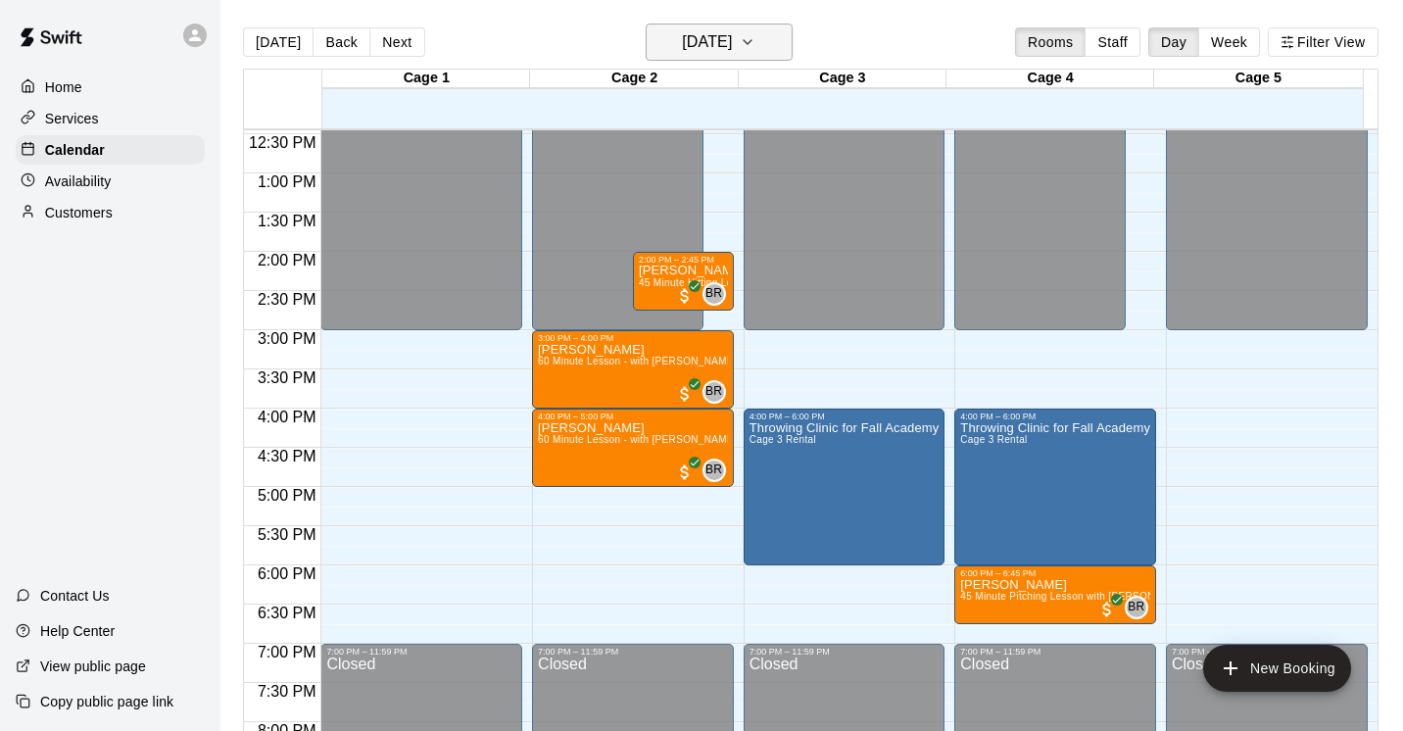
click at [756, 39] on icon "button" at bounding box center [748, 42] width 16 height 24
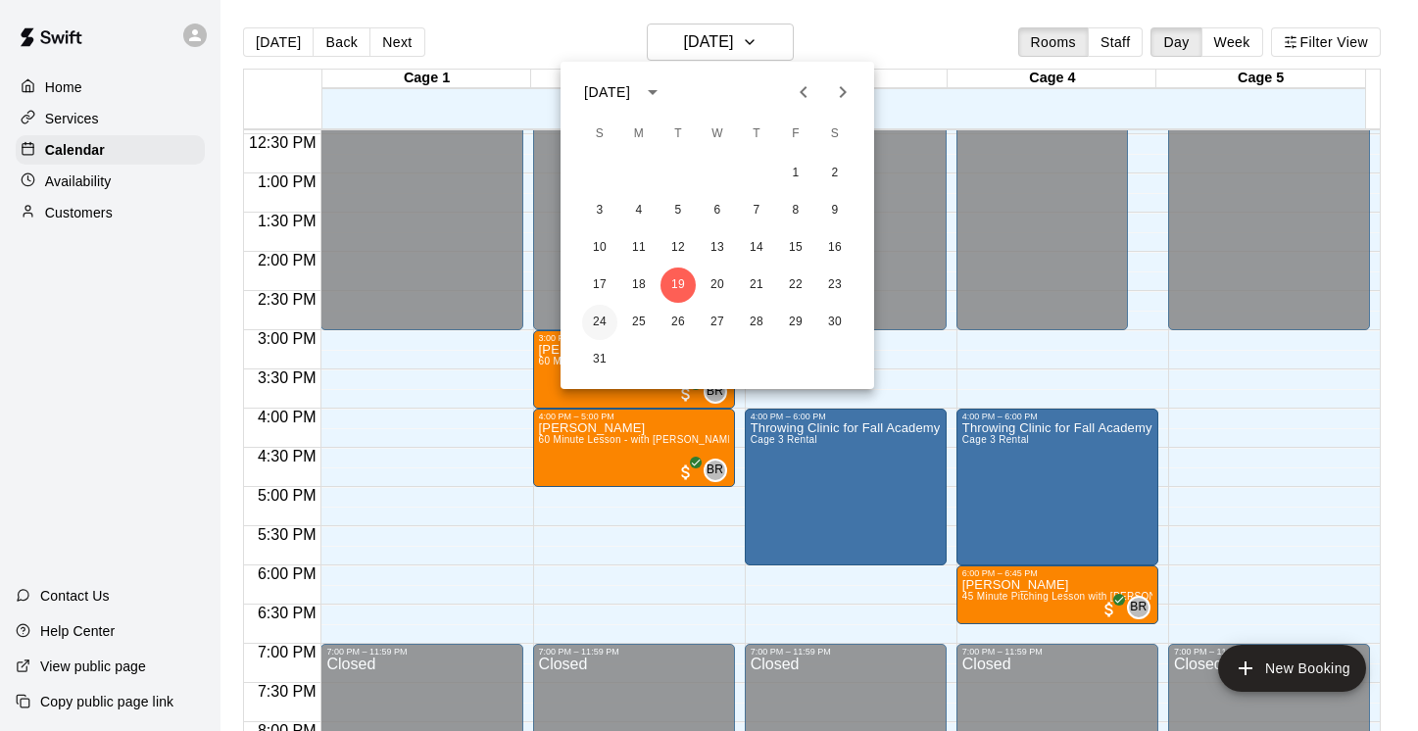
click at [602, 316] on button "24" at bounding box center [599, 322] width 35 height 35
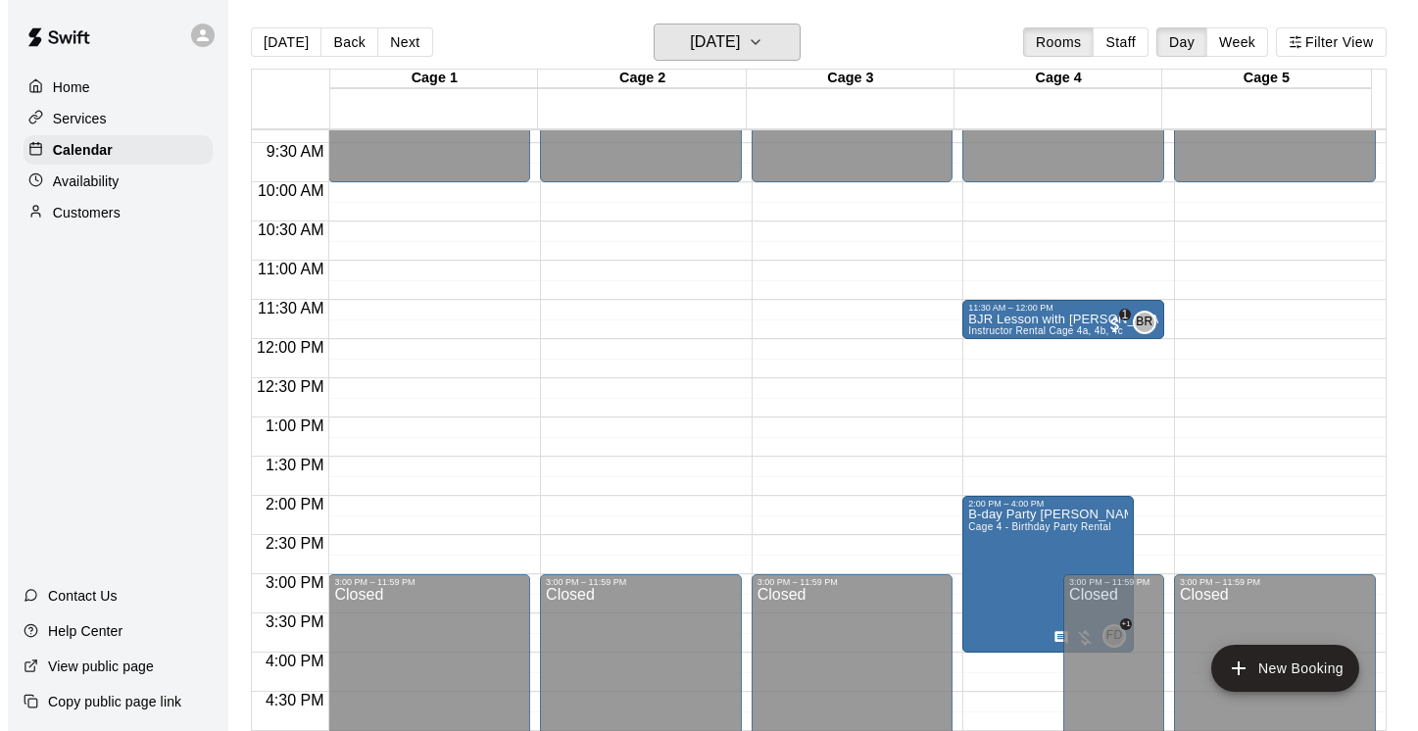
scroll to position [737, 0]
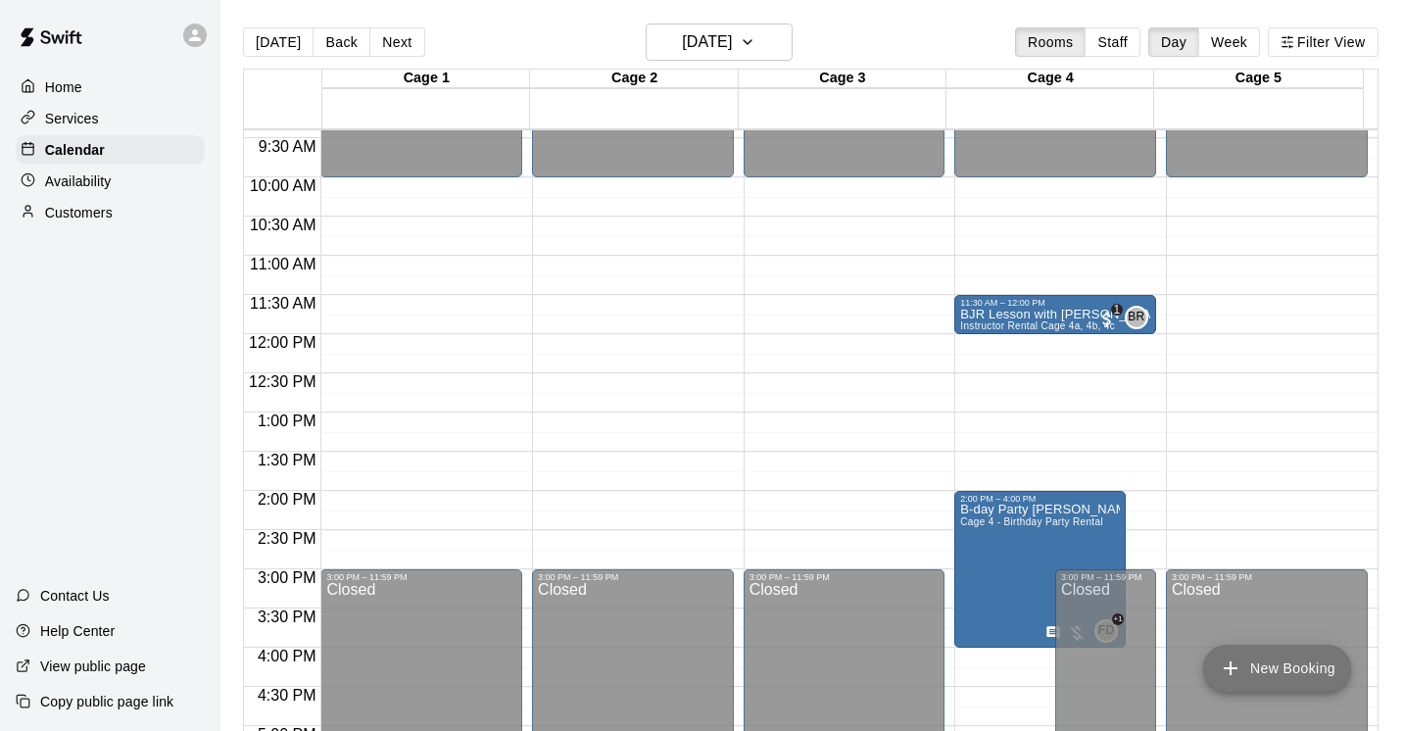
click at [1261, 678] on button "New Booking" at bounding box center [1277, 668] width 148 height 47
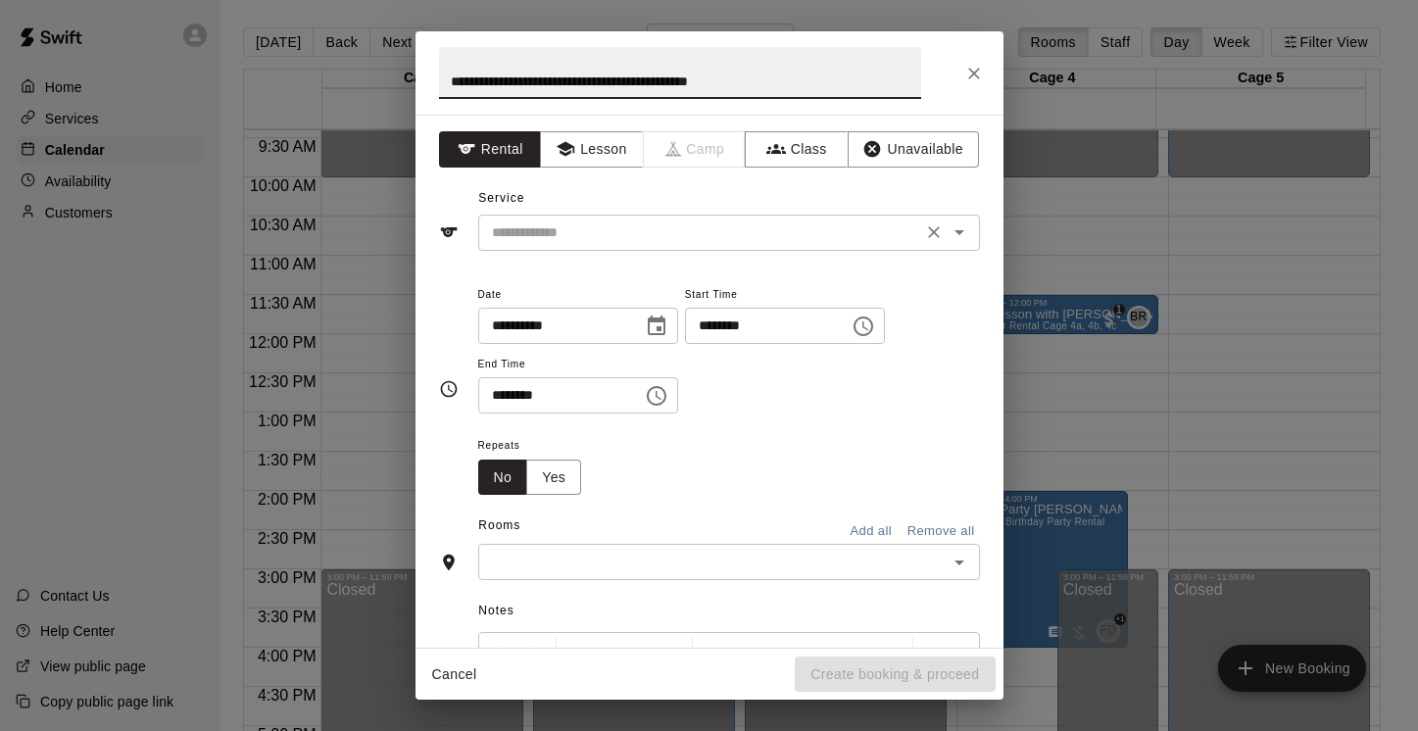
type input "**********"
click at [545, 232] on input "text" at bounding box center [700, 232] width 432 height 24
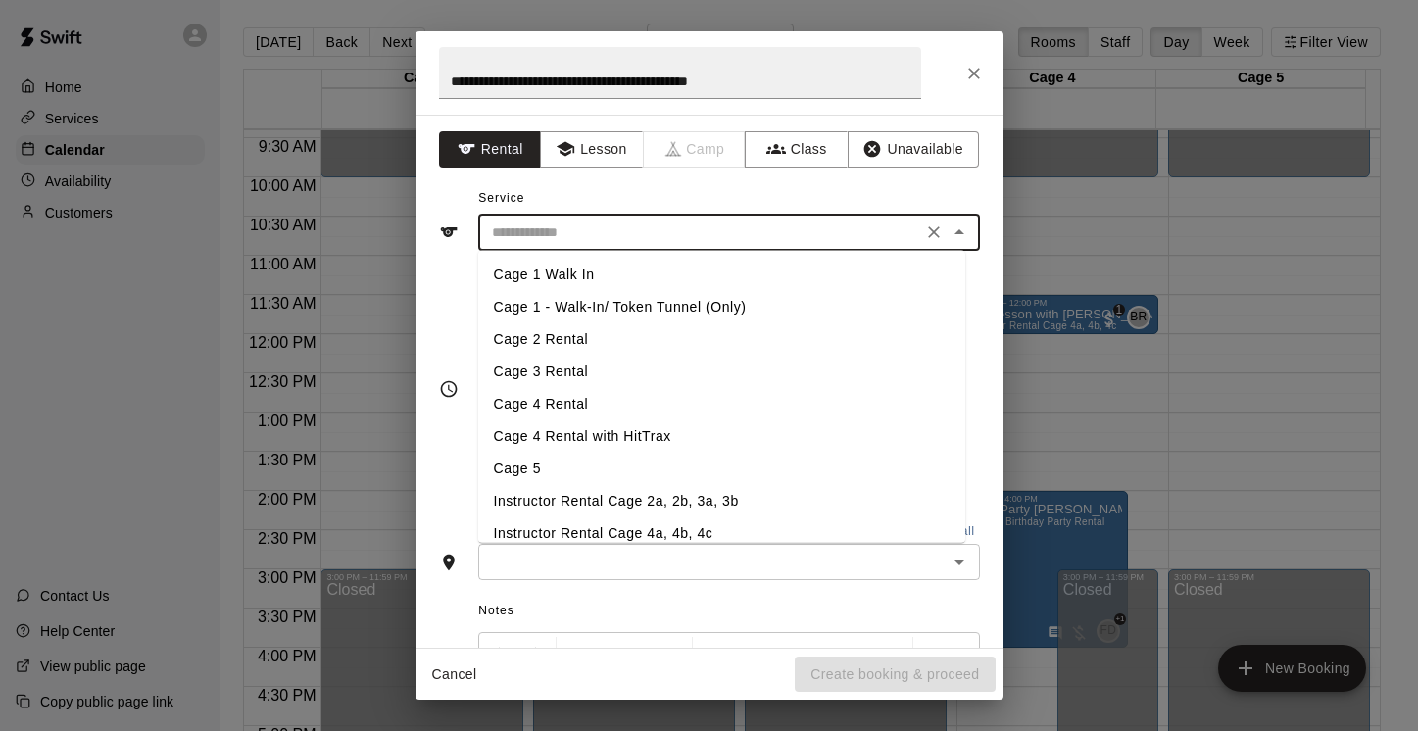
click at [589, 402] on li "Cage 4 Rental" at bounding box center [721, 404] width 487 height 32
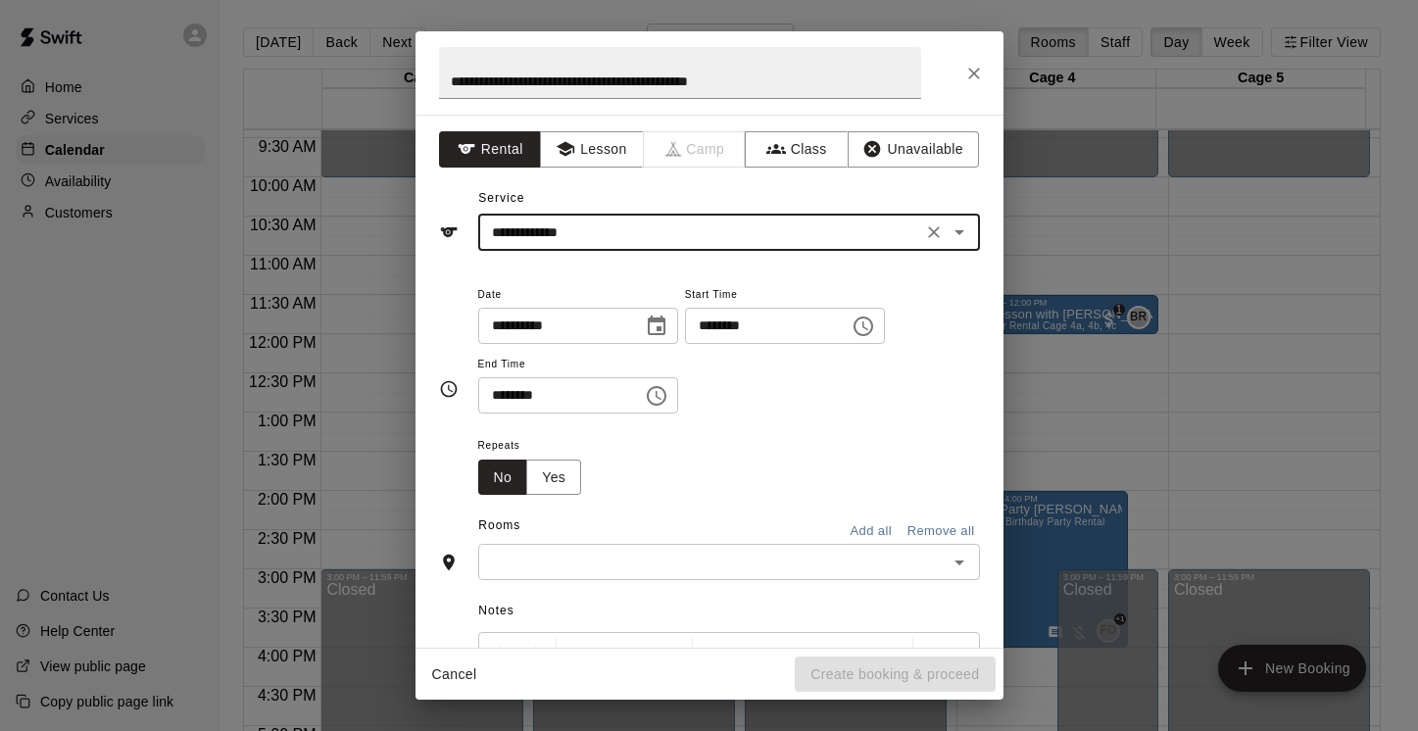
click at [948, 226] on icon "Open" at bounding box center [960, 232] width 24 height 24
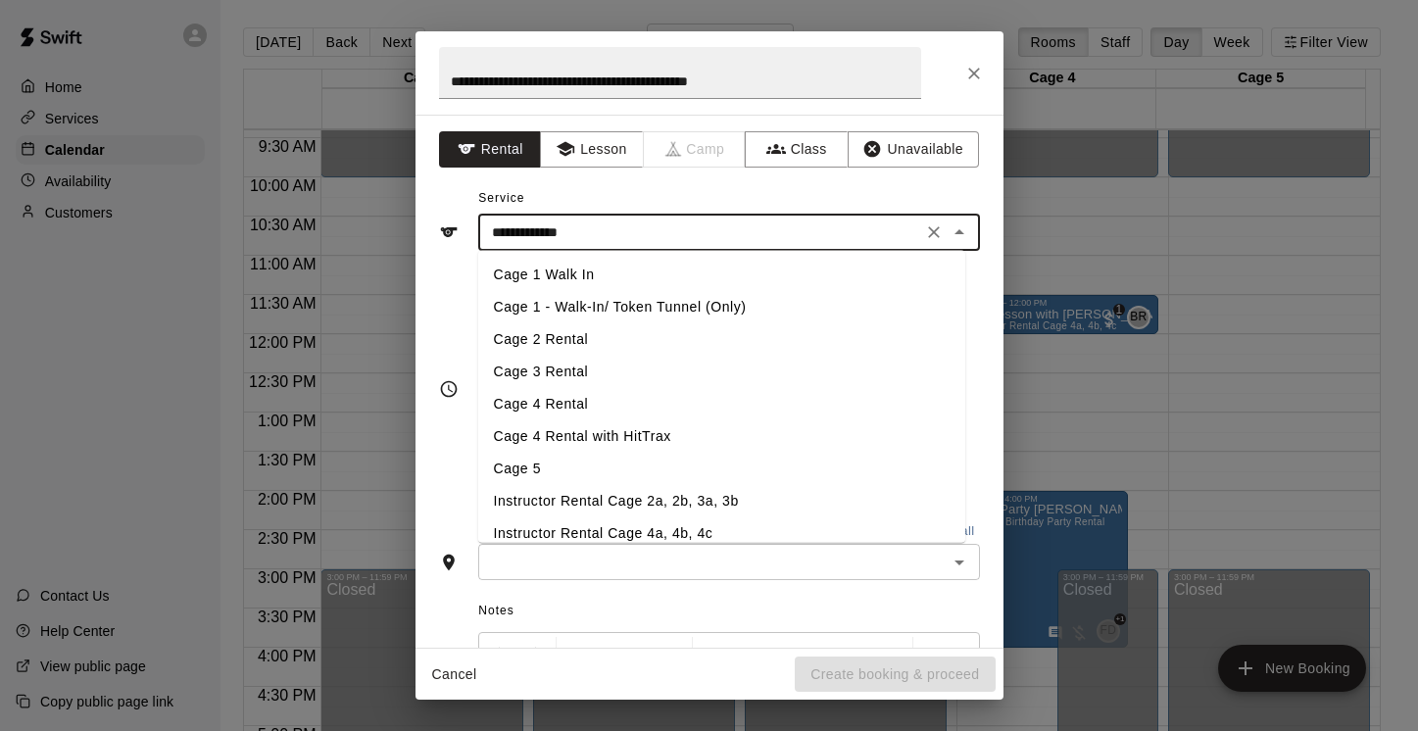
click at [666, 438] on li "Cage 4 Rental with HitTrax" at bounding box center [721, 436] width 487 height 32
type input "**********"
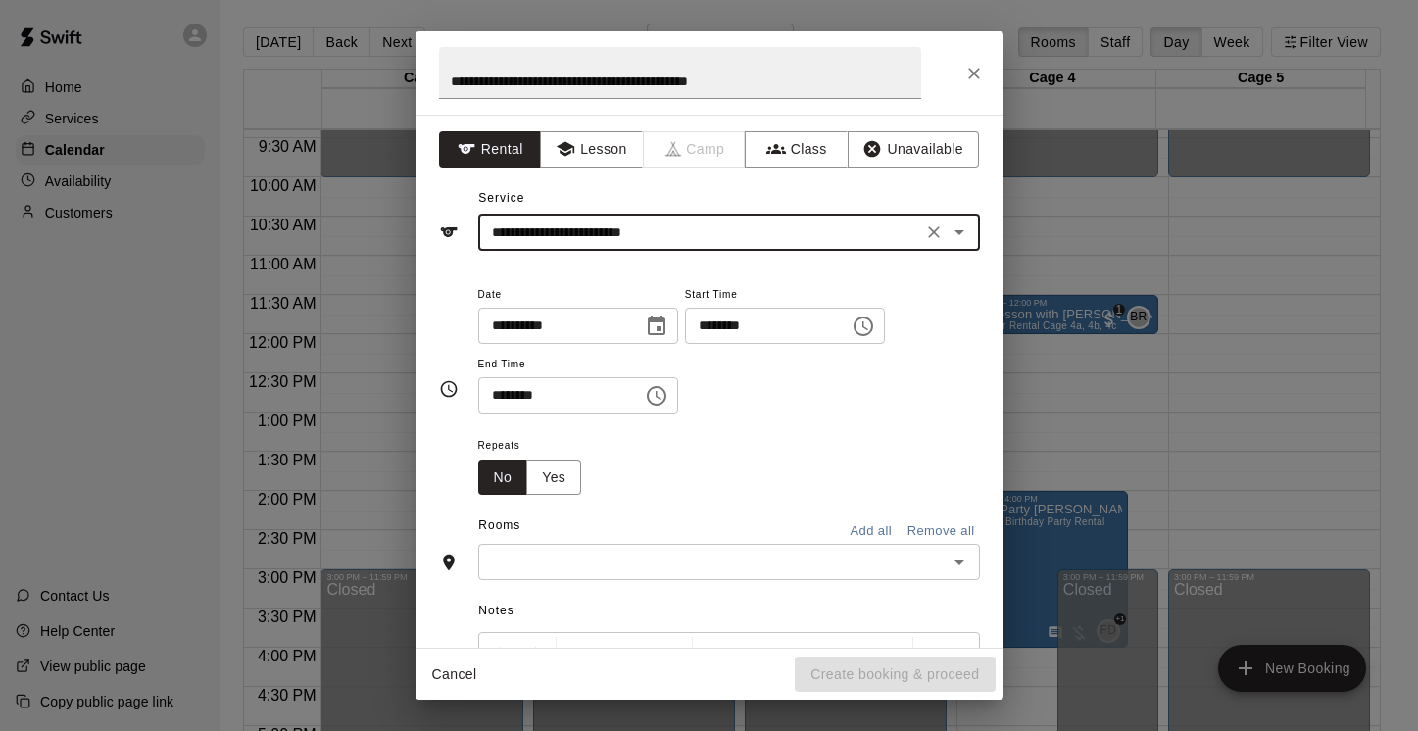
click at [873, 331] on icon "Choose time, selected time is 10:00 AM" at bounding box center [864, 327] width 24 height 24
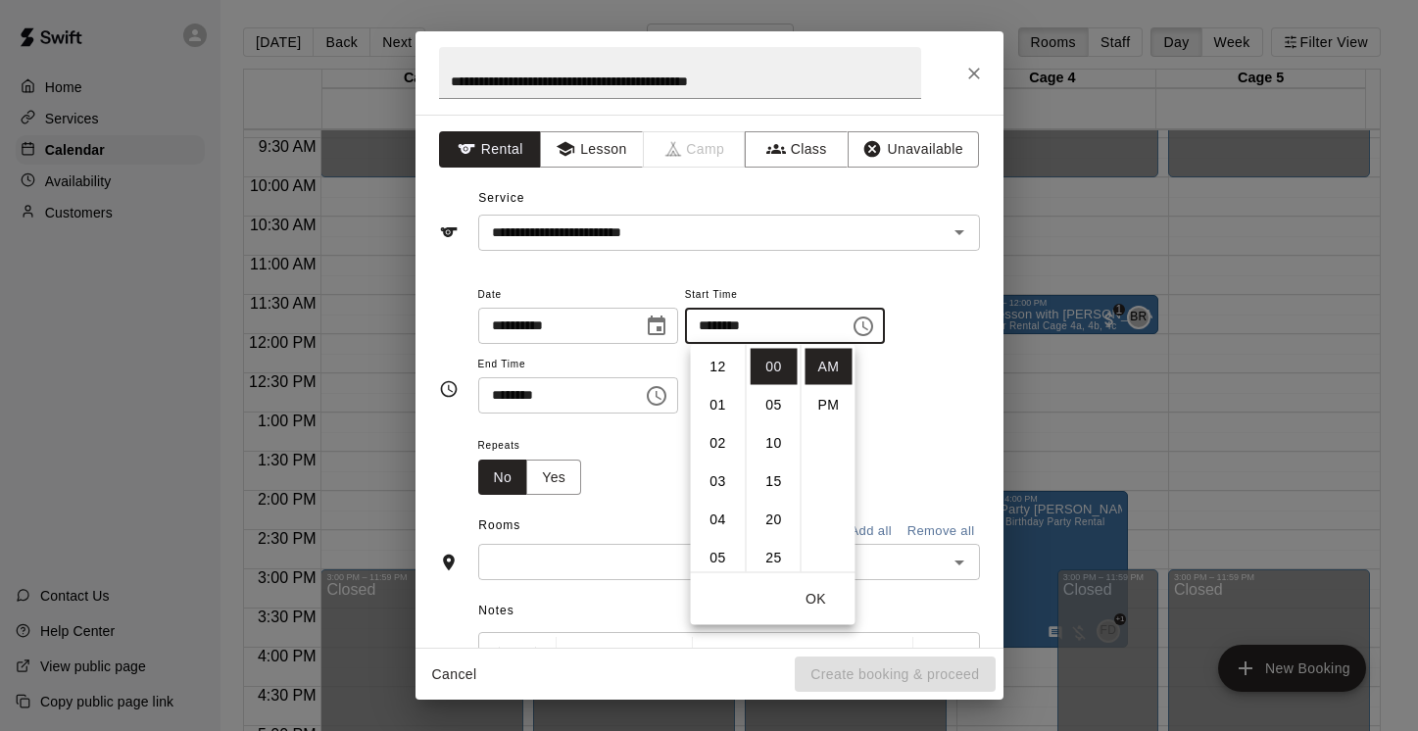
scroll to position [382, 0]
click at [722, 404] on li "11" at bounding box center [718, 405] width 47 height 36
type input "********"
click at [661, 396] on icon "Choose time, selected time is 10:30 AM" at bounding box center [659, 395] width 6 height 9
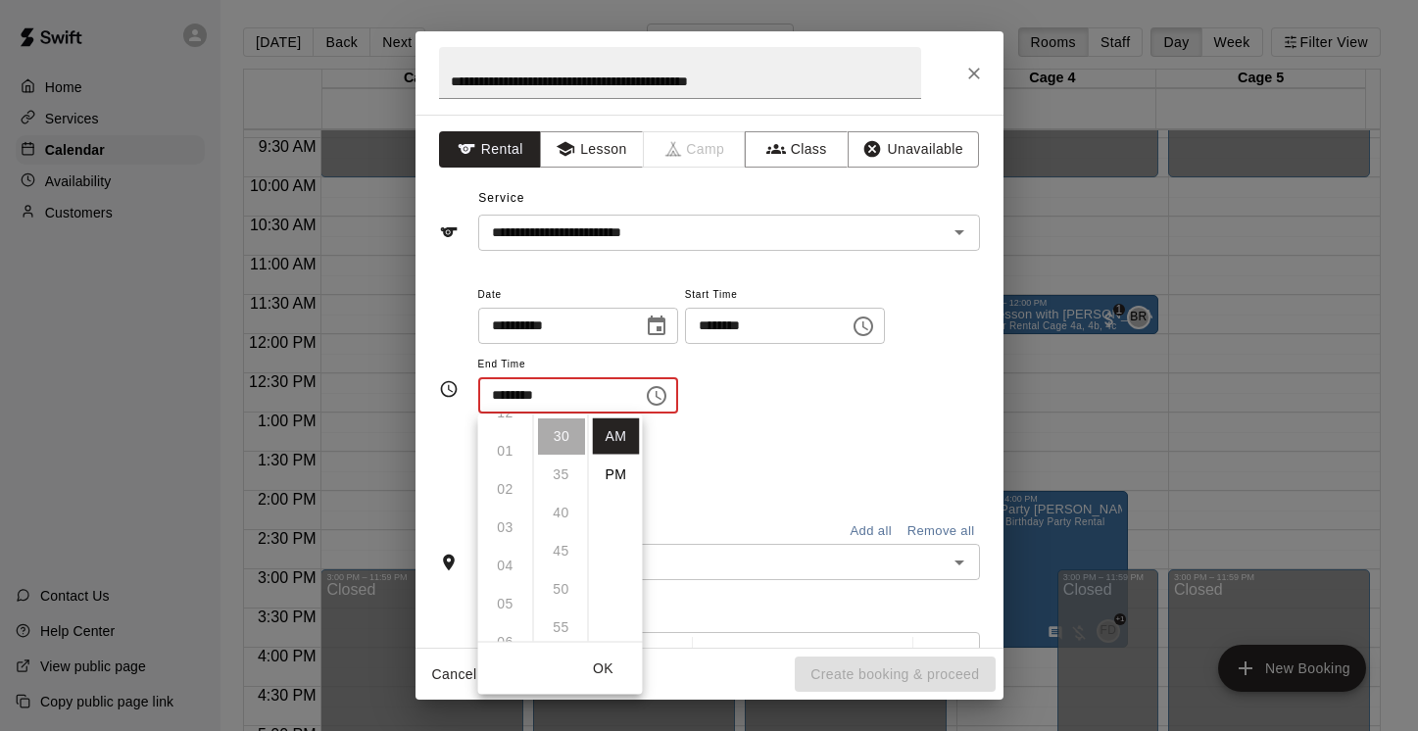
scroll to position [0, 0]
click at [616, 470] on li "PM" at bounding box center [616, 475] width 47 height 36
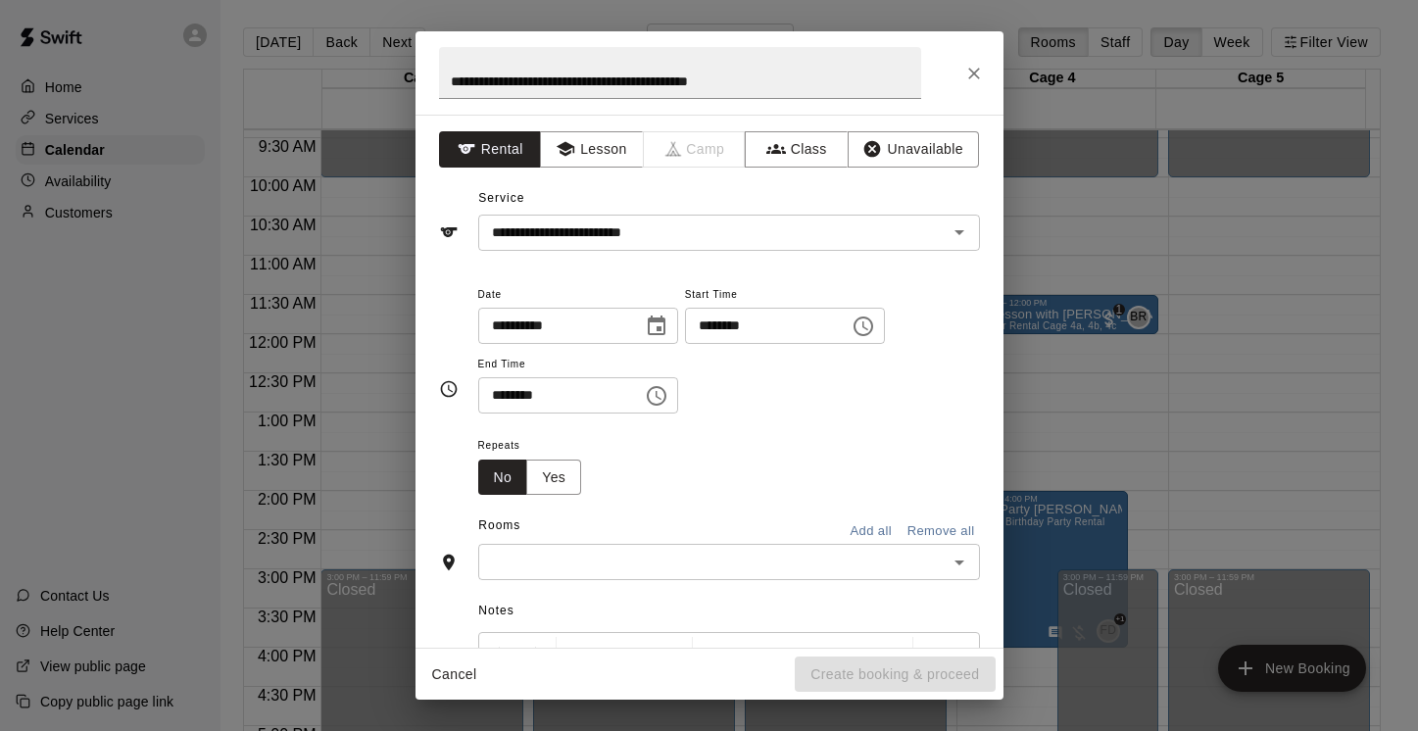
scroll to position [35, 0]
click at [664, 394] on icon "Choose time, selected time is 10:30 PM" at bounding box center [657, 396] width 24 height 24
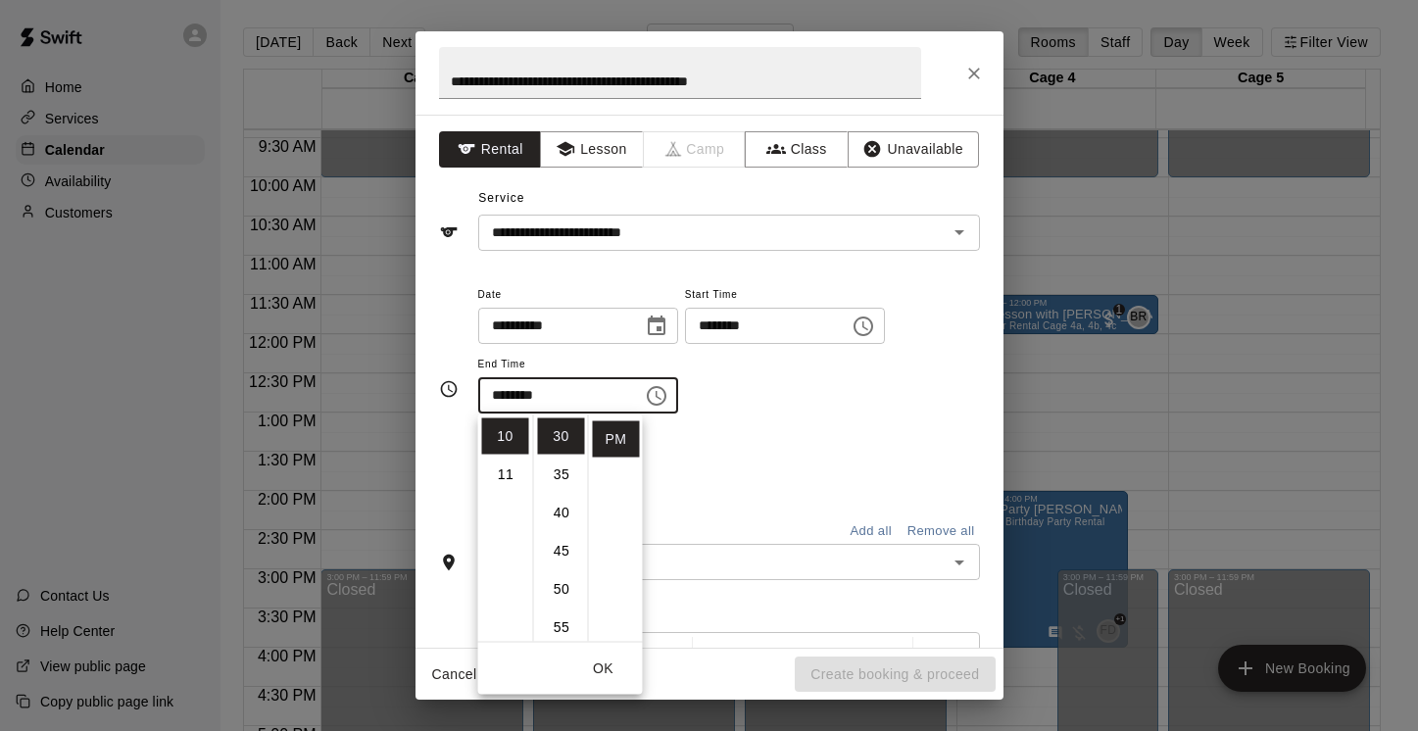
scroll to position [0, 0]
click at [502, 436] on li "12" at bounding box center [505, 436] width 47 height 36
click at [553, 435] on li "00" at bounding box center [561, 436] width 47 height 36
type input "********"
click at [760, 415] on div "**********" at bounding box center [729, 358] width 502 height 152
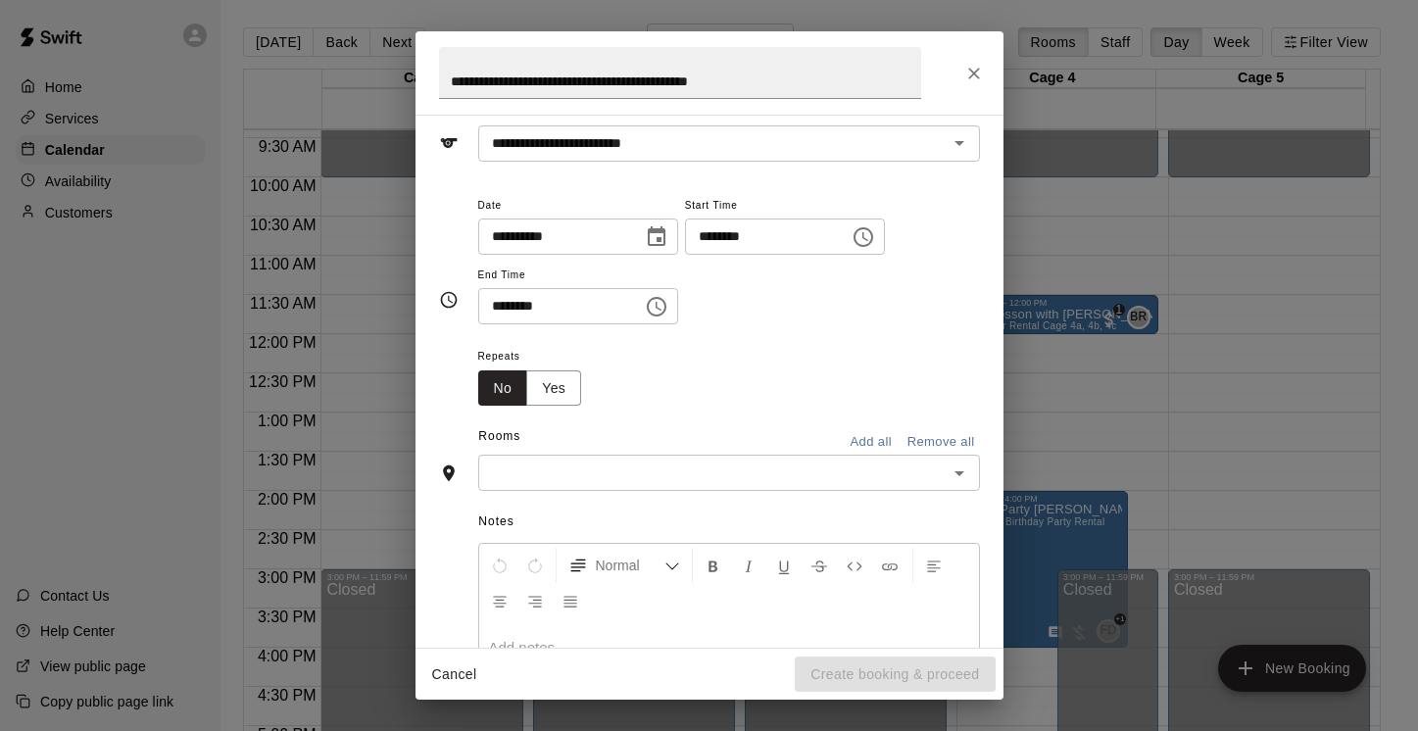
scroll to position [96, 0]
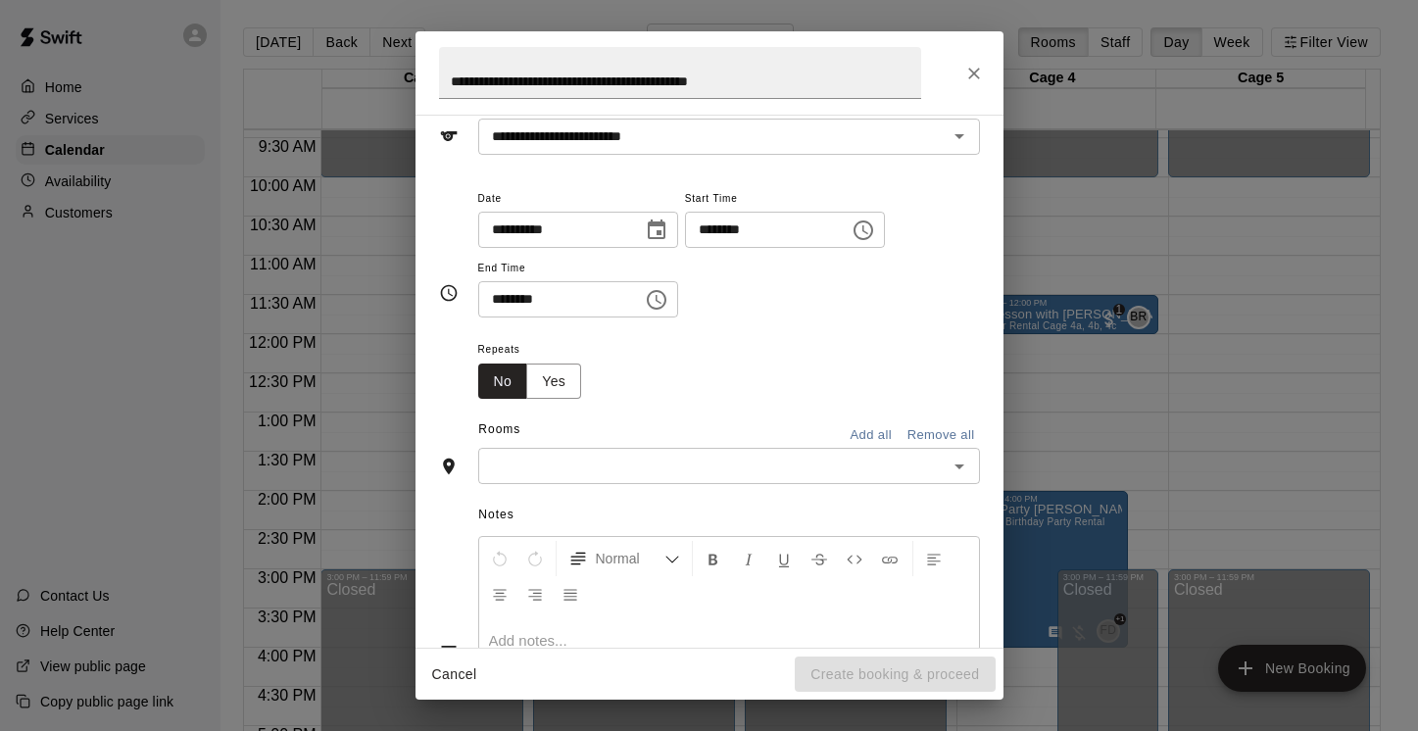
click at [951, 465] on icon "Open" at bounding box center [960, 467] width 24 height 24
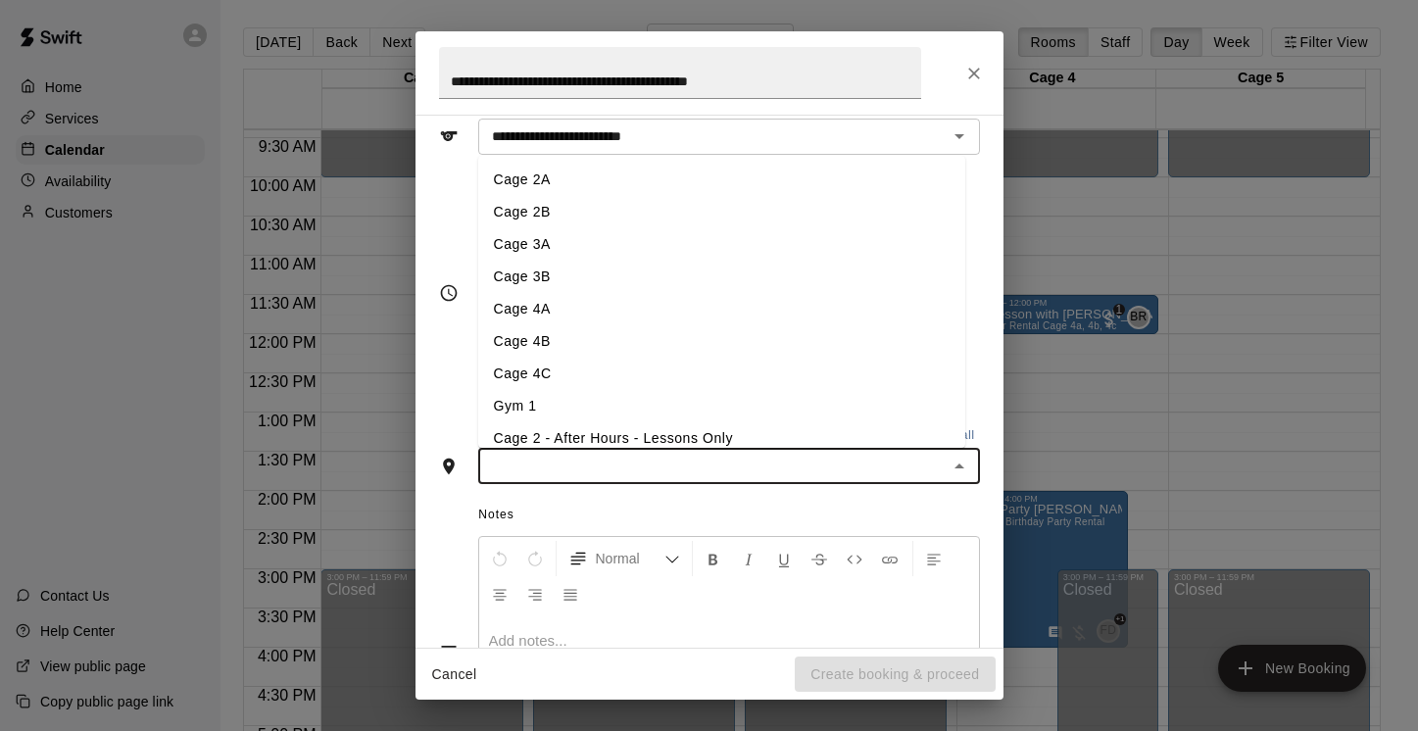
click at [803, 310] on li "Cage 4A" at bounding box center [721, 309] width 487 height 32
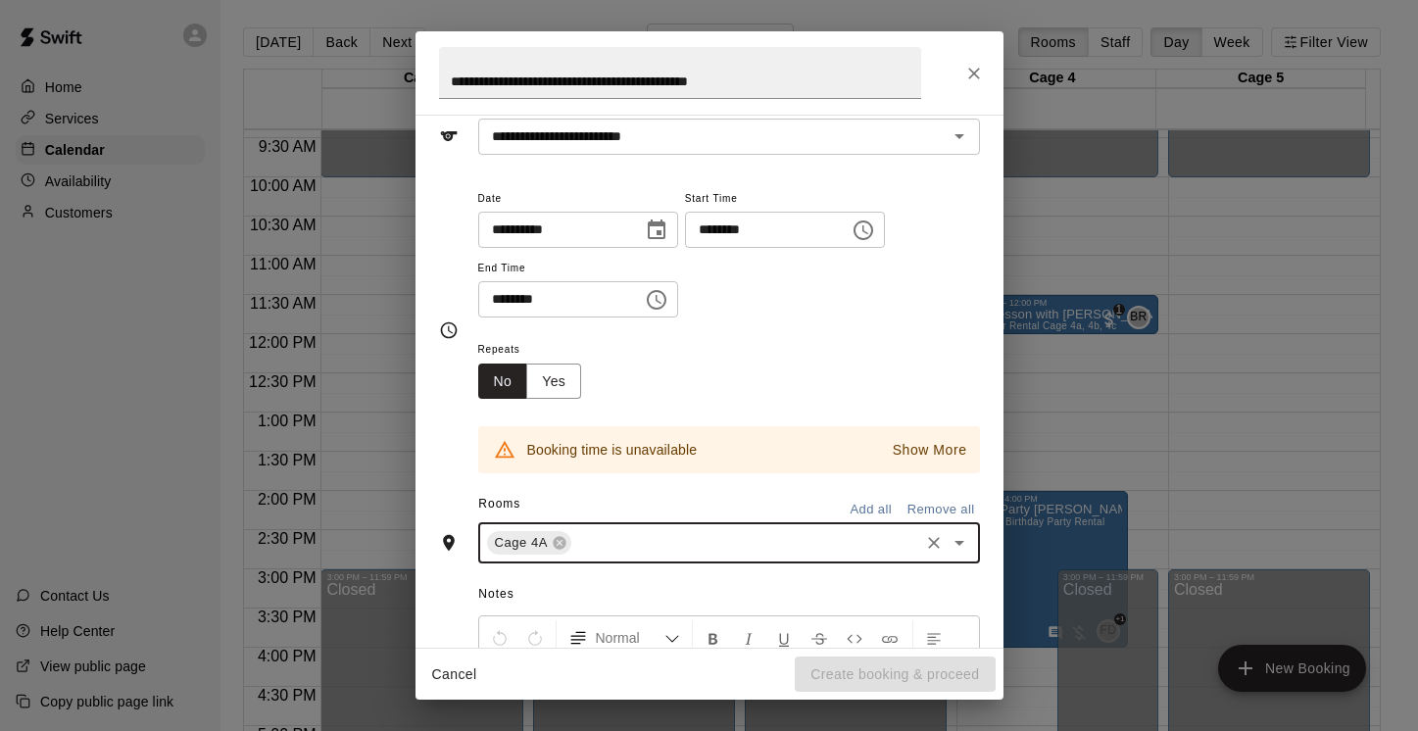
click at [952, 544] on icon "Open" at bounding box center [960, 543] width 24 height 24
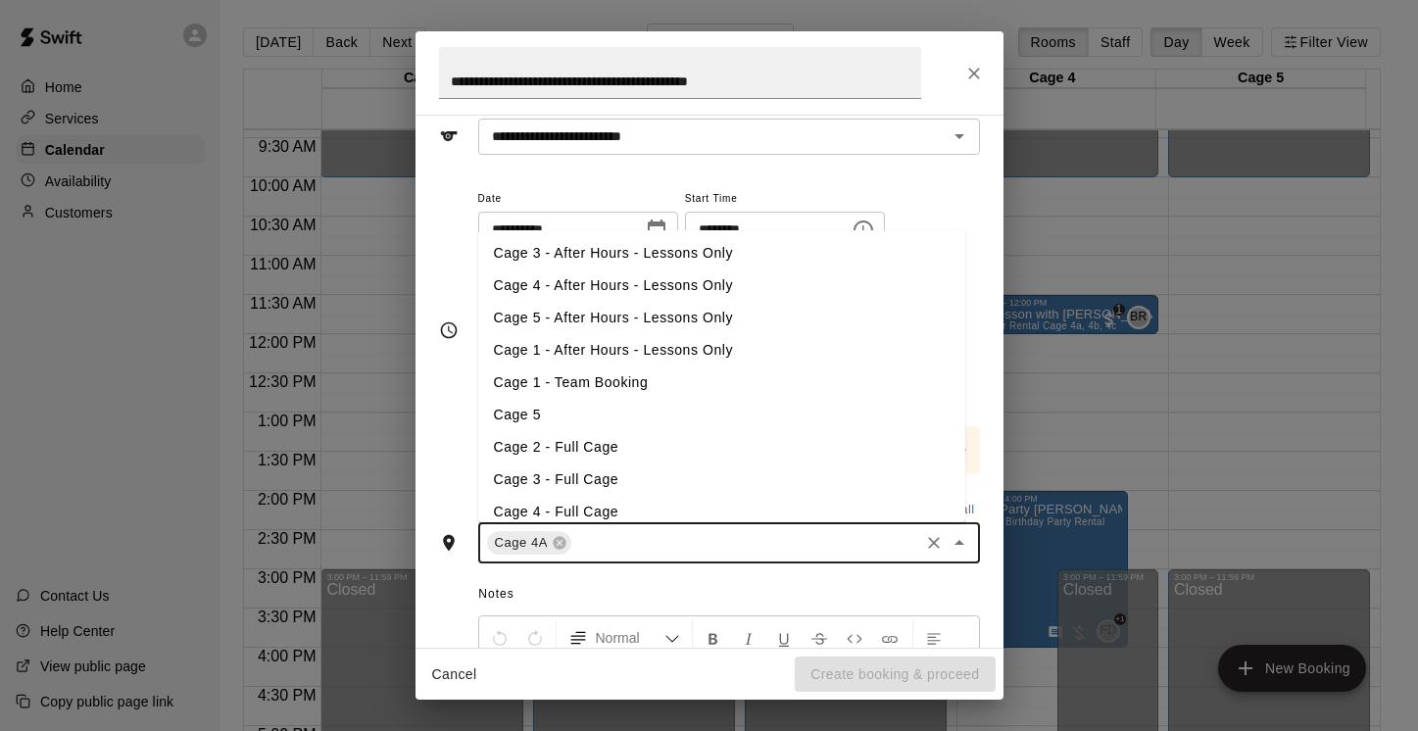
scroll to position [305, 0]
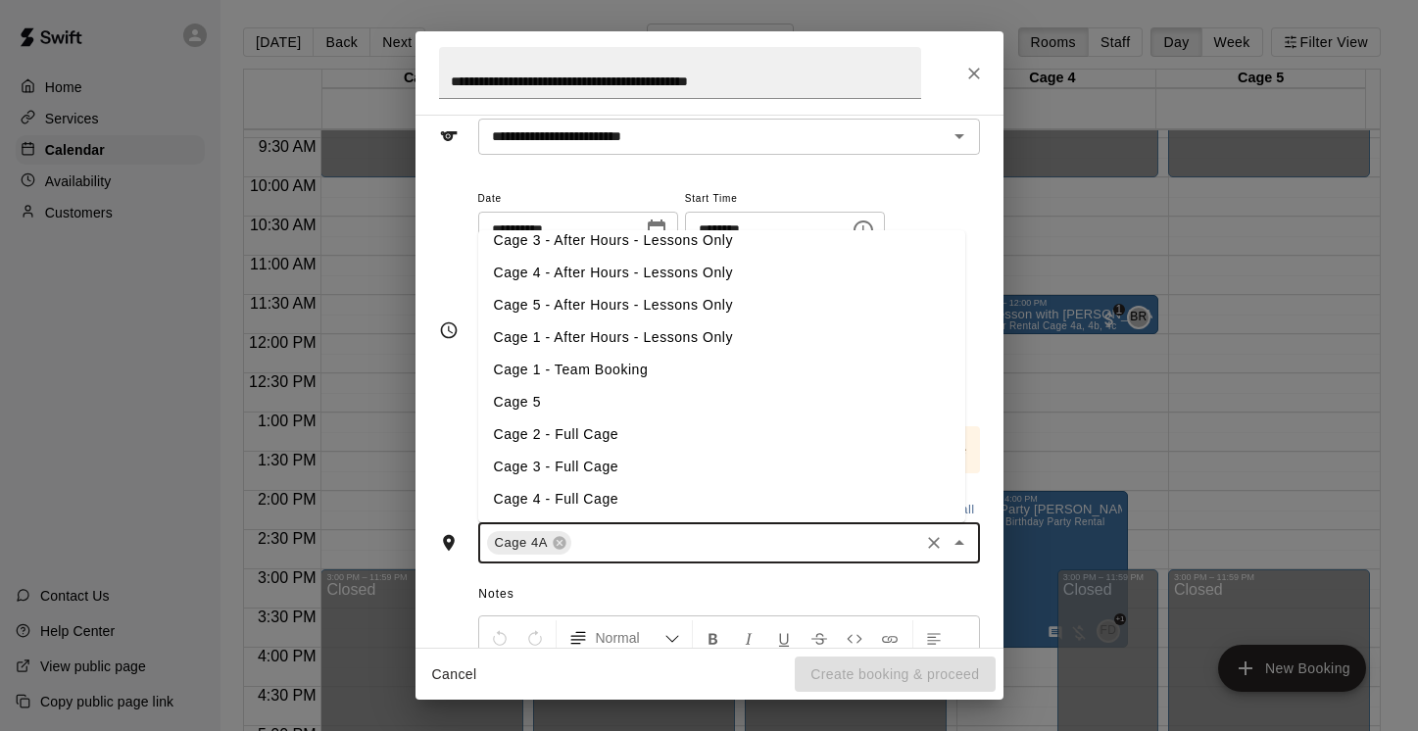
click at [786, 505] on li "Cage 4 - Full Cage" at bounding box center [721, 499] width 487 height 32
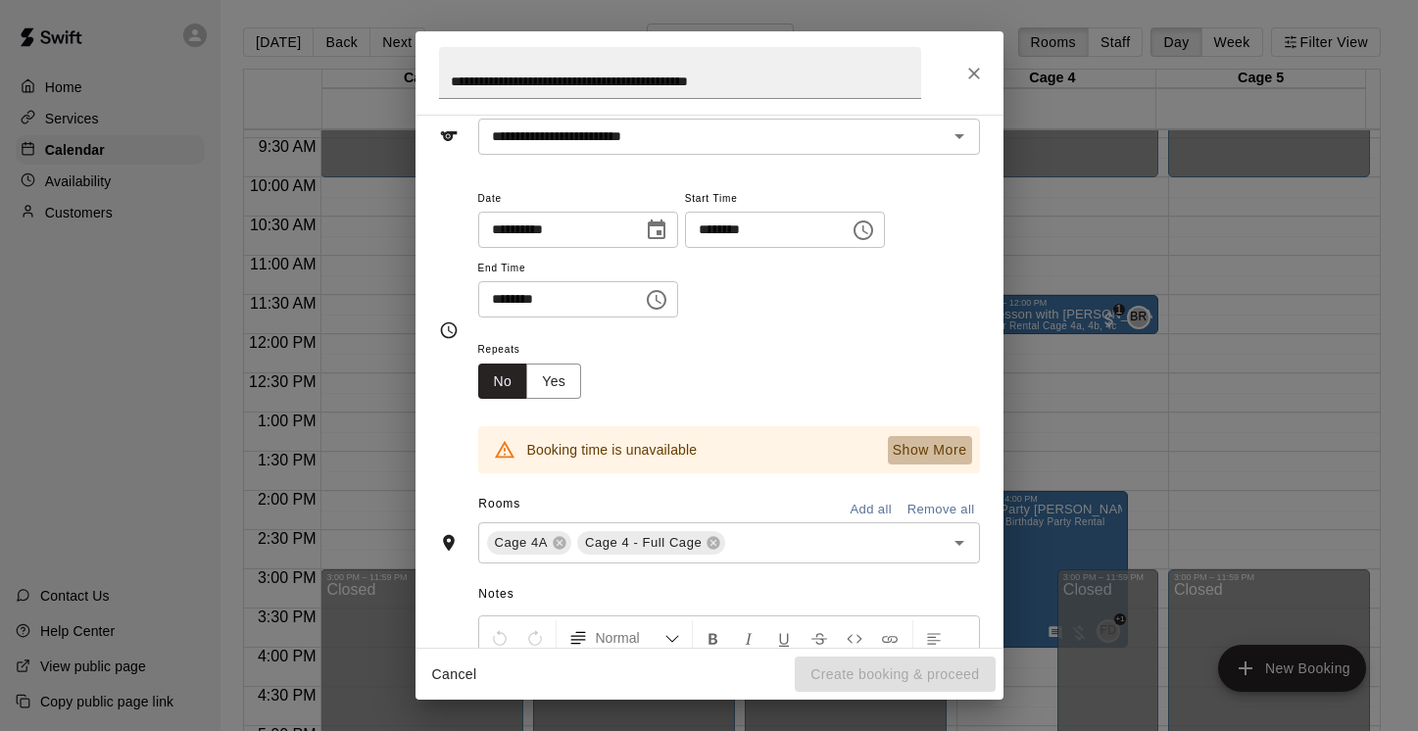
click at [905, 448] on p "Show More" at bounding box center [930, 450] width 74 height 21
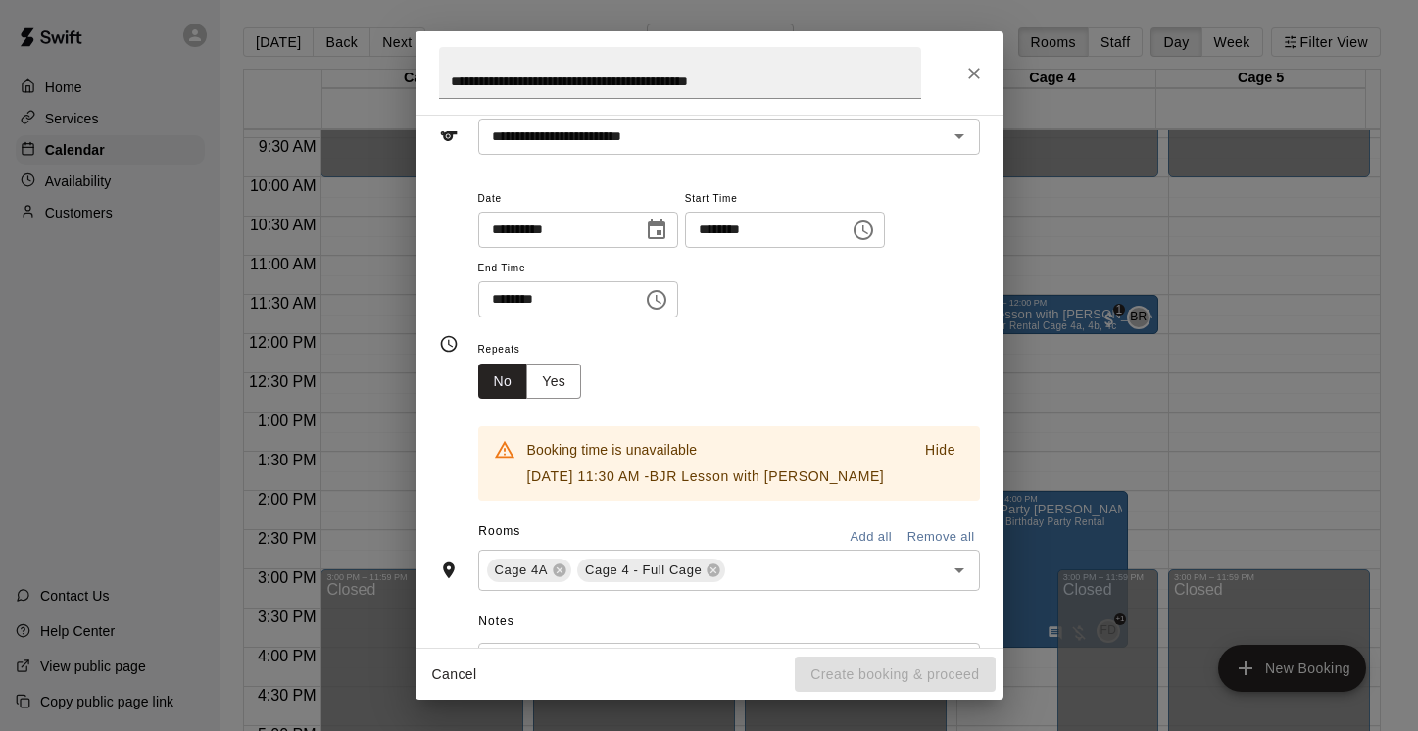
click at [916, 382] on div "Repeats No Yes" at bounding box center [729, 368] width 502 height 62
click at [922, 553] on button "Remove all" at bounding box center [941, 537] width 77 height 30
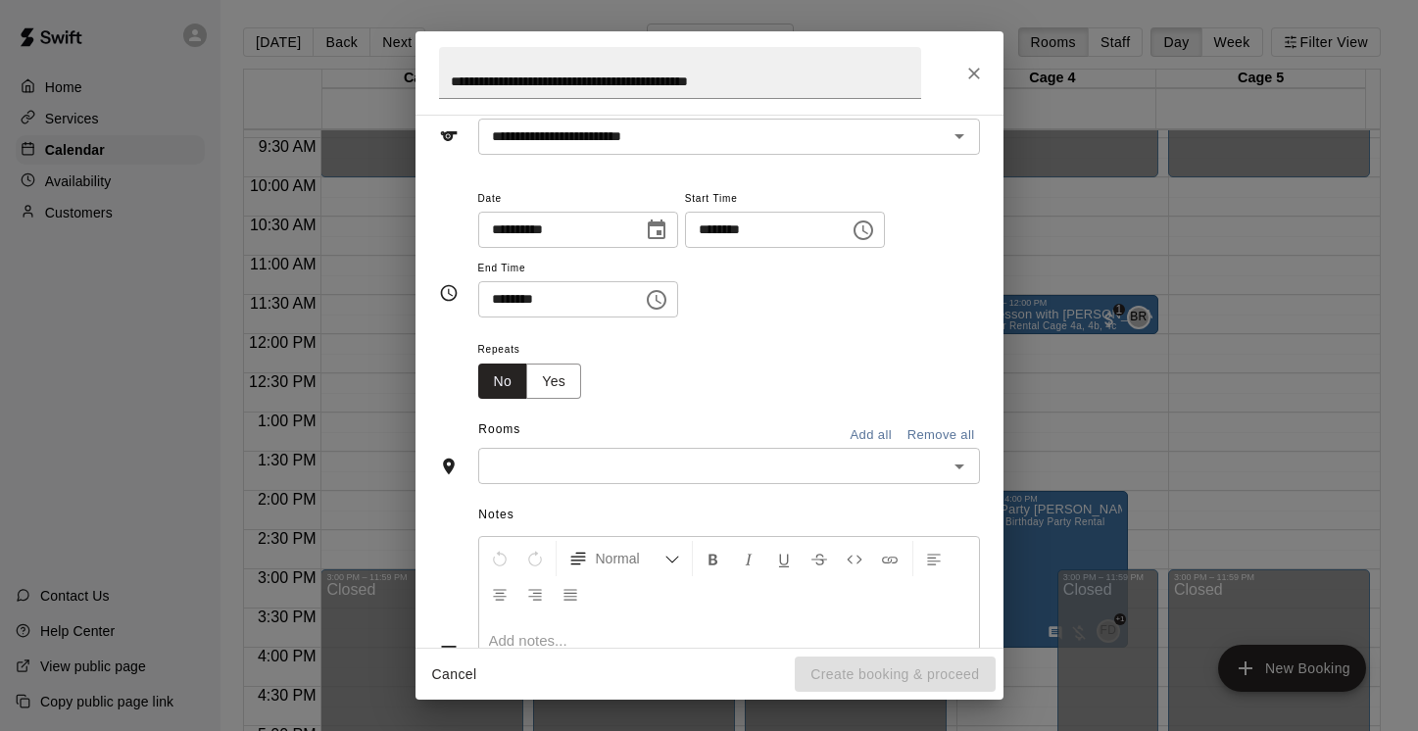
click at [955, 465] on icon "Open" at bounding box center [960, 467] width 10 height 5
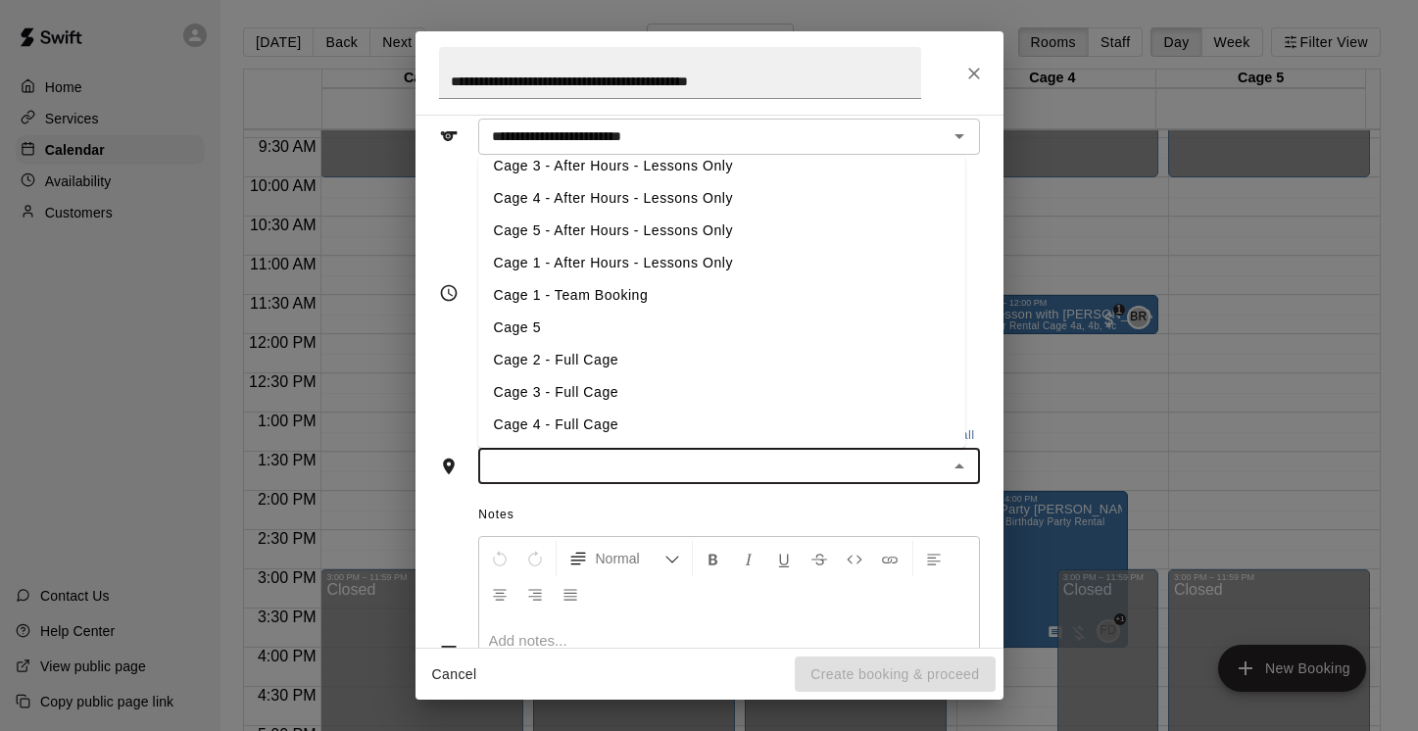
click at [727, 204] on li "Cage 4 - After Hours - Lessons Only" at bounding box center [721, 198] width 487 height 32
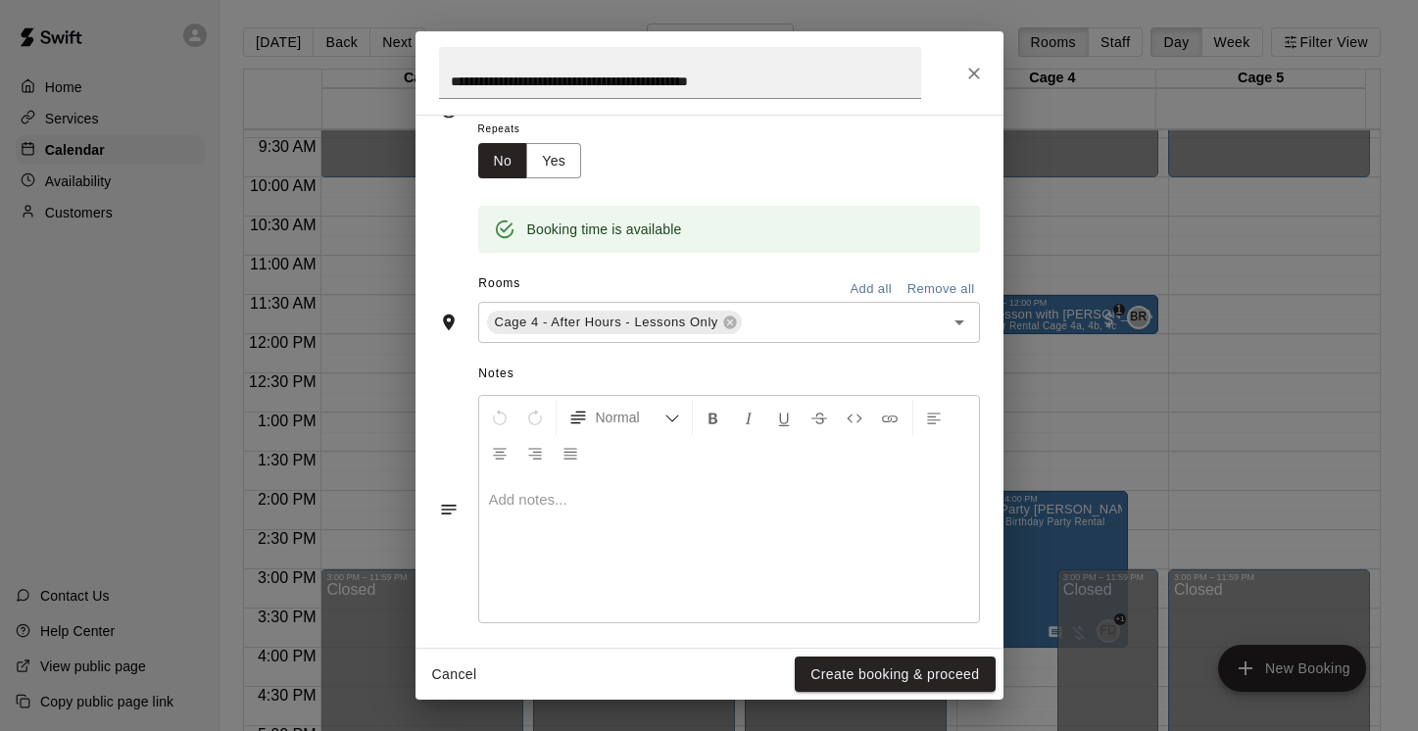
scroll to position [328, 0]
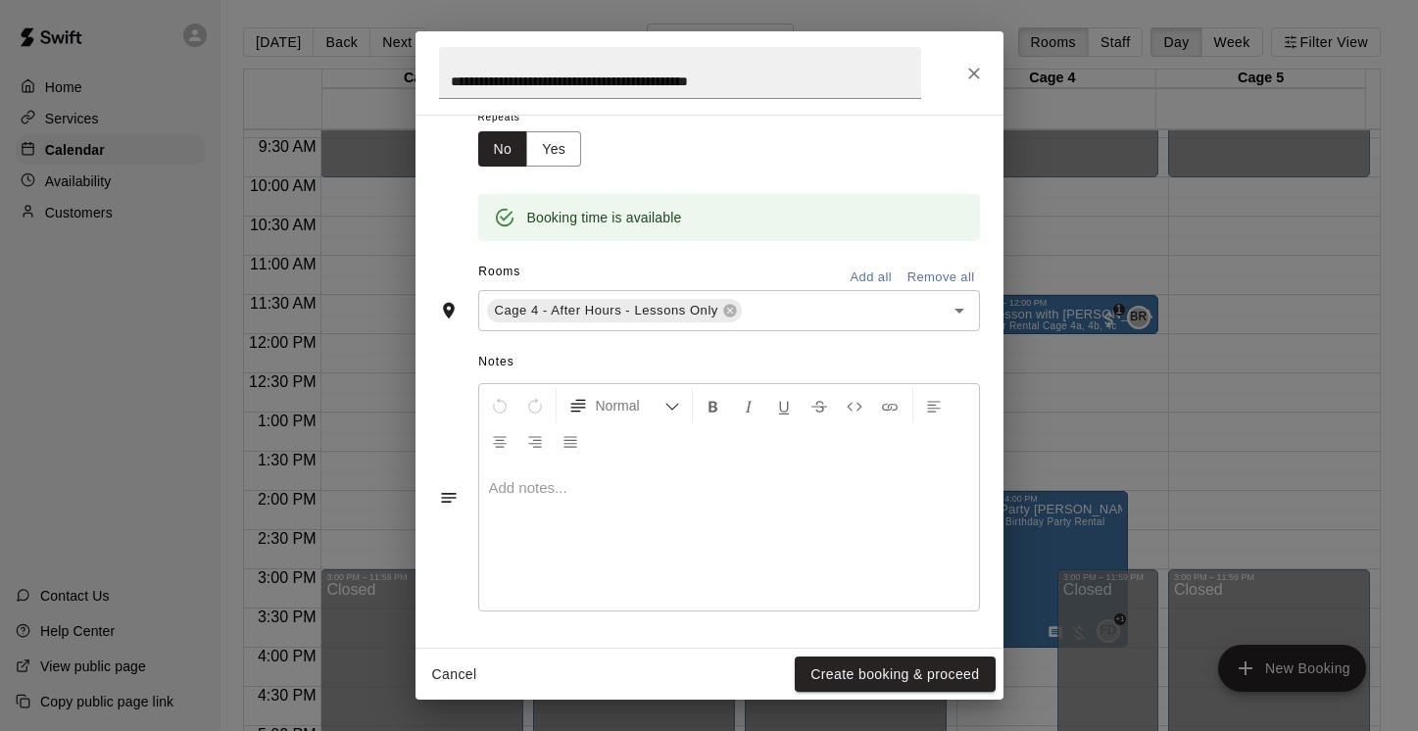
click at [612, 499] on div at bounding box center [729, 537] width 500 height 147
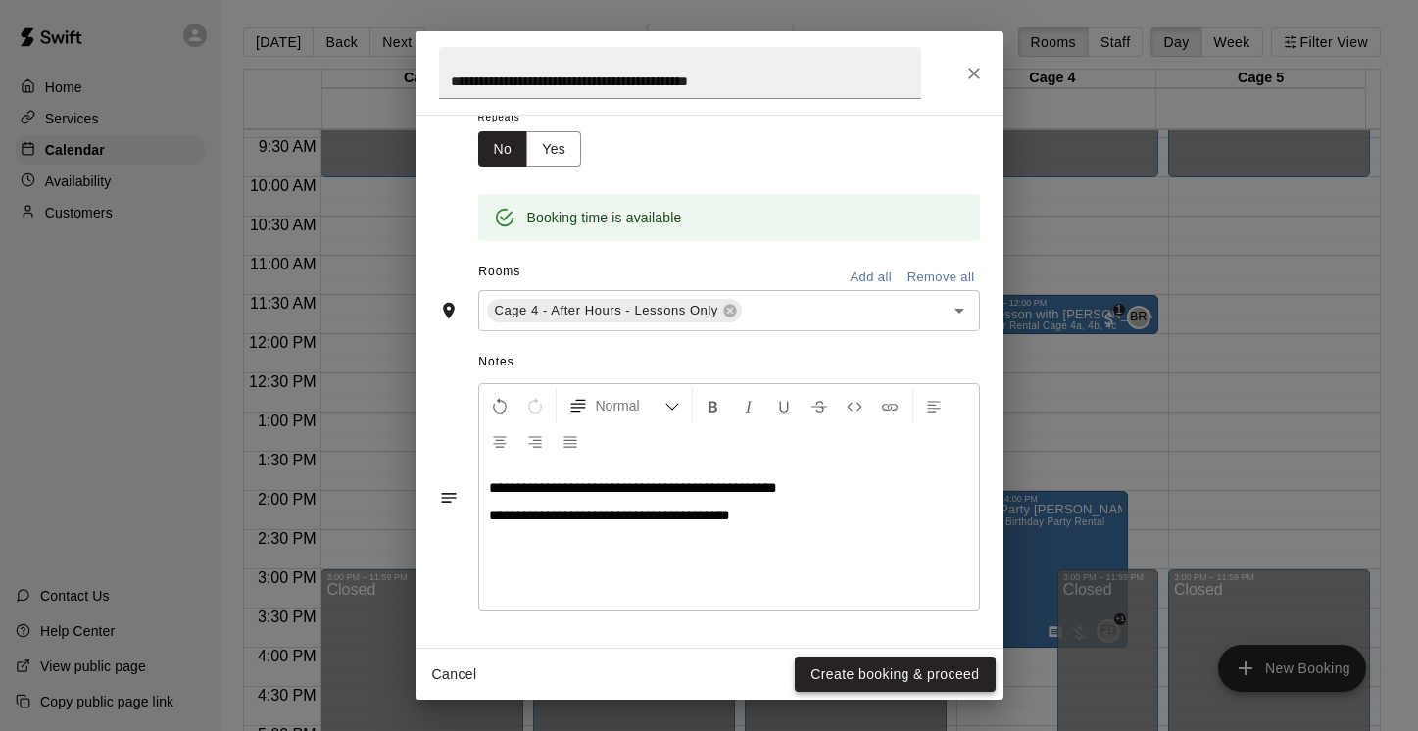
click at [882, 667] on button "Create booking & proceed" at bounding box center [895, 675] width 200 height 36
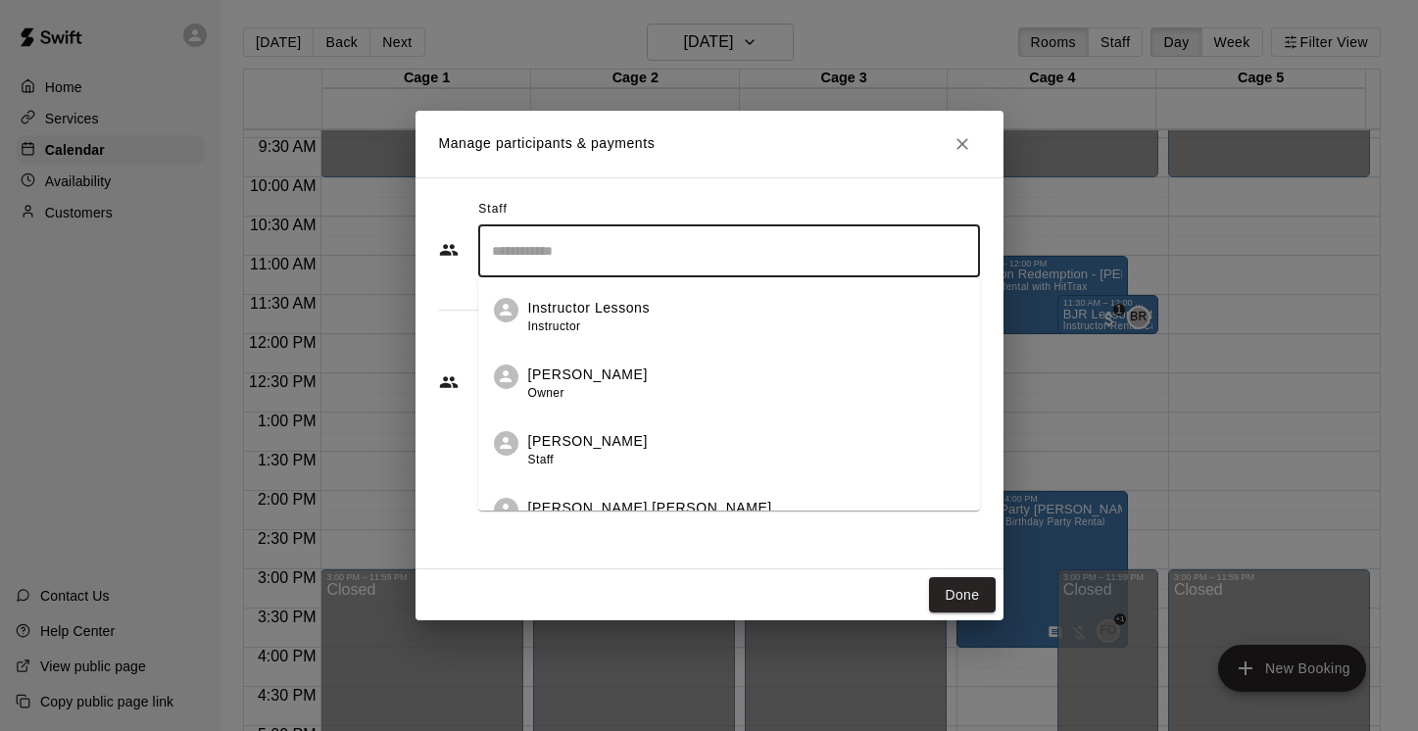
click at [898, 268] on input "Search staff" at bounding box center [729, 251] width 484 height 34
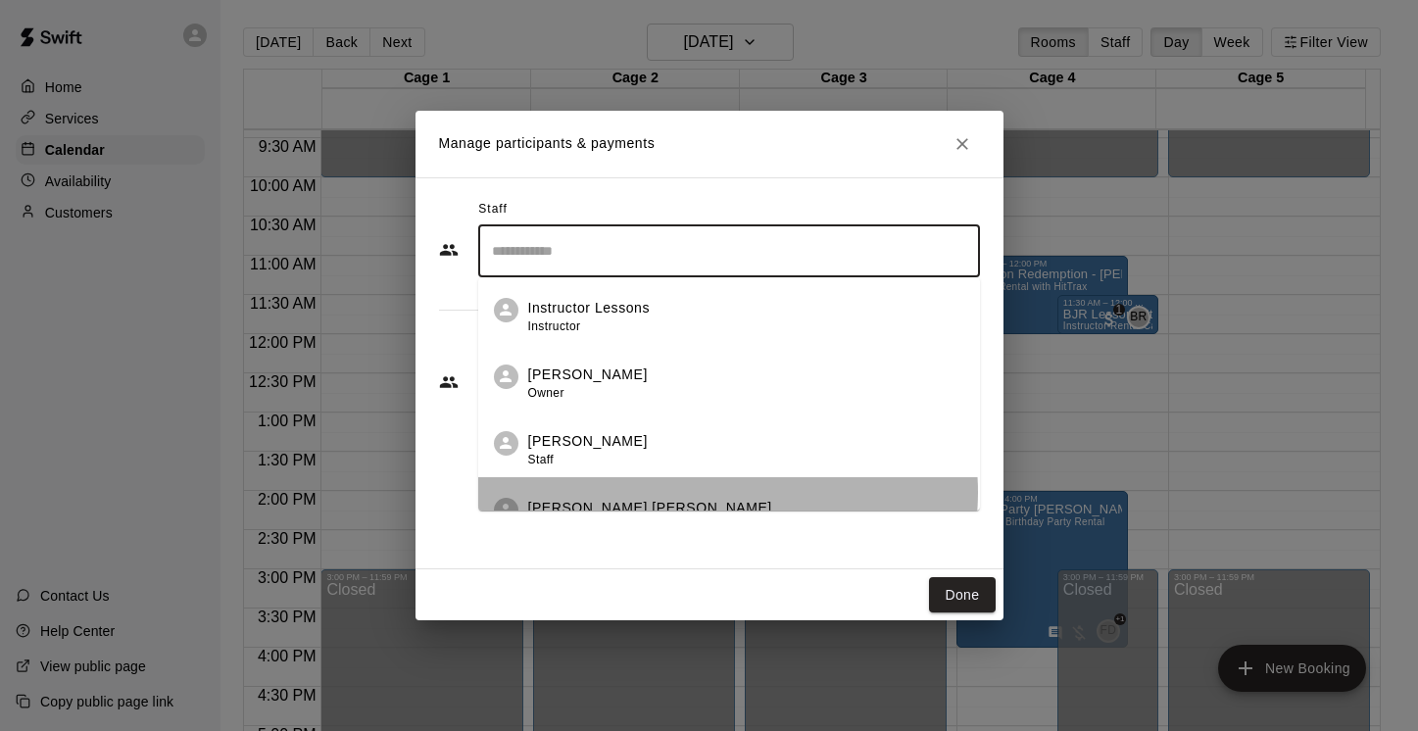
click at [724, 493] on li "[PERSON_NAME] [PERSON_NAME] Admin" at bounding box center [729, 510] width 502 height 67
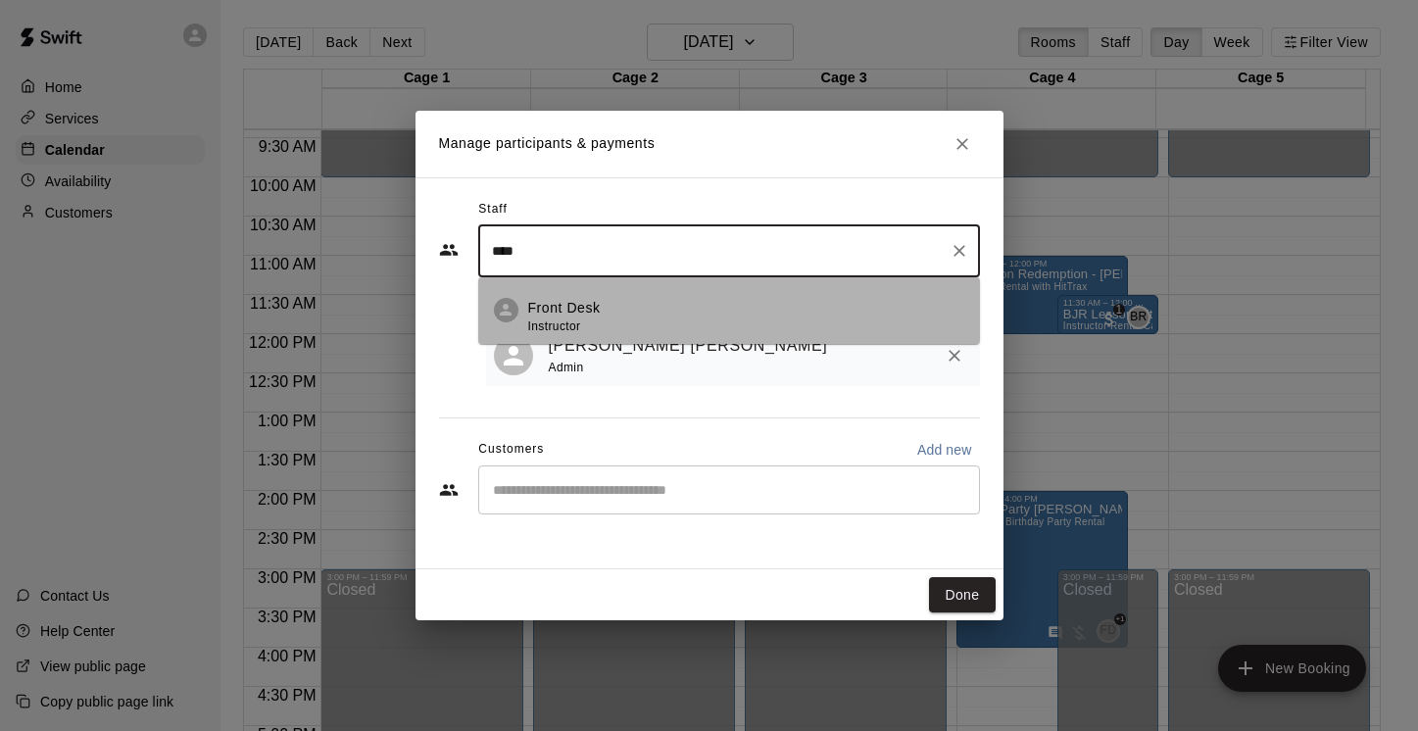
click at [621, 308] on div "Front Desk Instructor" at bounding box center [746, 317] width 436 height 38
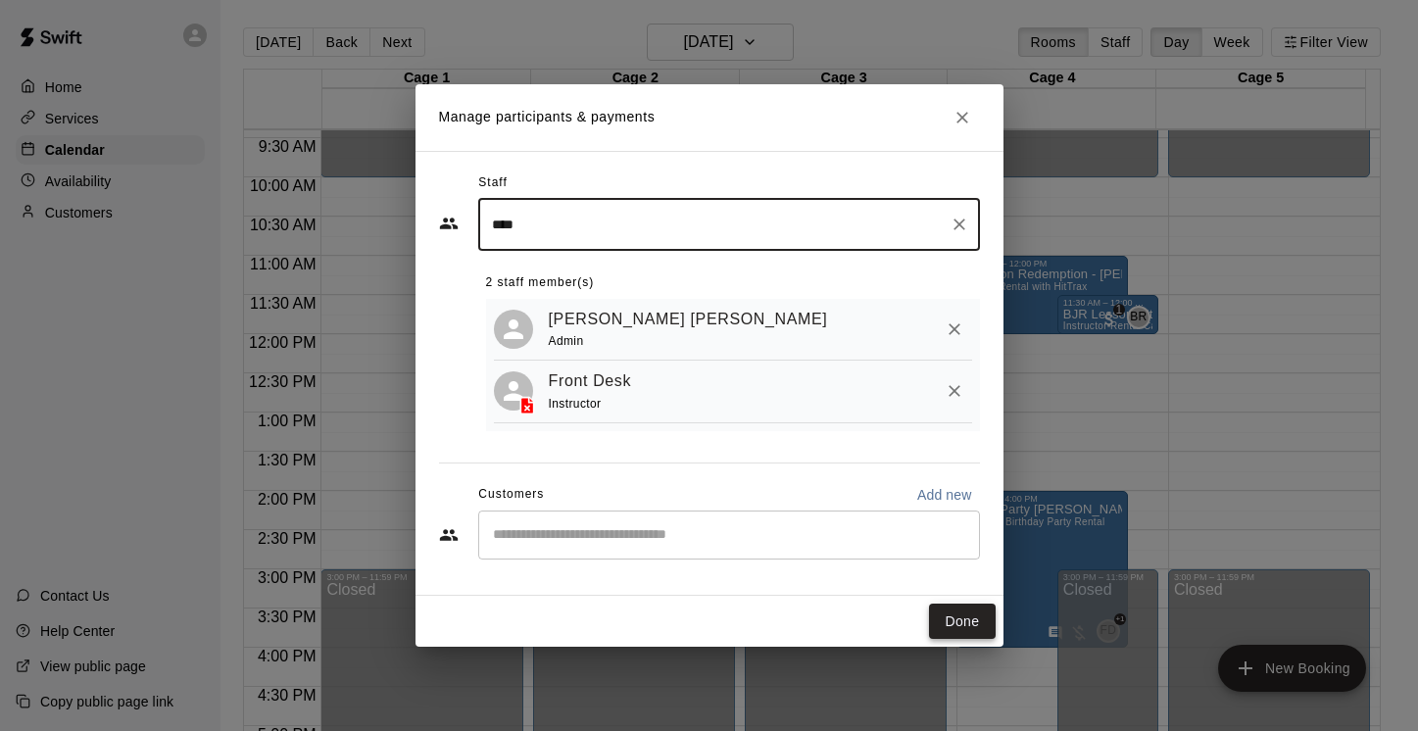
type input "****"
click at [947, 623] on button "Done" at bounding box center [962, 622] width 66 height 36
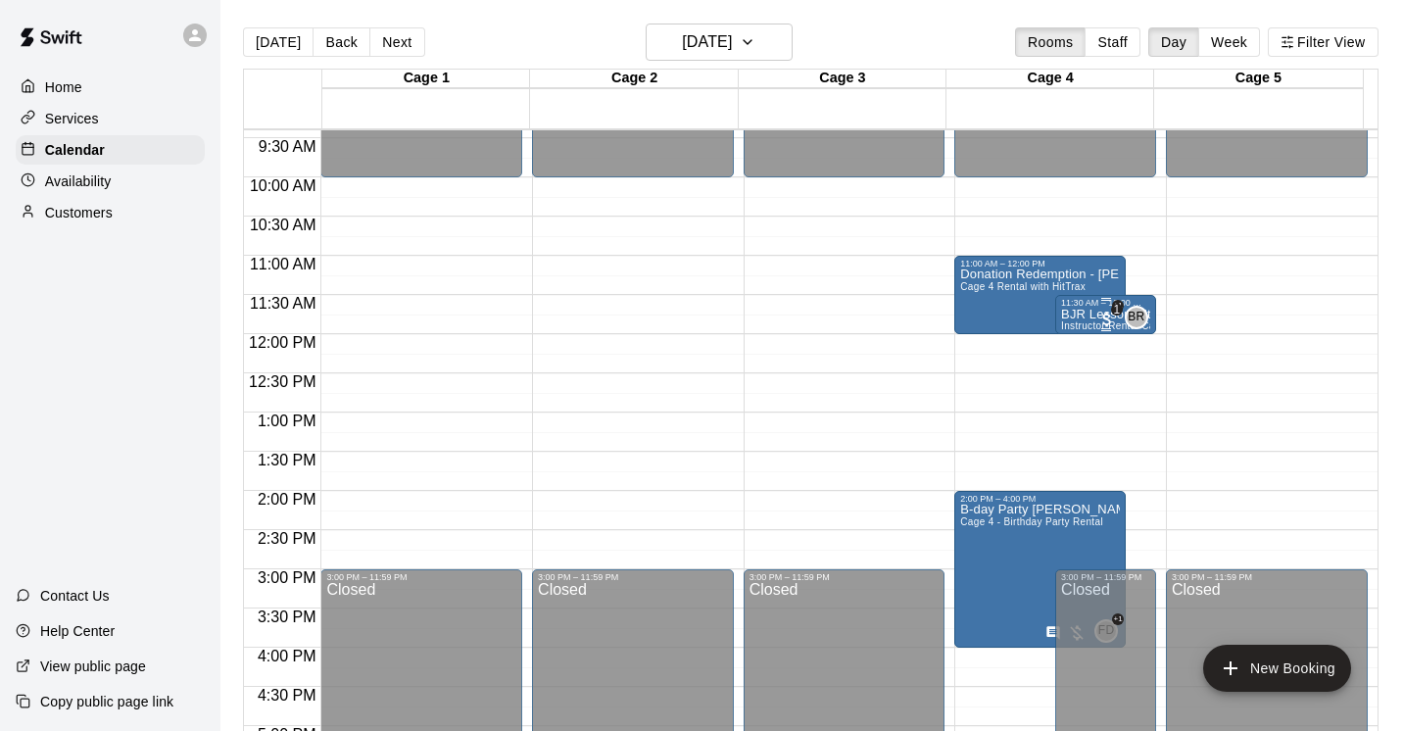
click at [1075, 315] on p "BJR Lesson with [PERSON_NAME]" at bounding box center [1105, 315] width 89 height 0
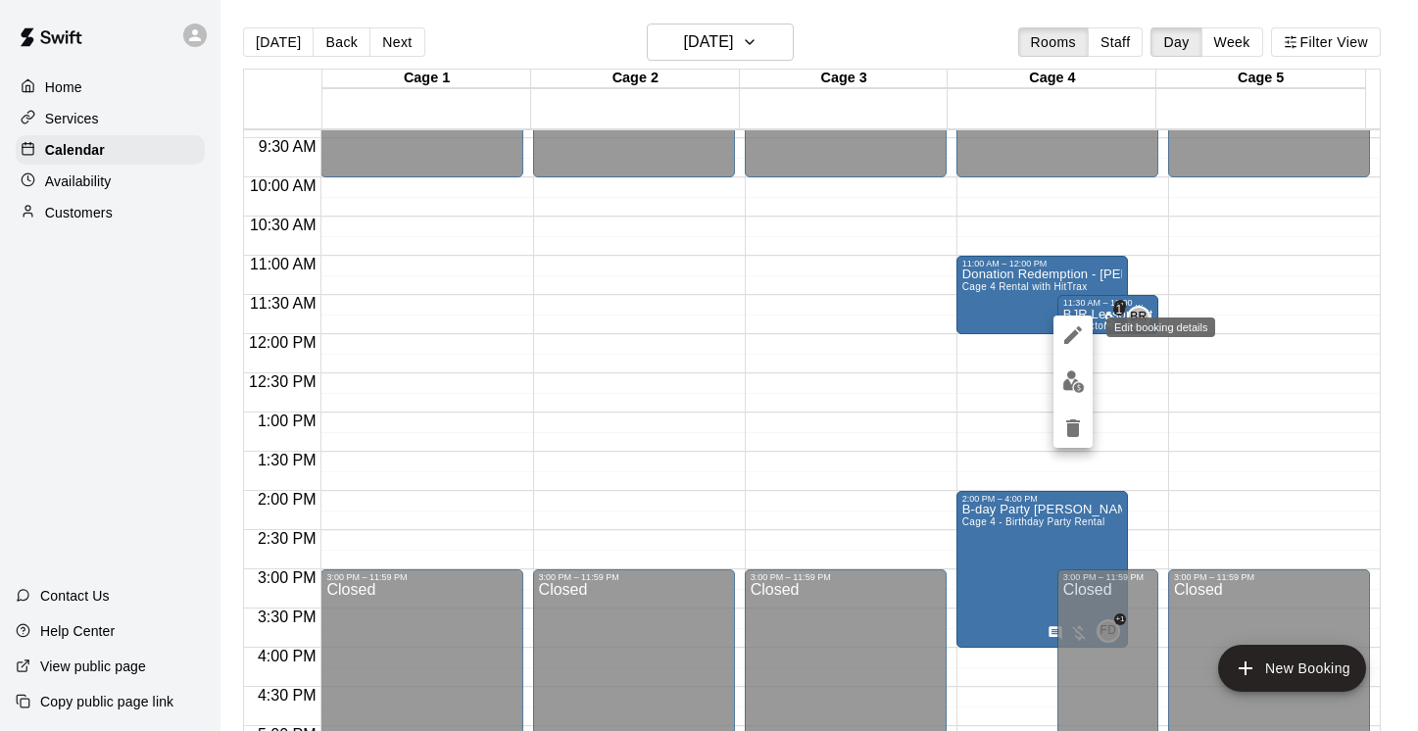
click at [1078, 330] on icon "edit" at bounding box center [1073, 335] width 24 height 24
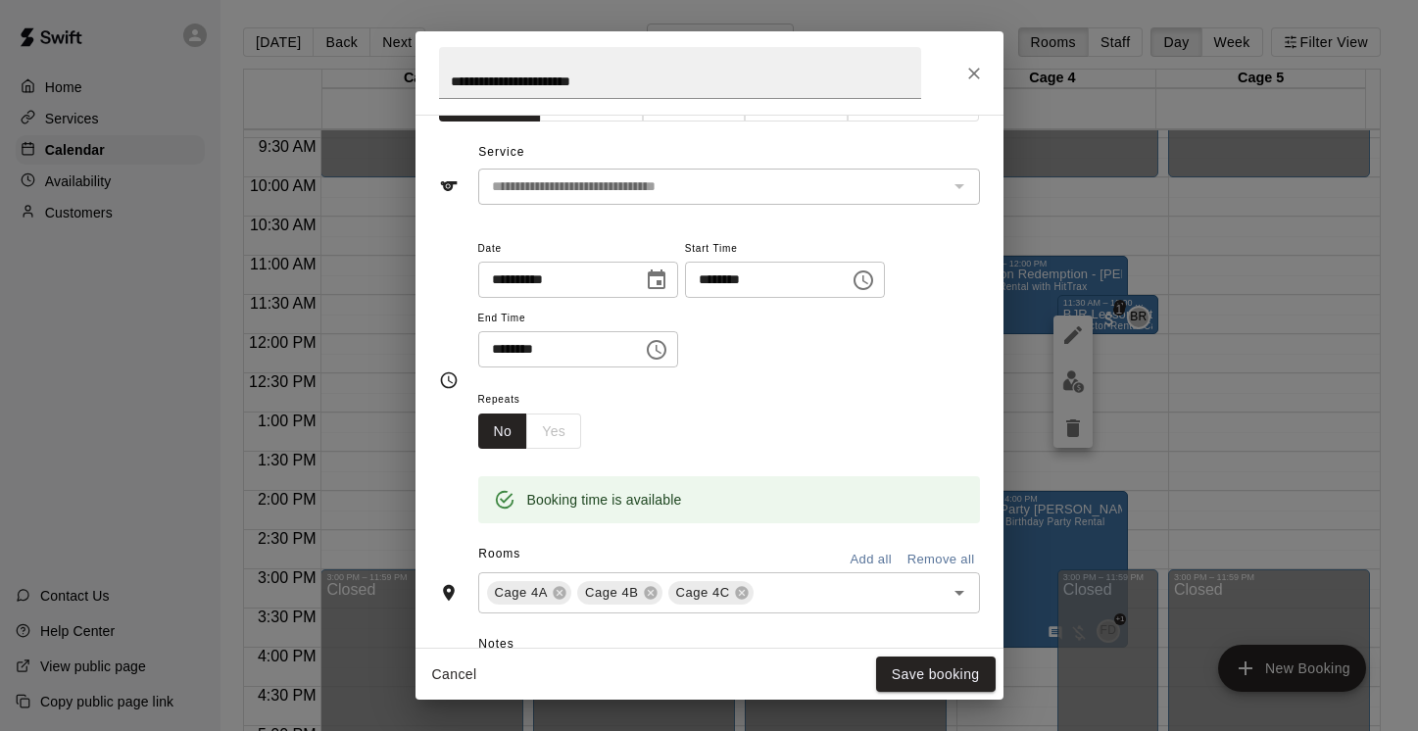
scroll to position [0, 0]
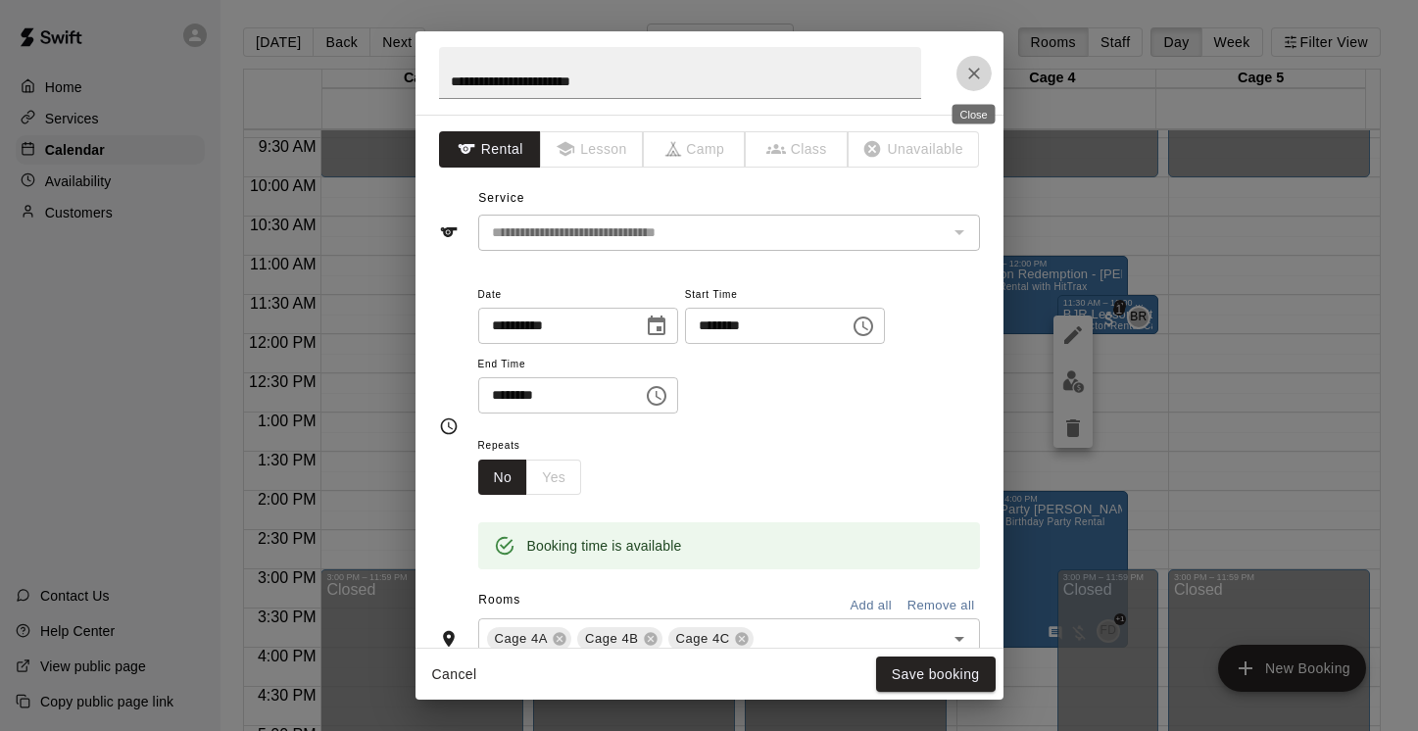
click at [974, 70] on icon "Close" at bounding box center [974, 74] width 20 height 20
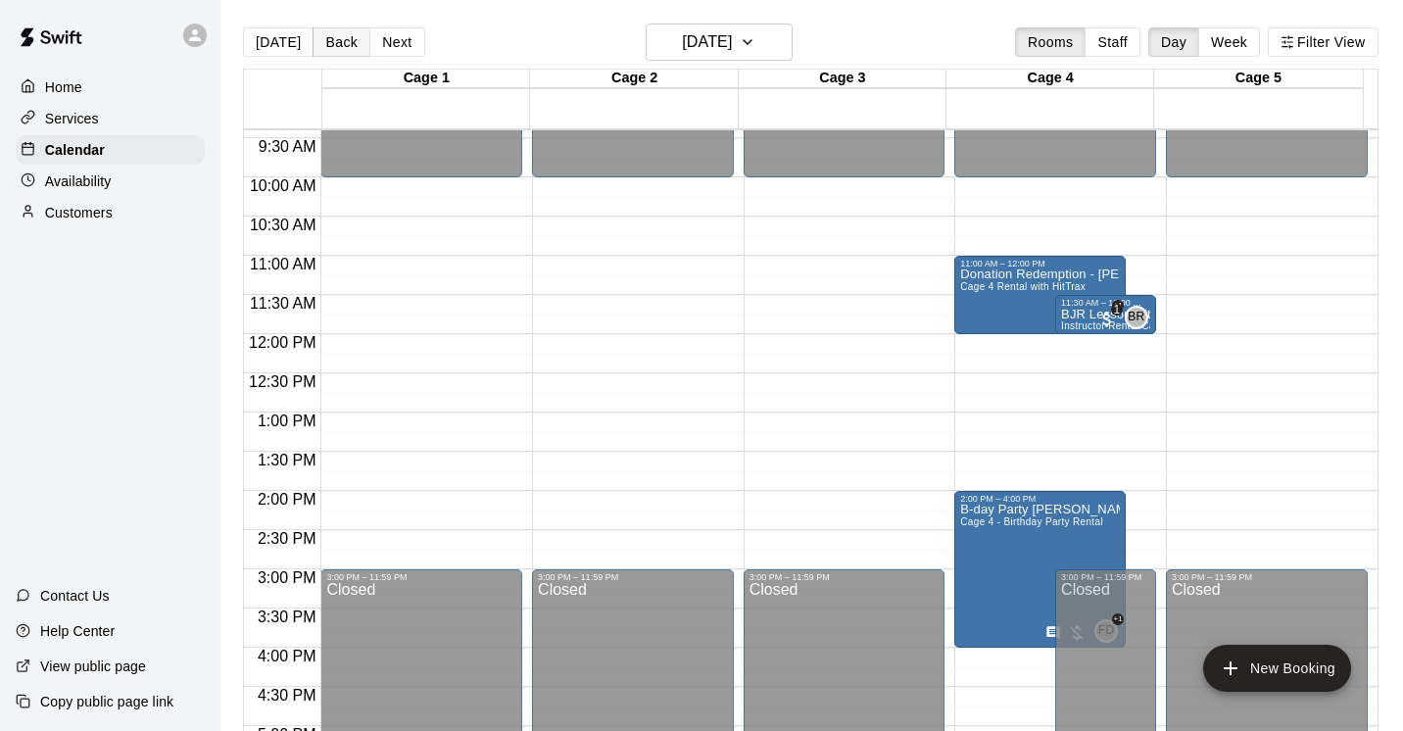
click at [330, 49] on button "Back" at bounding box center [342, 41] width 58 height 29
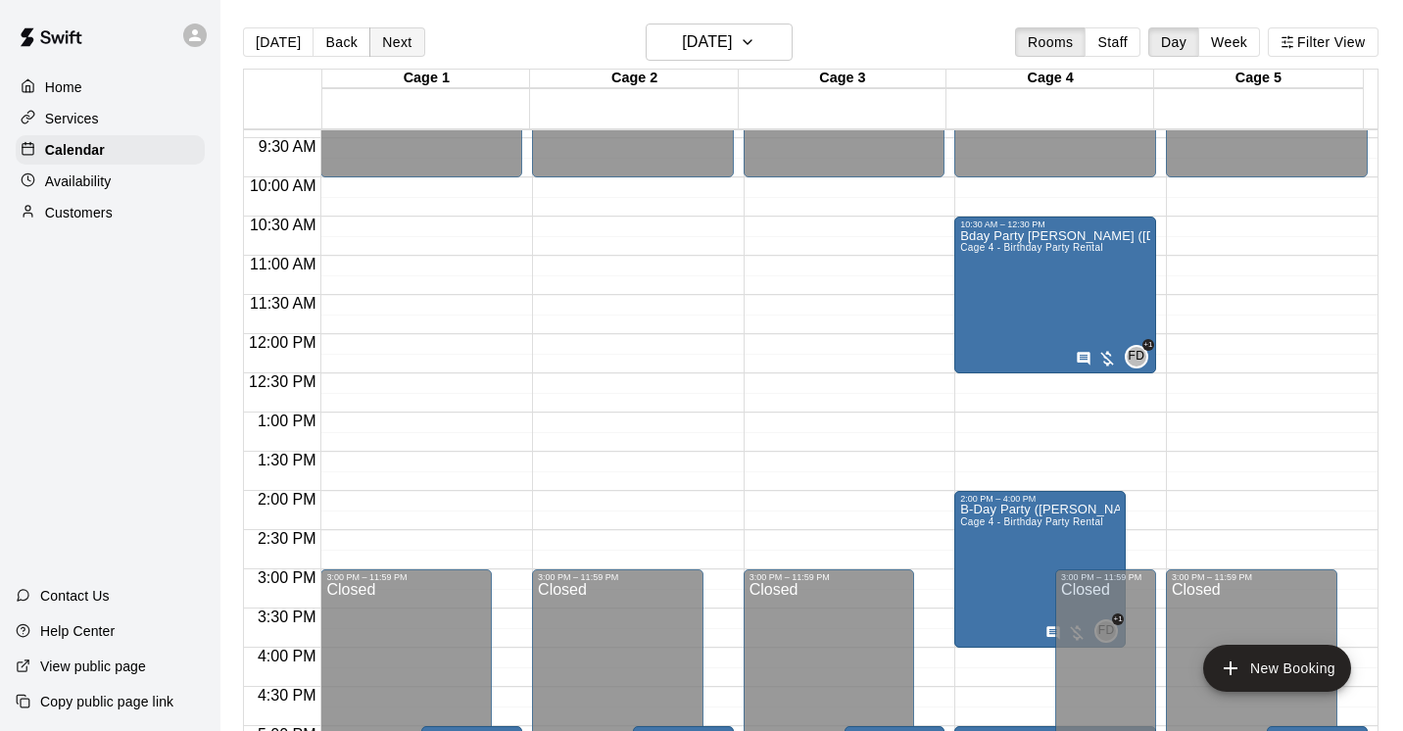
click at [396, 46] on button "Next" at bounding box center [396, 41] width 55 height 29
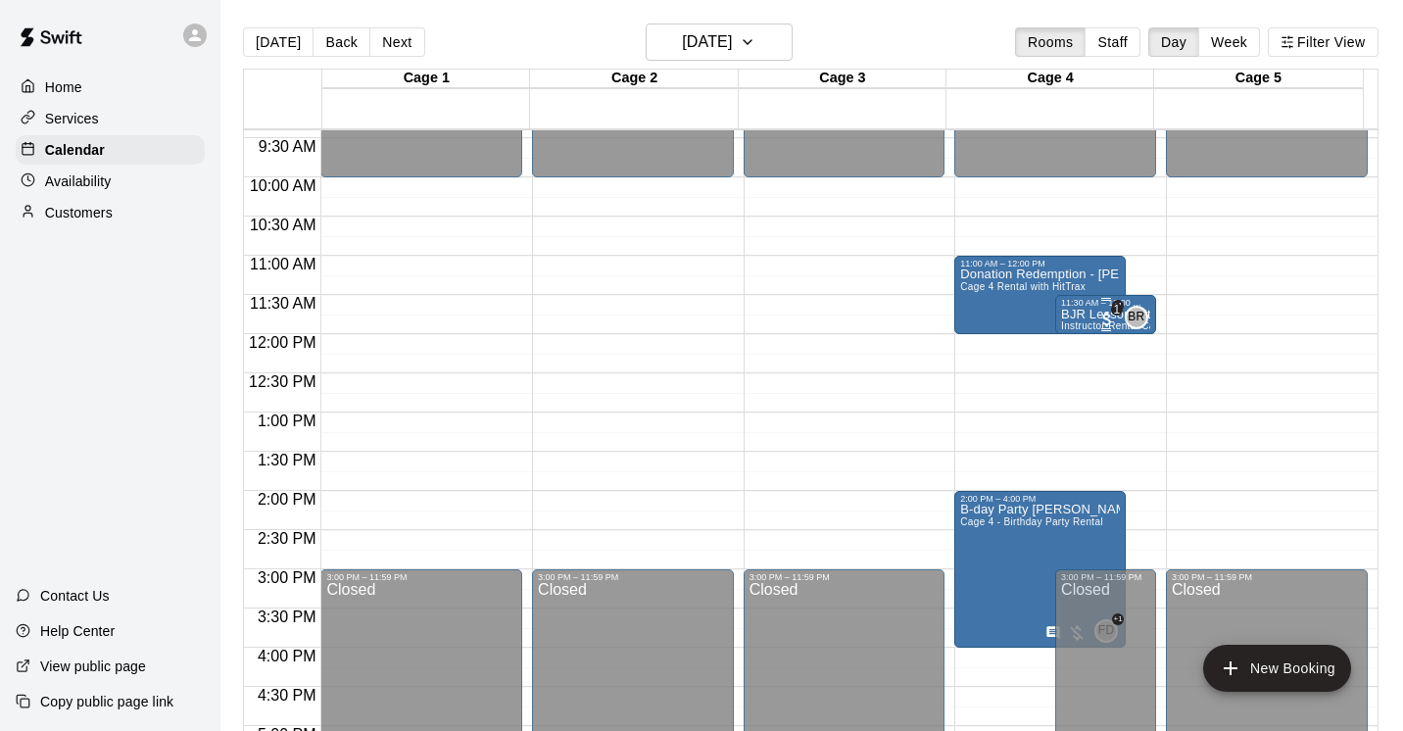
click at [1071, 315] on p "BJR Lesson with [PERSON_NAME]" at bounding box center [1105, 315] width 89 height 0
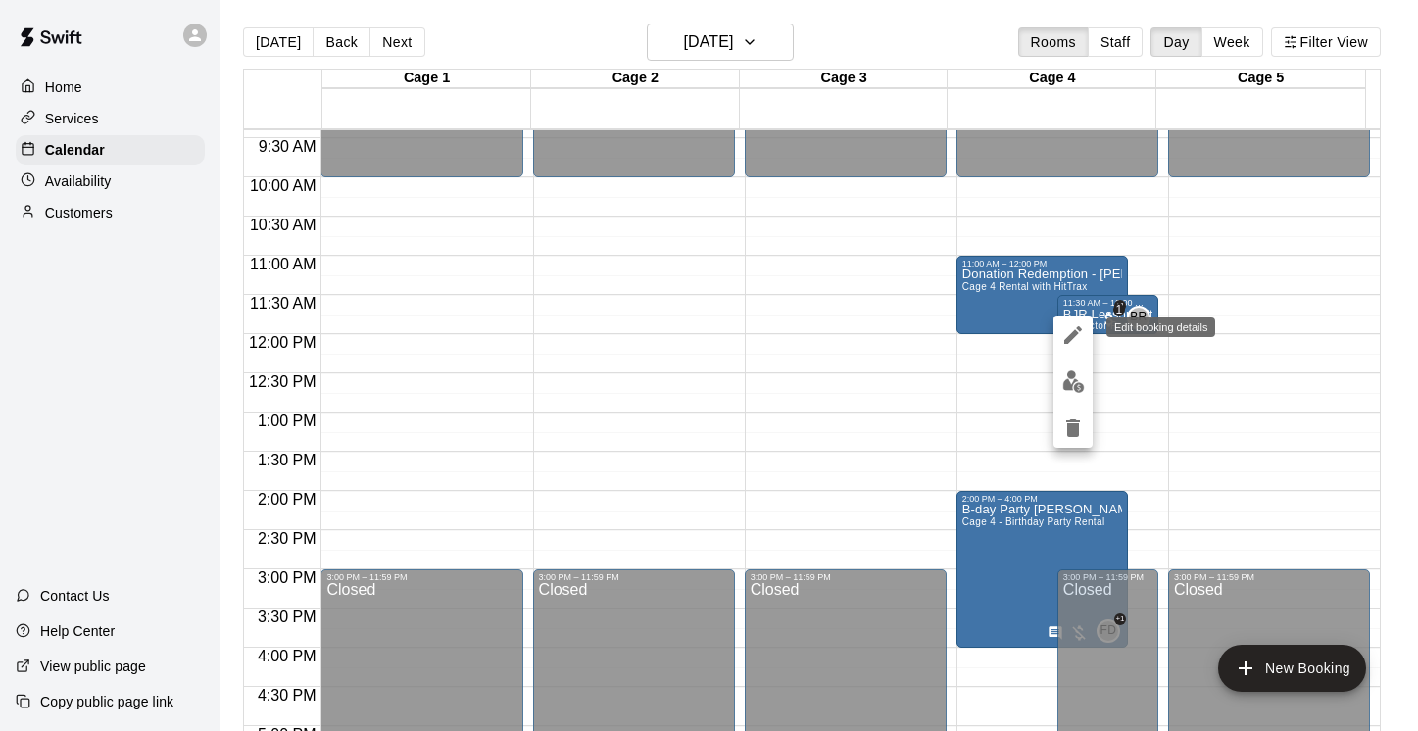
click at [1074, 332] on icon "edit" at bounding box center [1073, 335] width 18 height 18
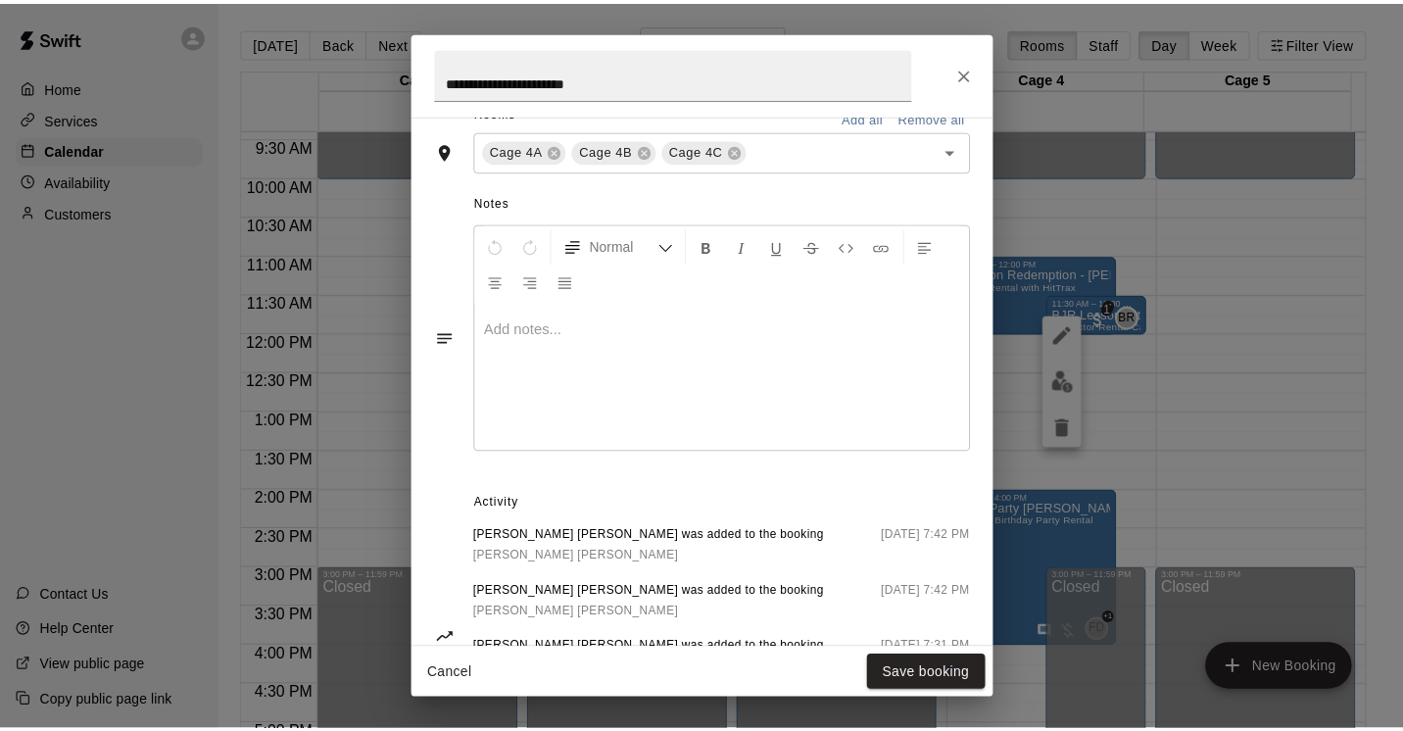
scroll to position [516, 0]
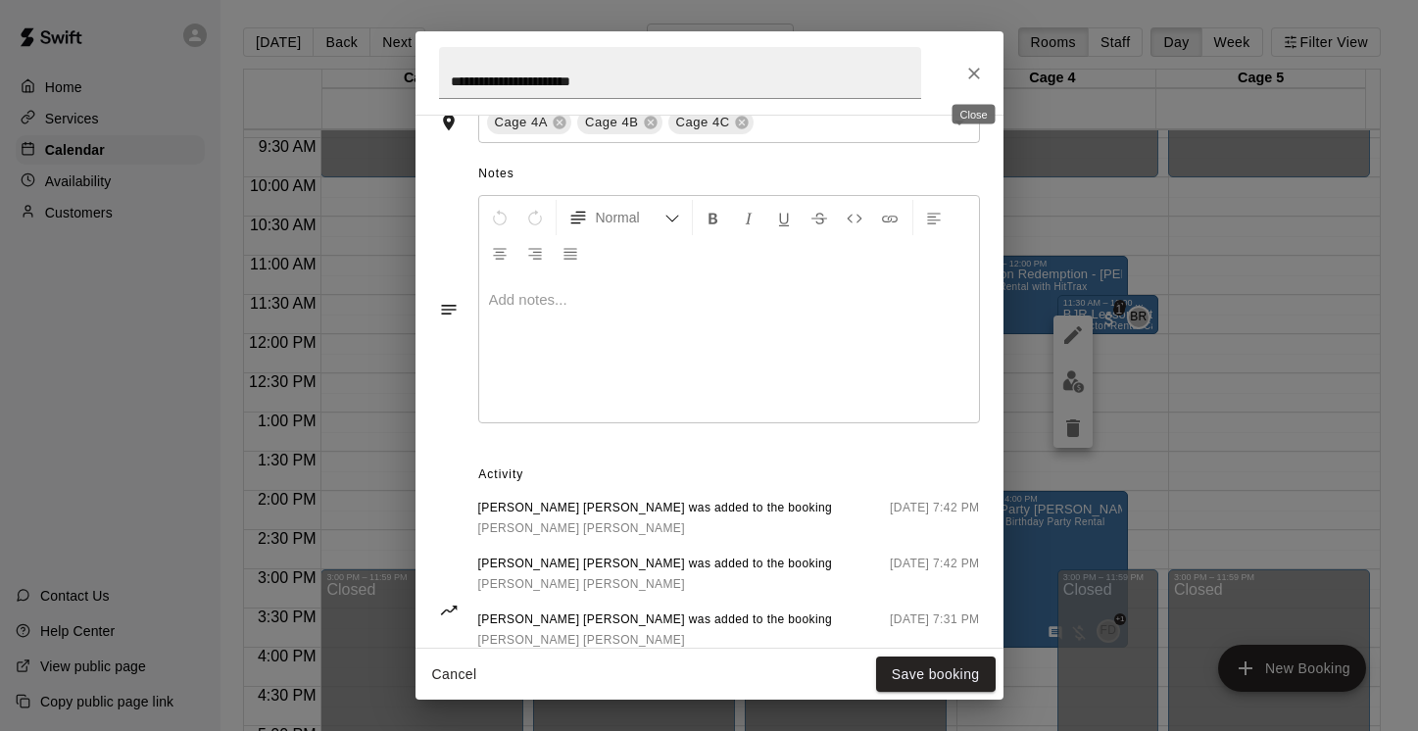
click at [972, 72] on icon "Close" at bounding box center [974, 74] width 12 height 12
